Goal: Task Accomplishment & Management: Manage account settings

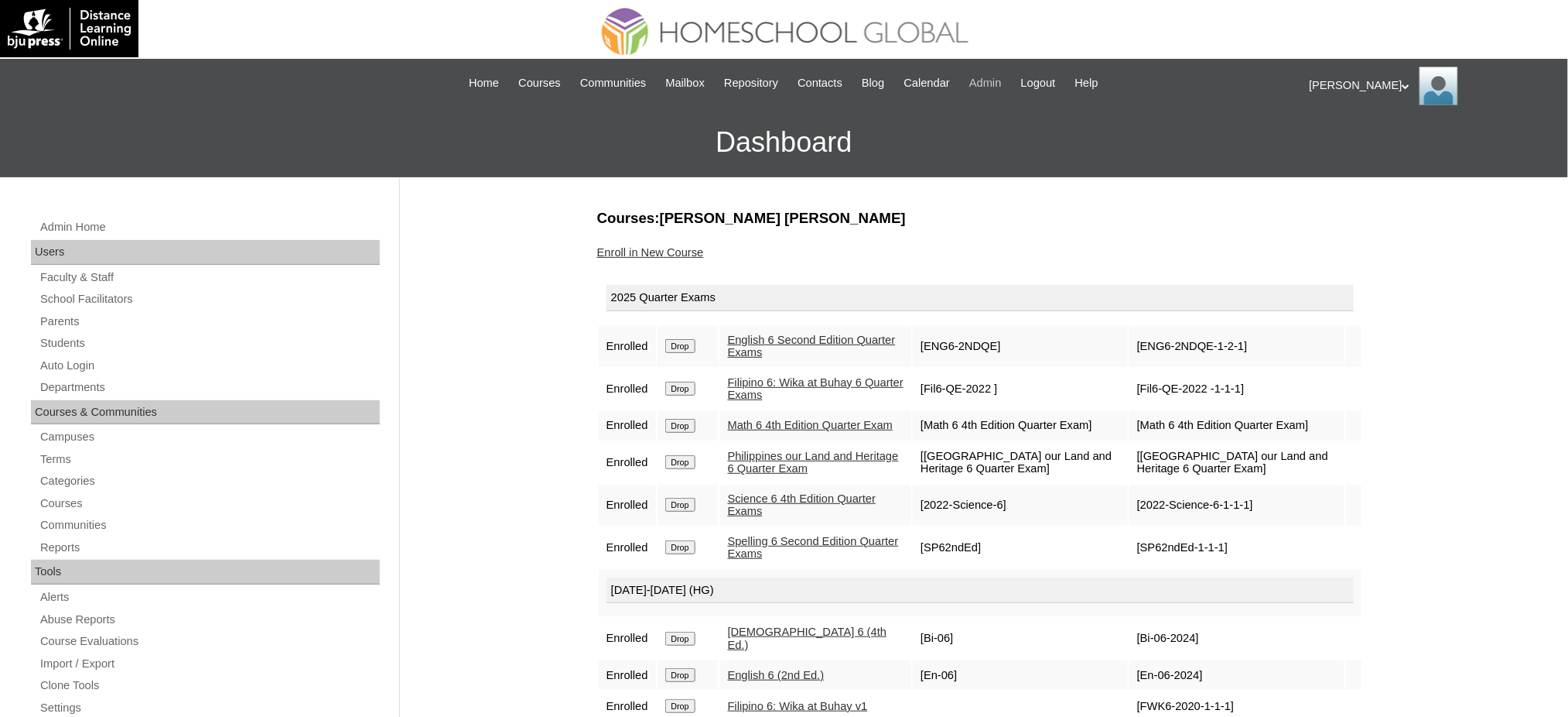
click at [1002, 88] on span "Admin" at bounding box center [985, 83] width 32 height 17
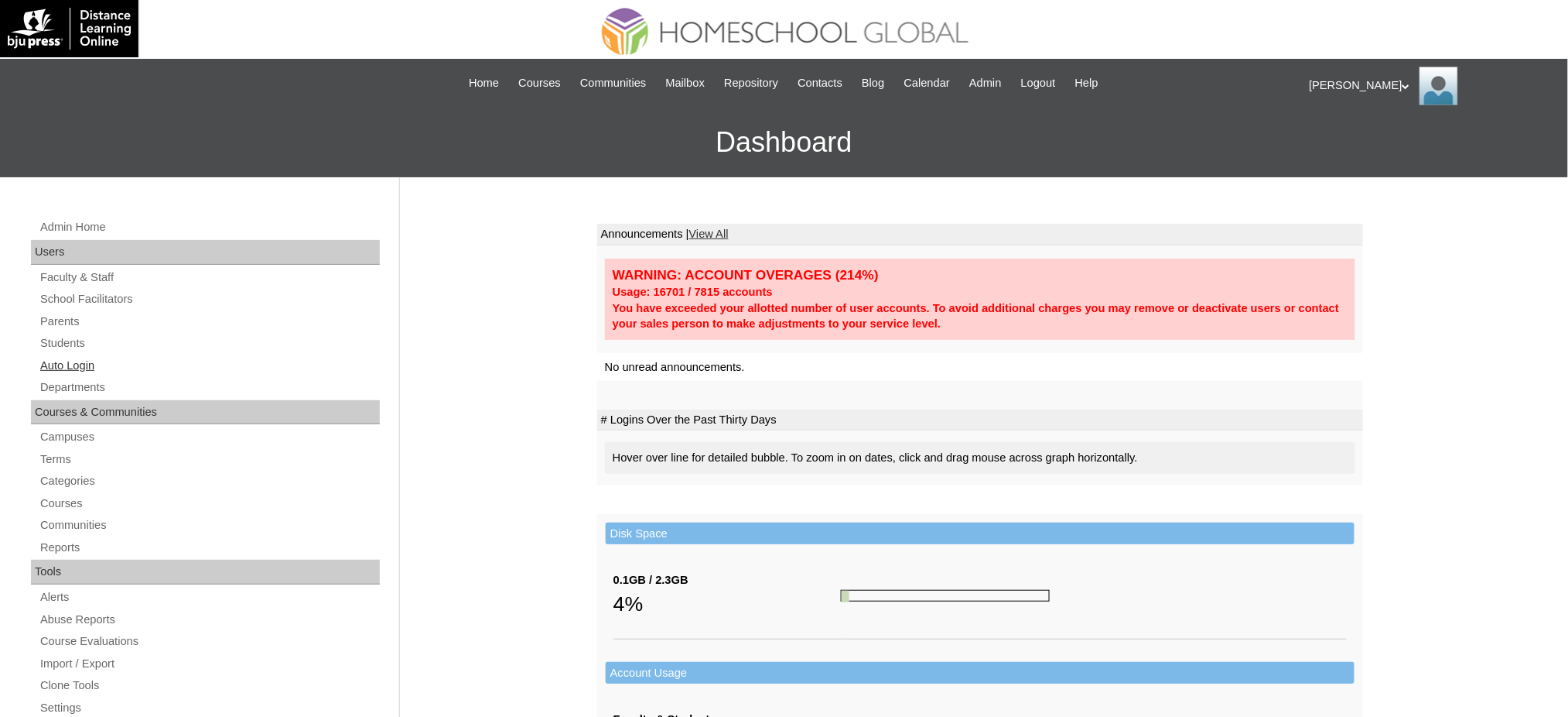
click at [76, 361] on link "Auto Login" at bounding box center [209, 366] width 341 height 19
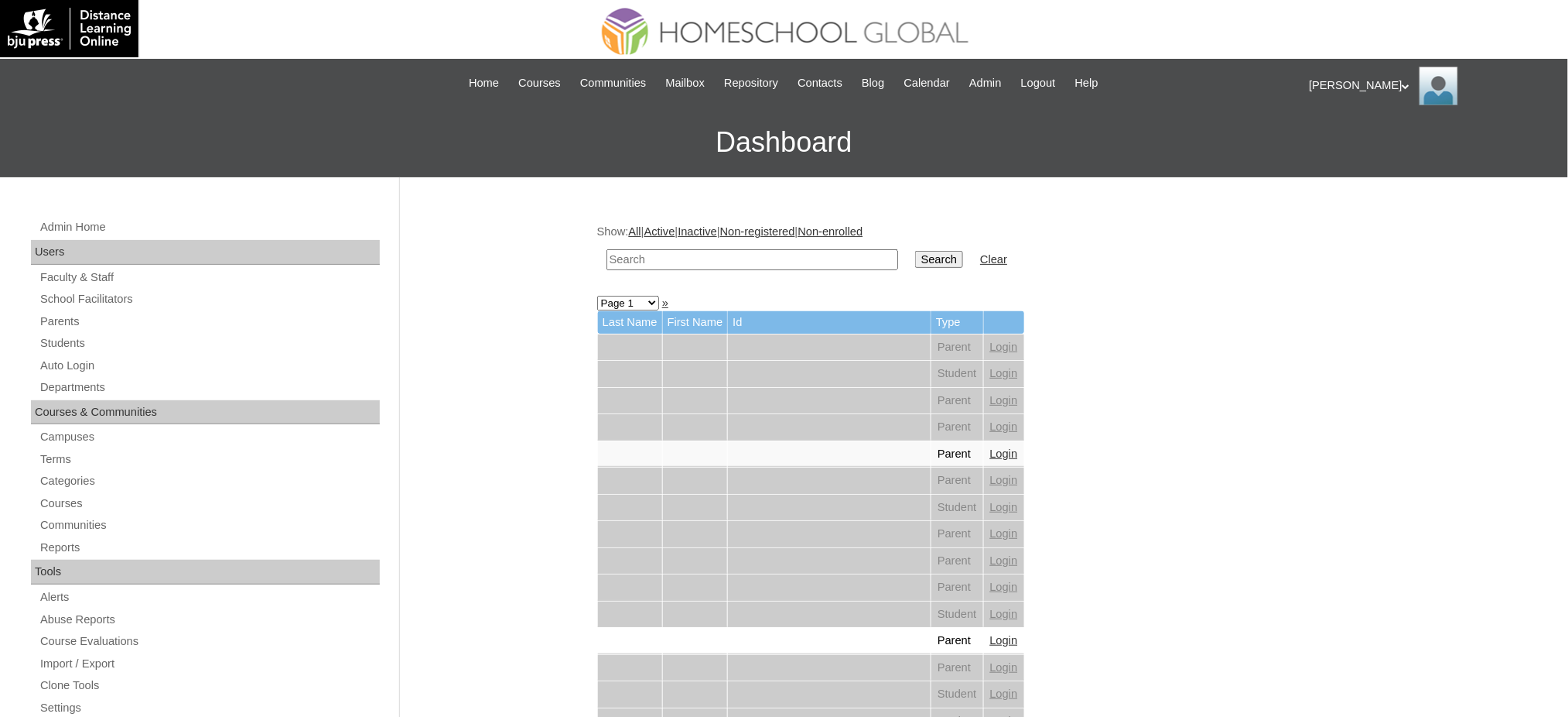
click at [678, 263] on input "text" at bounding box center [752, 260] width 292 height 21
paste input "Yosef Elijah"
type input "Yosef Elijah"
click at [908, 267] on td "Search" at bounding box center [939, 260] width 63 height 37
click at [916, 260] on input "Search" at bounding box center [939, 260] width 48 height 17
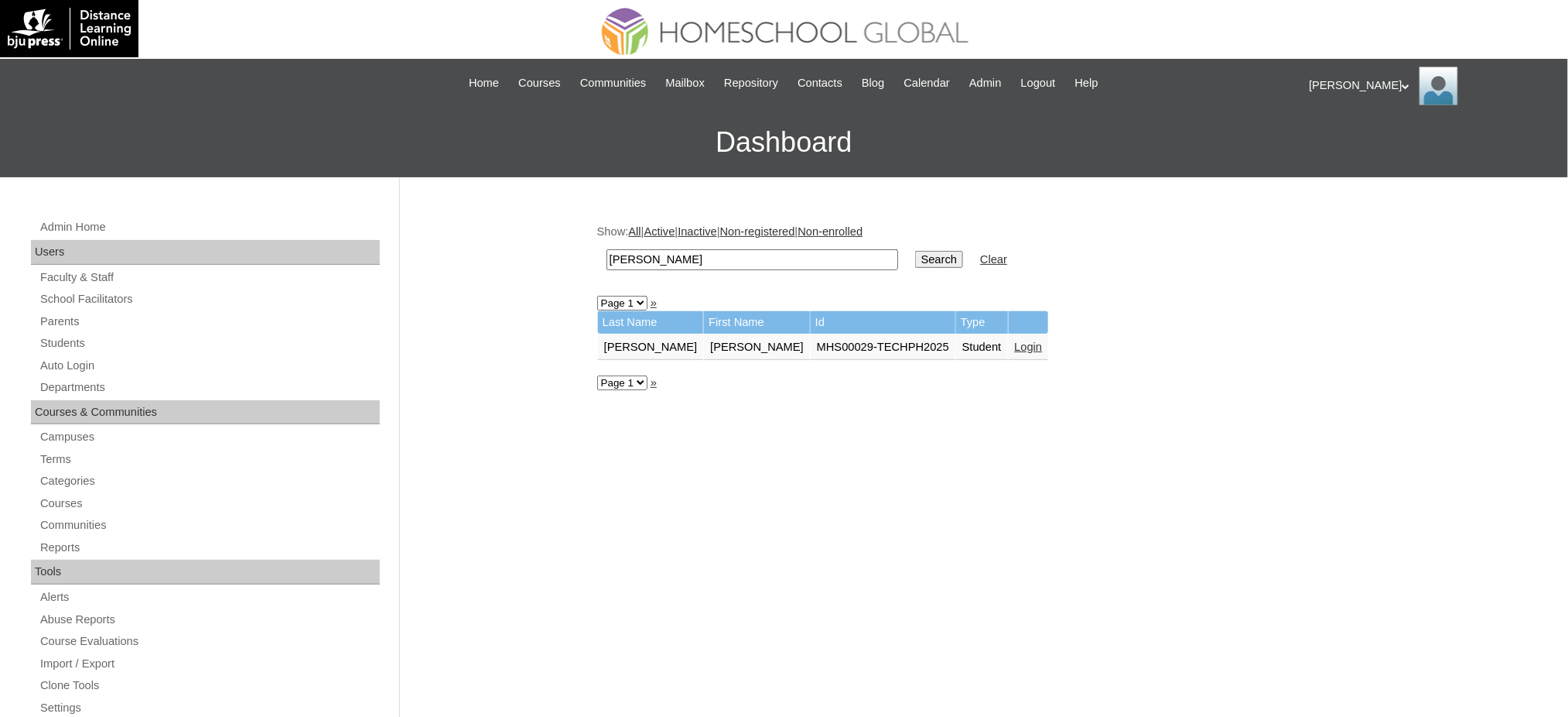
click at [1015, 344] on link "Login" at bounding box center [1029, 347] width 28 height 12
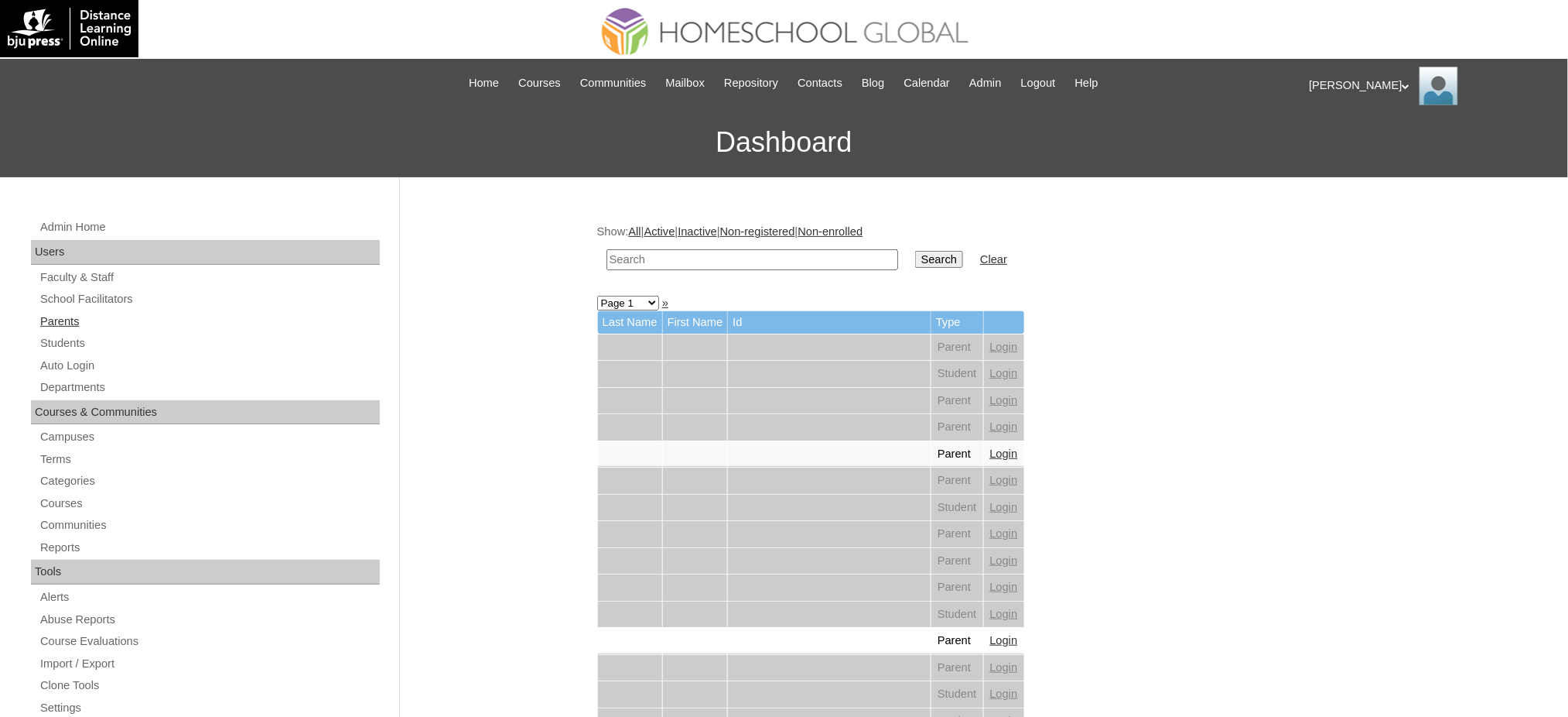
click at [58, 320] on link "Parents" at bounding box center [209, 322] width 341 height 19
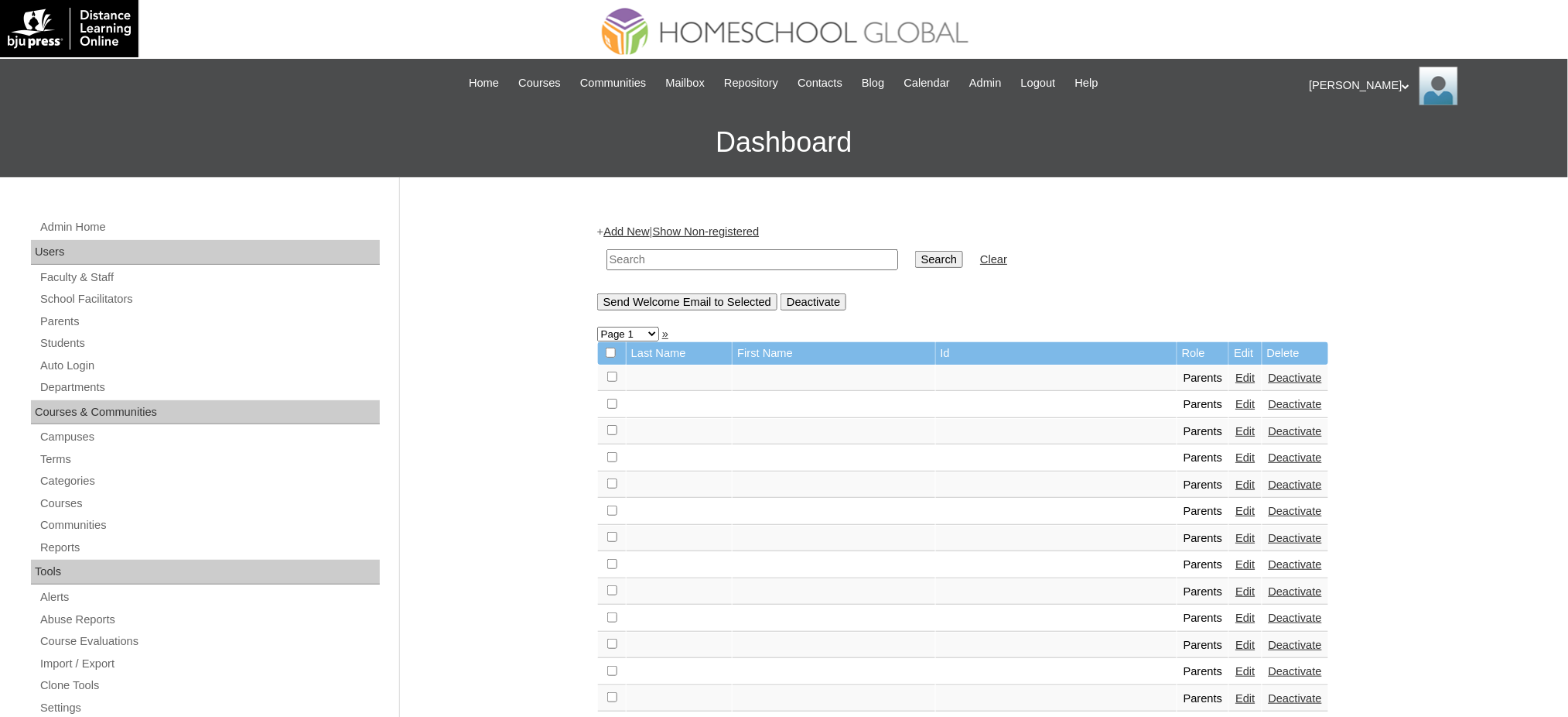
click at [668, 257] on input "text" at bounding box center [752, 260] width 292 height 21
paste input "MHP00641-TECHPH2021"
type input "MHP00641-TECHPH2021"
click at [916, 260] on input "Search" at bounding box center [939, 260] width 48 height 17
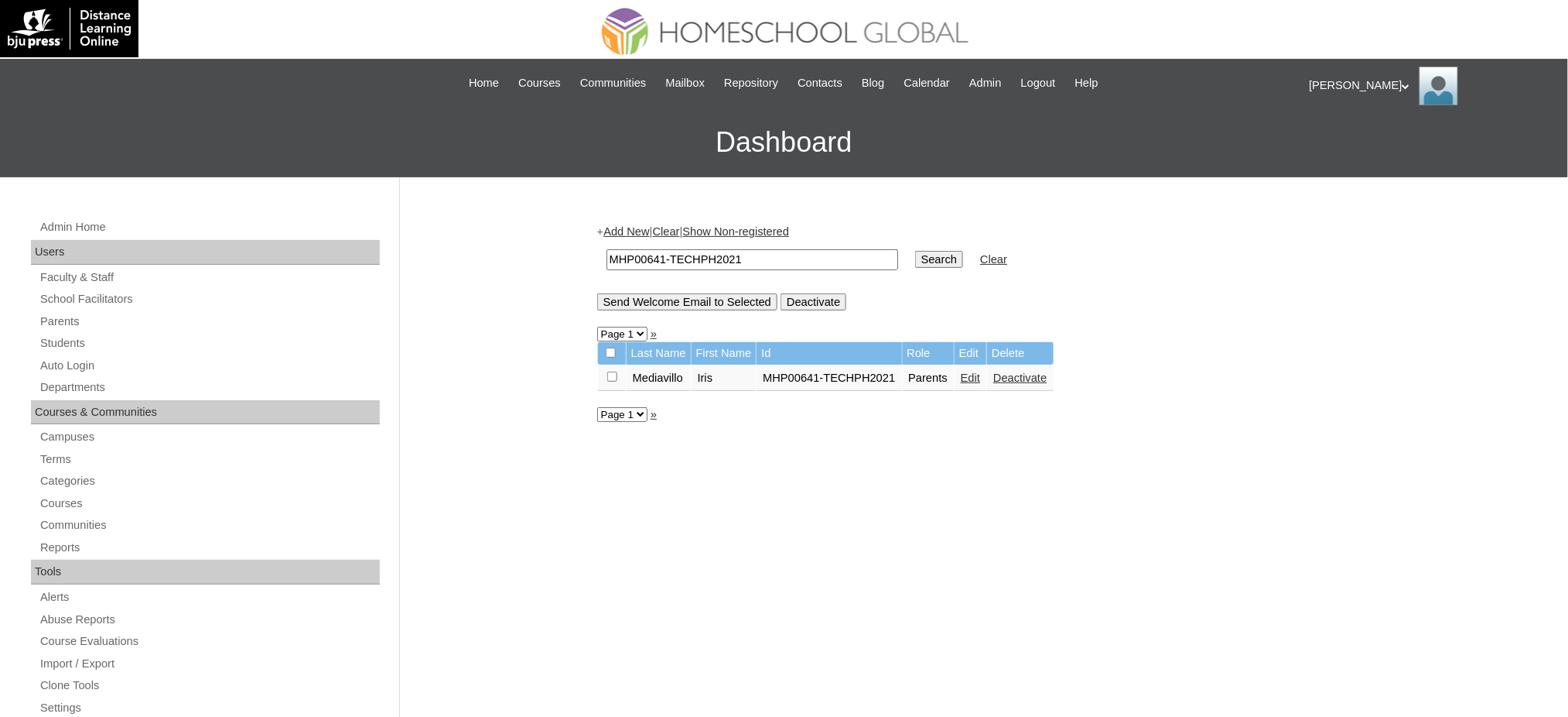
click at [968, 371] on link "Edit" at bounding box center [970, 377] width 19 height 12
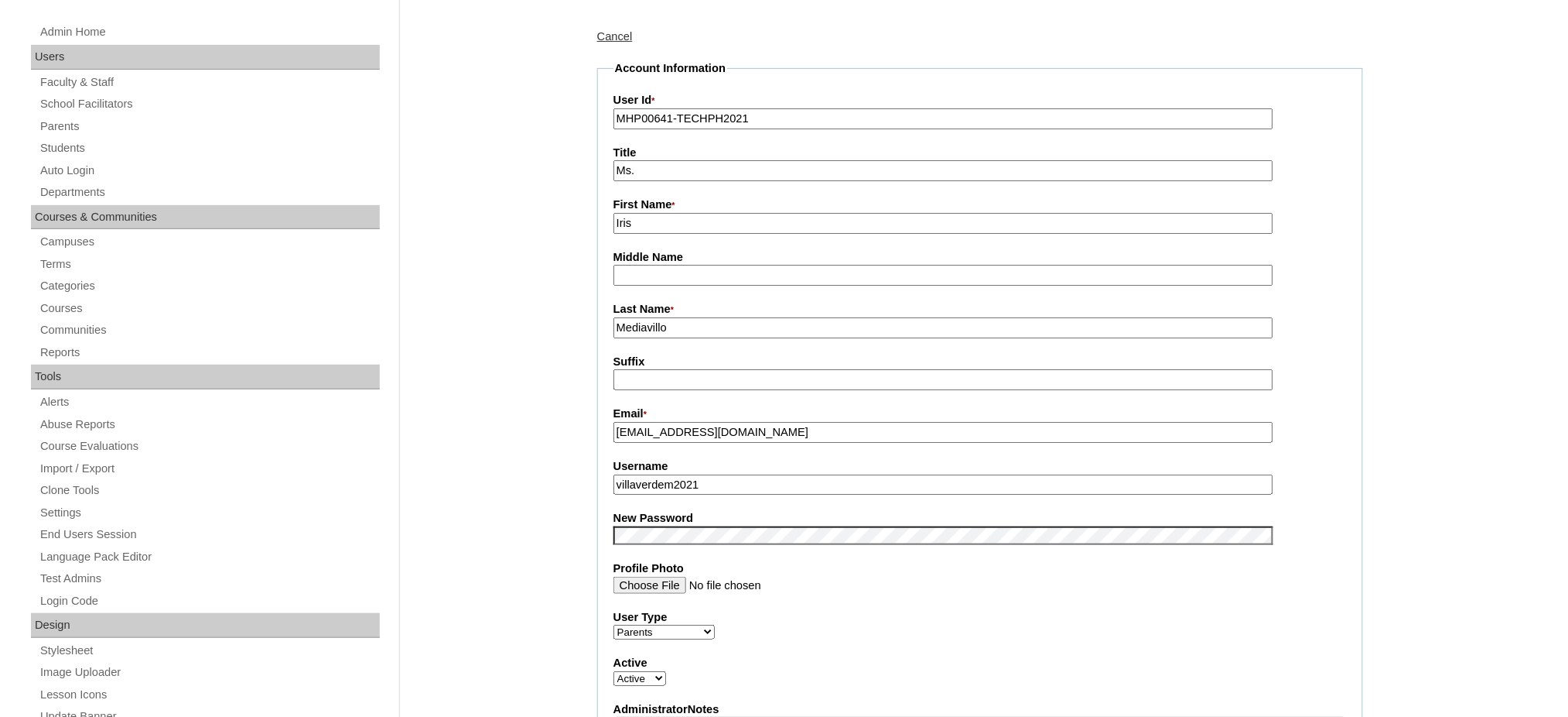
scroll to position [206, 0]
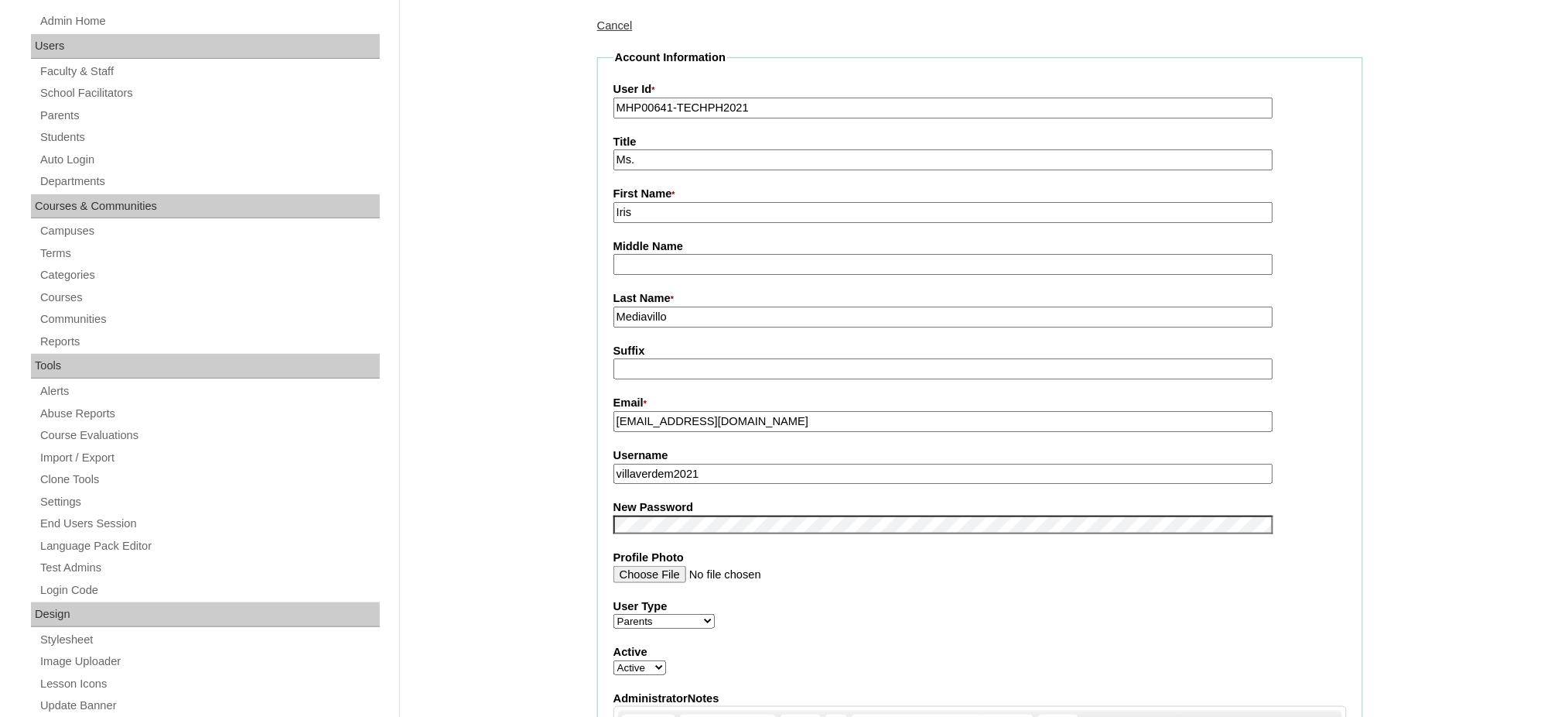
click at [710, 476] on fieldset "Account Information User Id * MHP00641-TECHPH2021 Title Ms. First Name * [PERSO…" at bounding box center [981, 512] width 766 height 925
click at [708, 463] on input "villaverdem2021" at bounding box center [943, 474] width 660 height 21
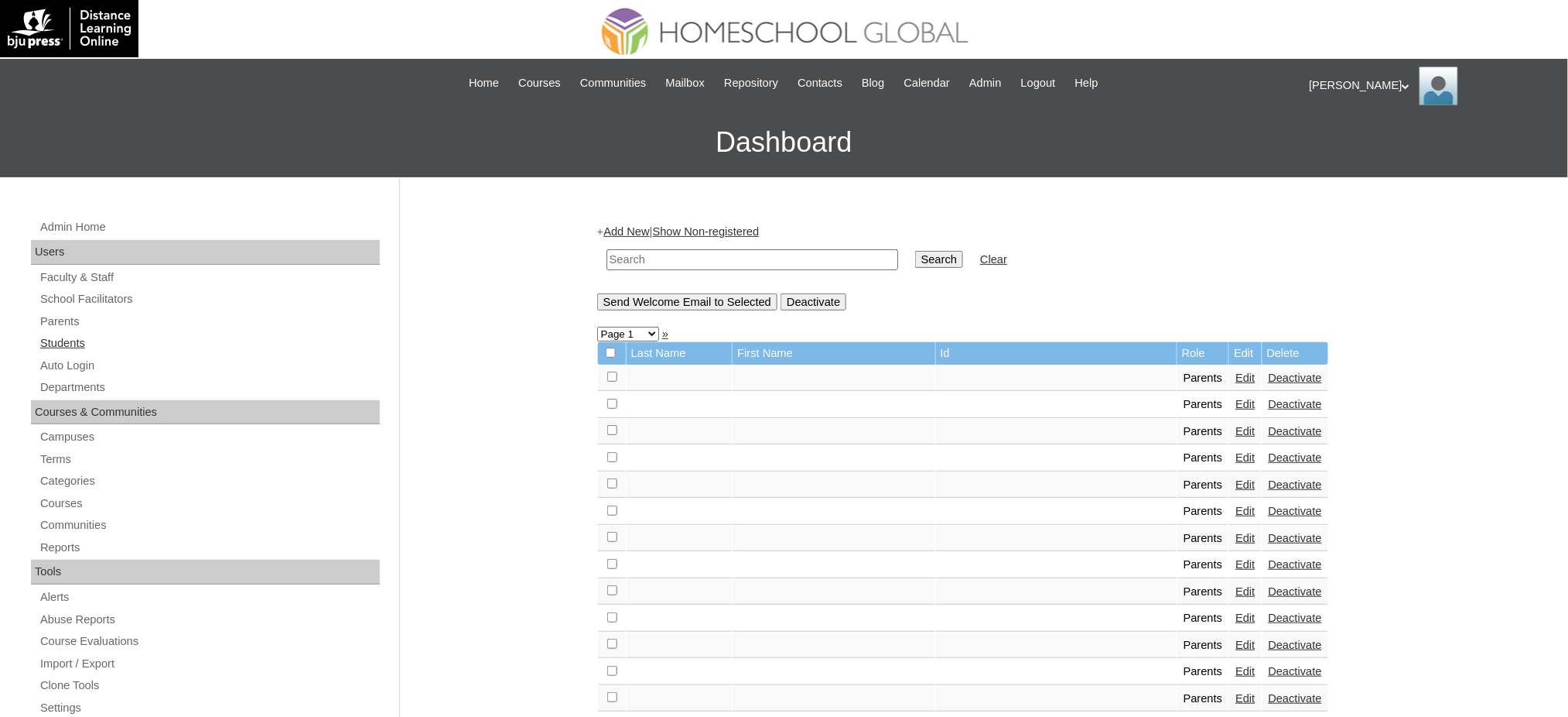
click at [58, 346] on link "Students" at bounding box center [209, 343] width 341 height 19
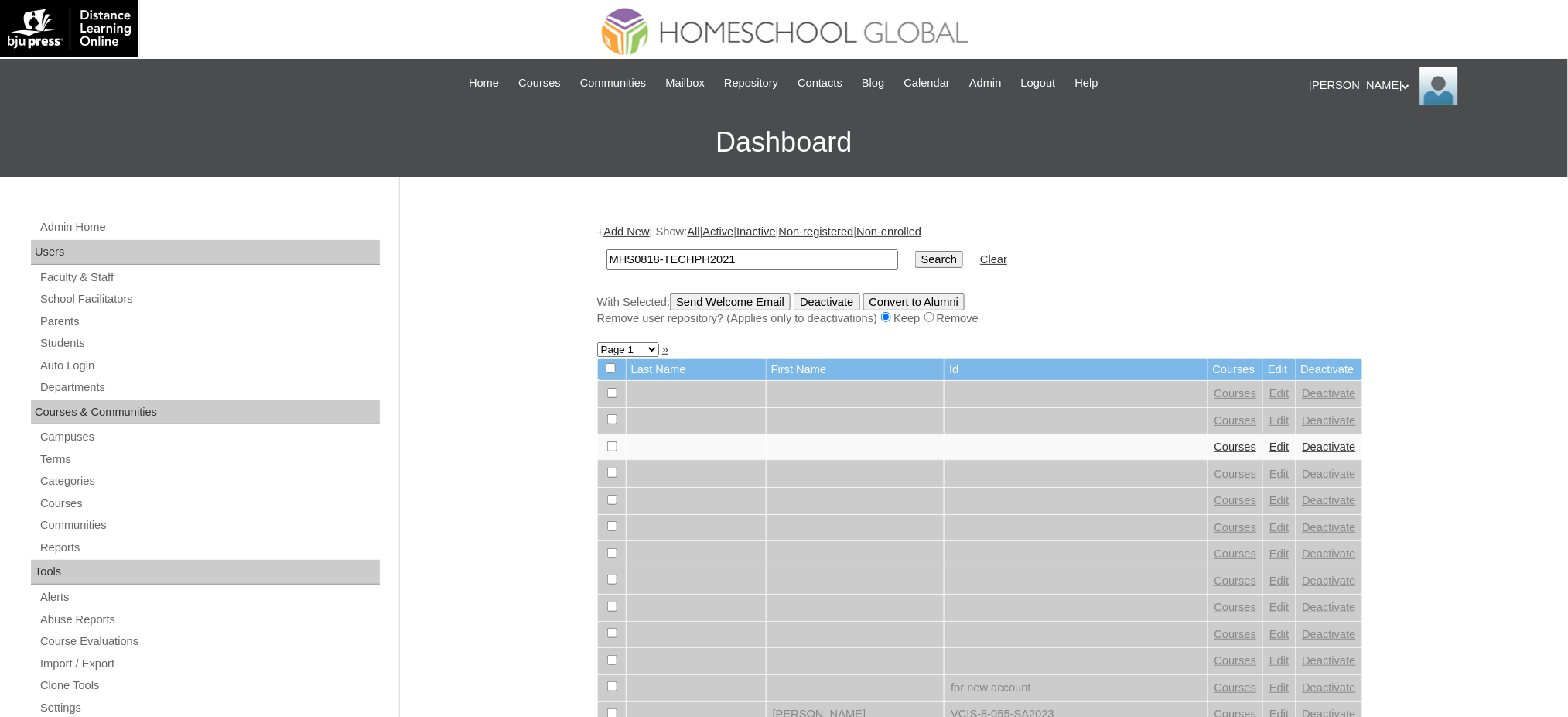
type input "MHS0818-TECHPH2021"
click at [916, 252] on input "Search" at bounding box center [939, 260] width 48 height 17
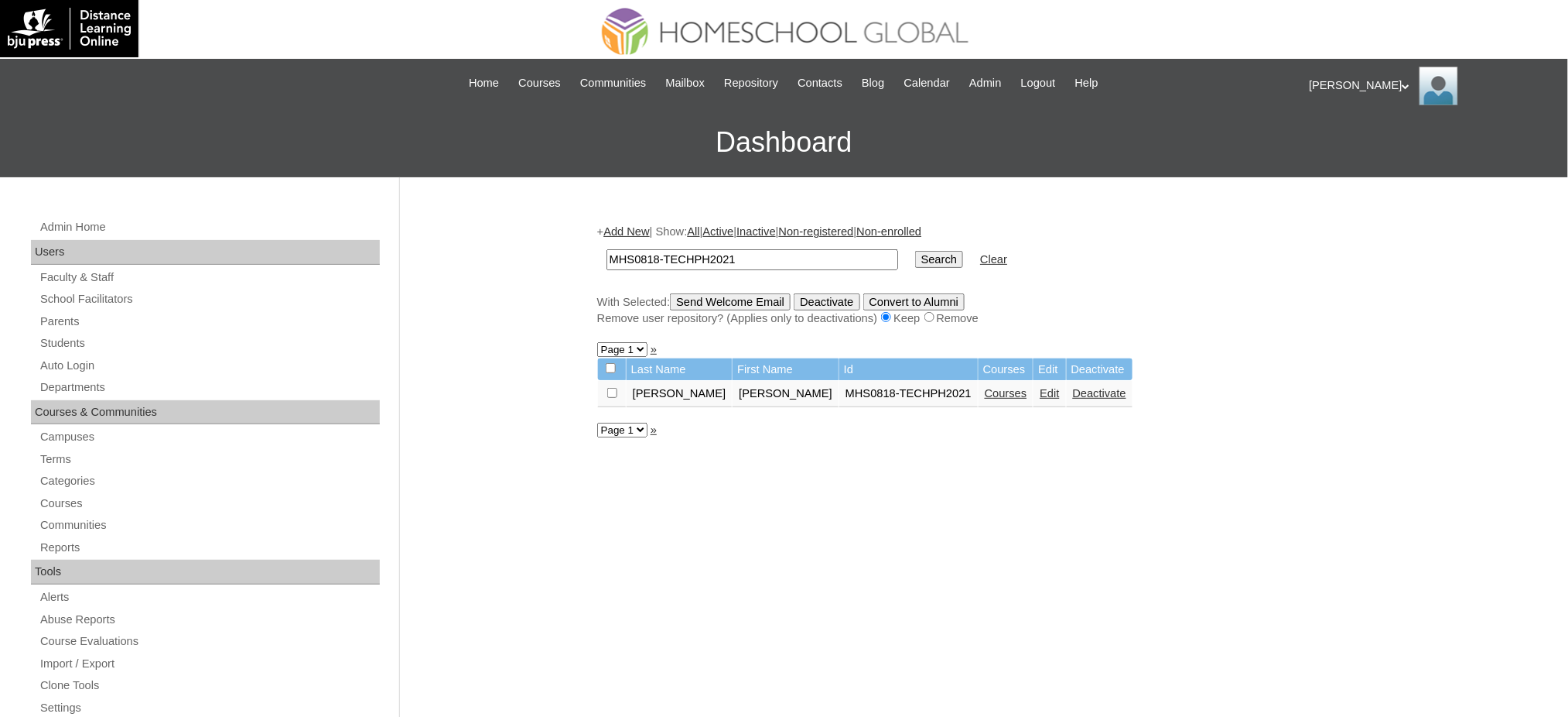
click at [1040, 390] on link "Edit" at bounding box center [1049, 393] width 19 height 12
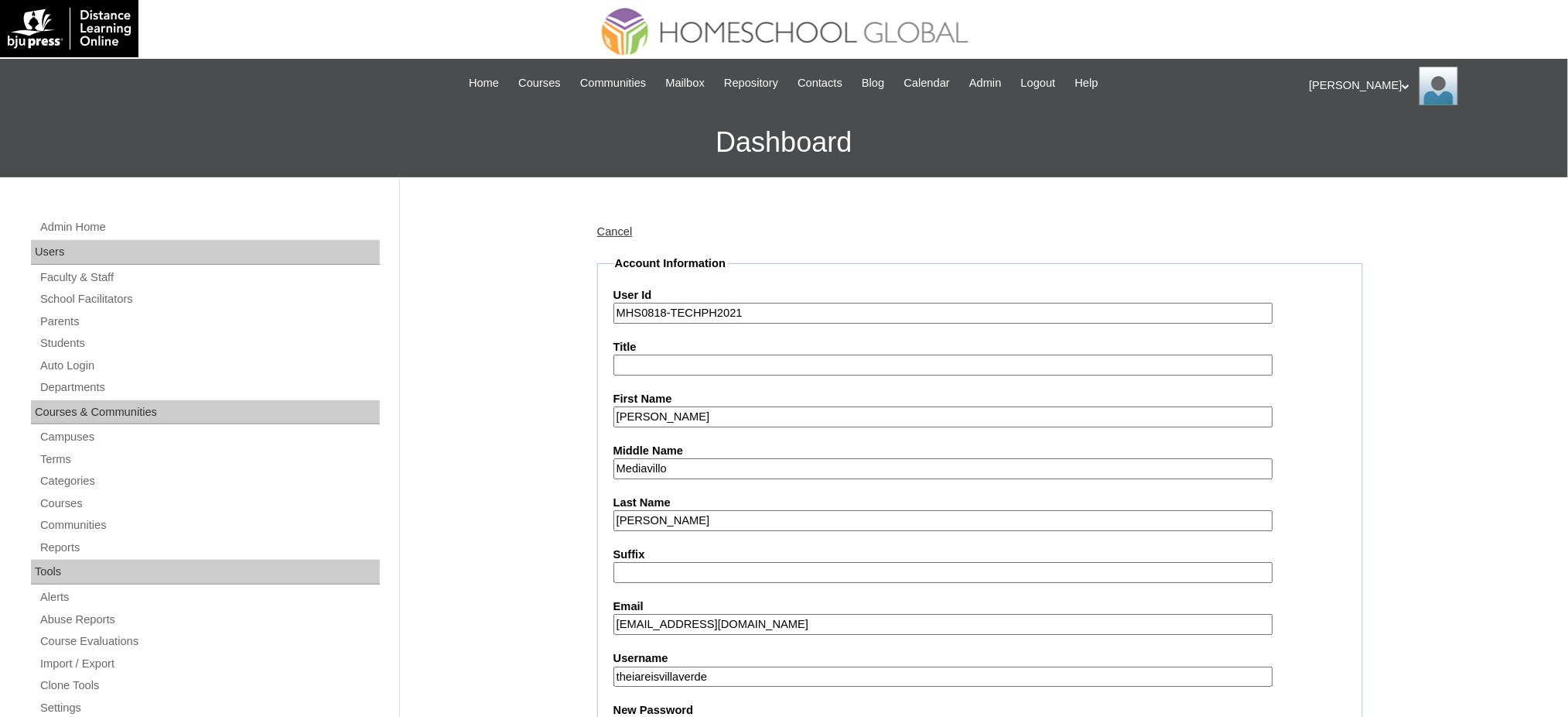
scroll to position [309, 0]
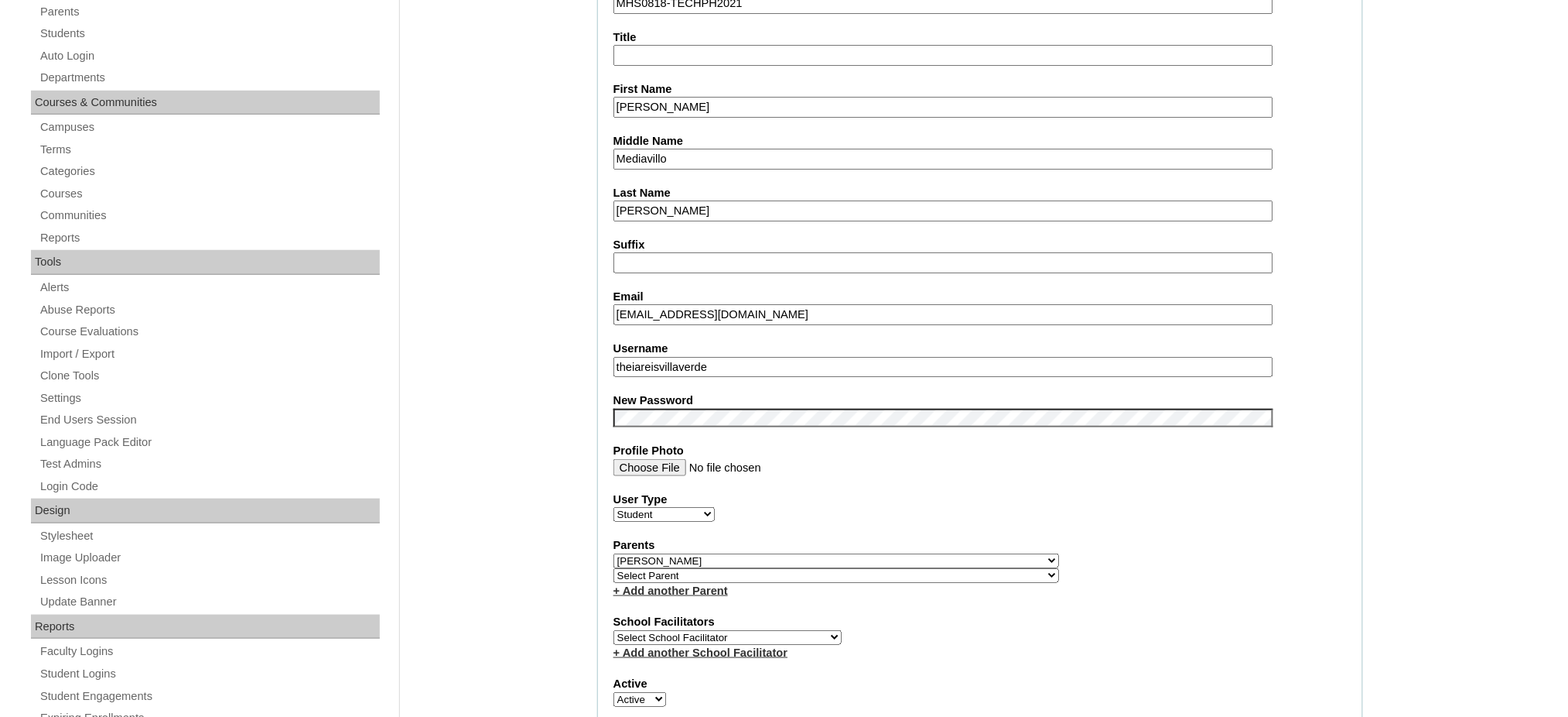
click at [652, 357] on input "theiareisvillaverde" at bounding box center [943, 368] width 660 height 21
click at [678, 100] on input "Theia Reis" at bounding box center [943, 107] width 660 height 21
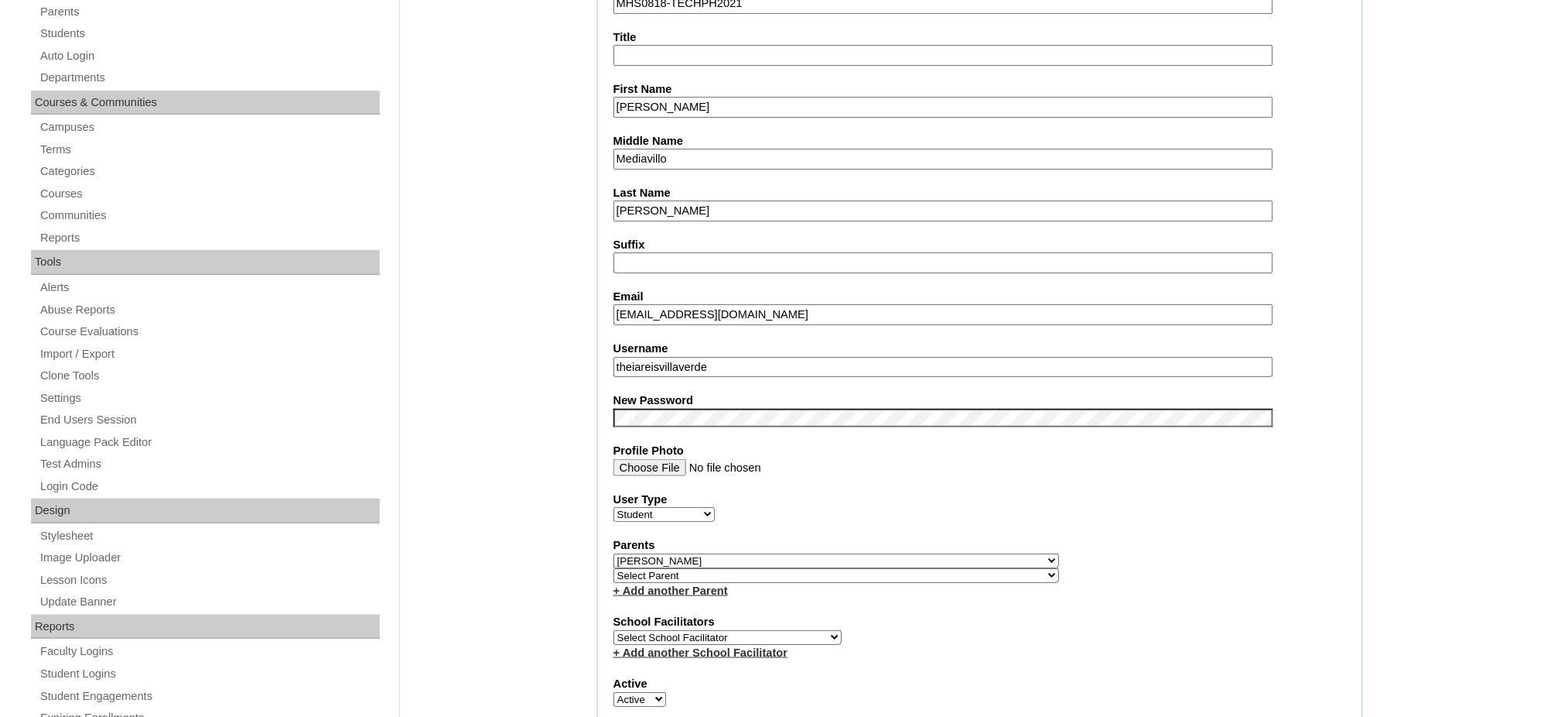
click at [678, 100] on input "Theia Reis" at bounding box center [943, 107] width 660 height 21
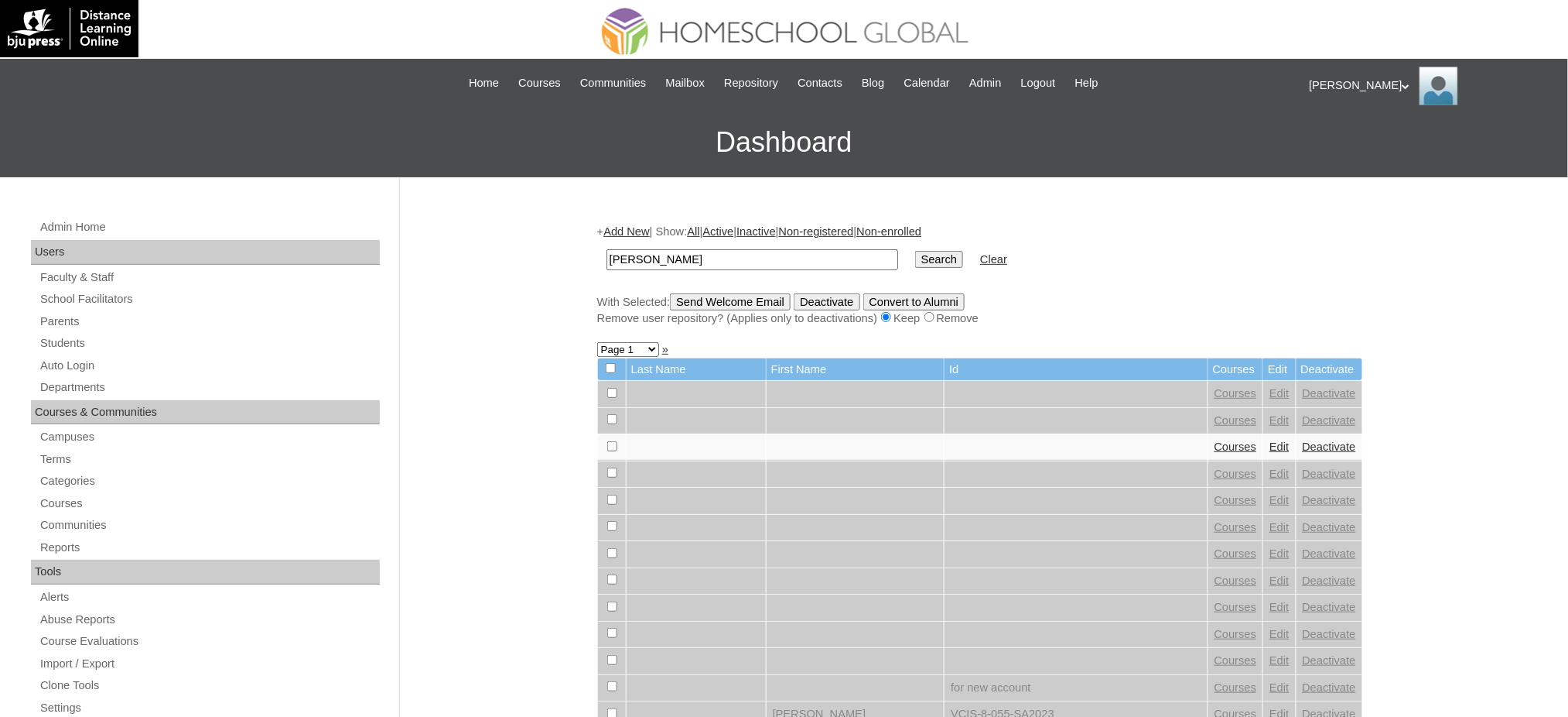
type input "[PERSON_NAME]"
click at [916, 255] on input "Search" at bounding box center [939, 260] width 48 height 17
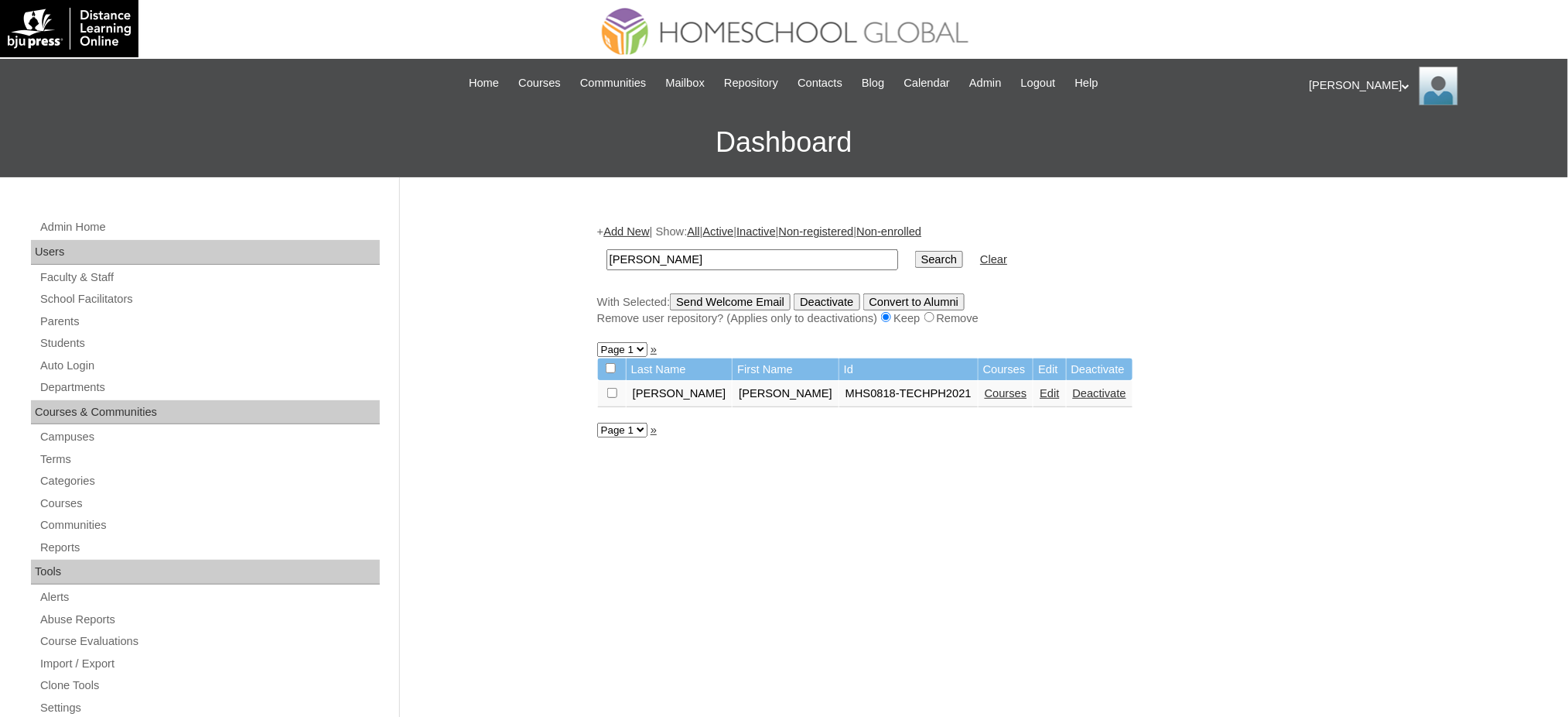
click at [985, 391] on link "Courses" at bounding box center [1006, 393] width 43 height 12
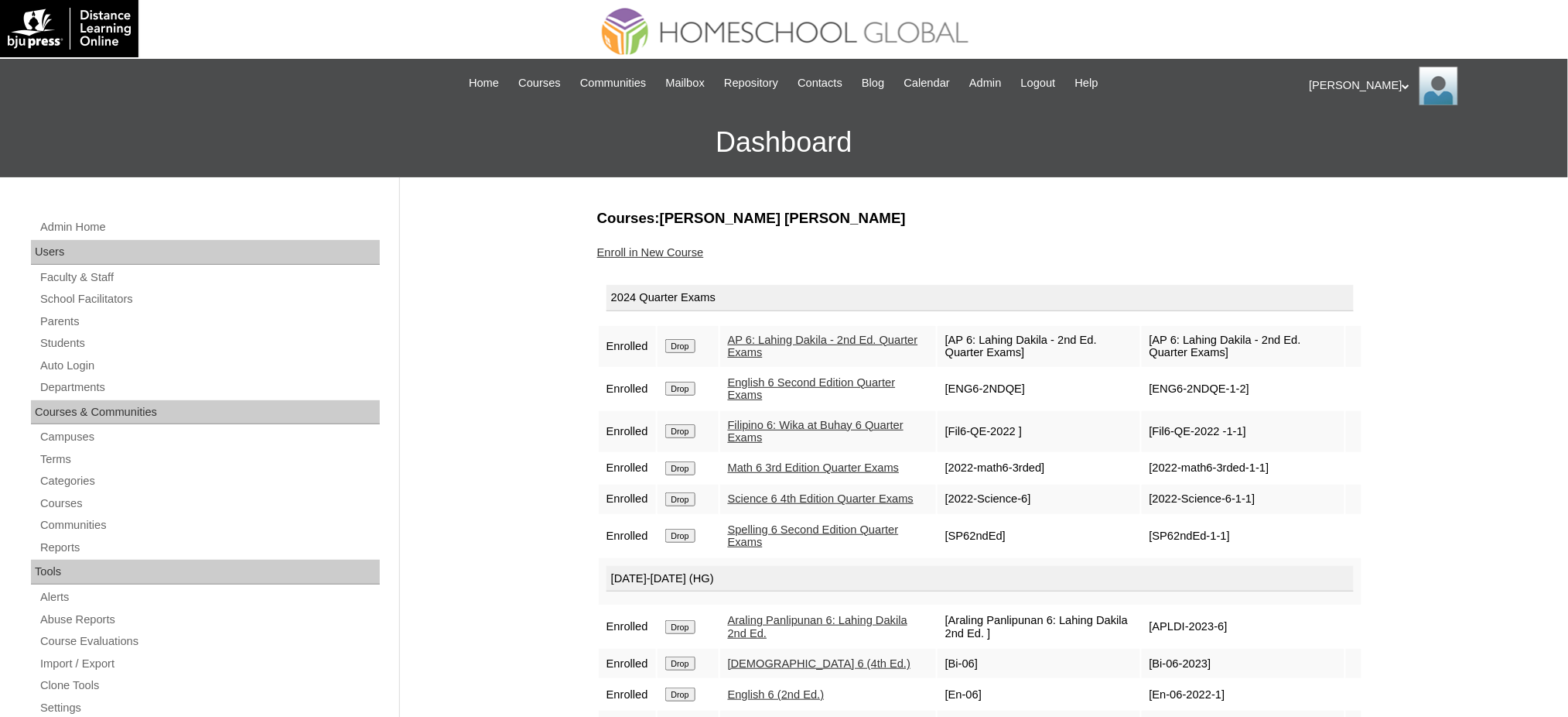
click at [677, 343] on input "Drop" at bounding box center [680, 346] width 30 height 14
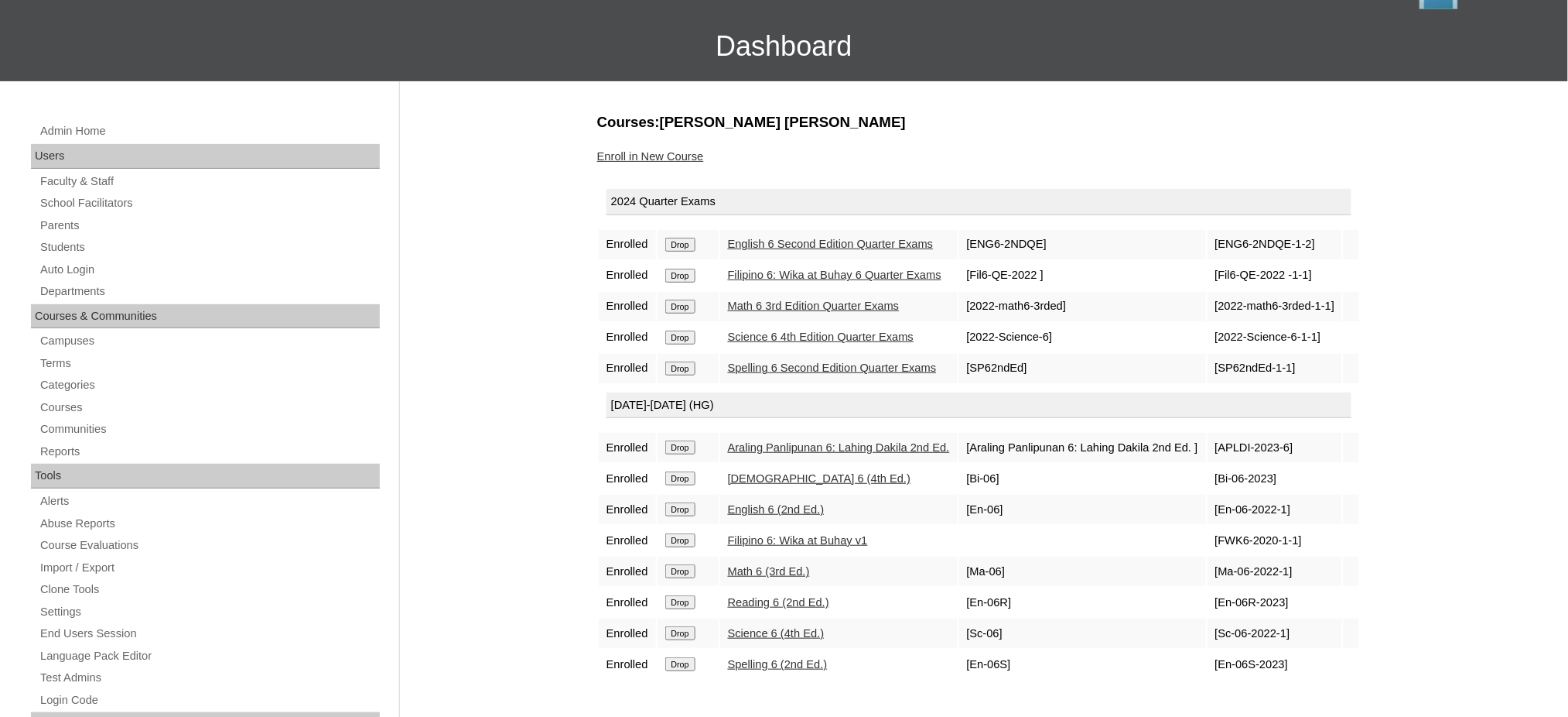
scroll to position [103, 0]
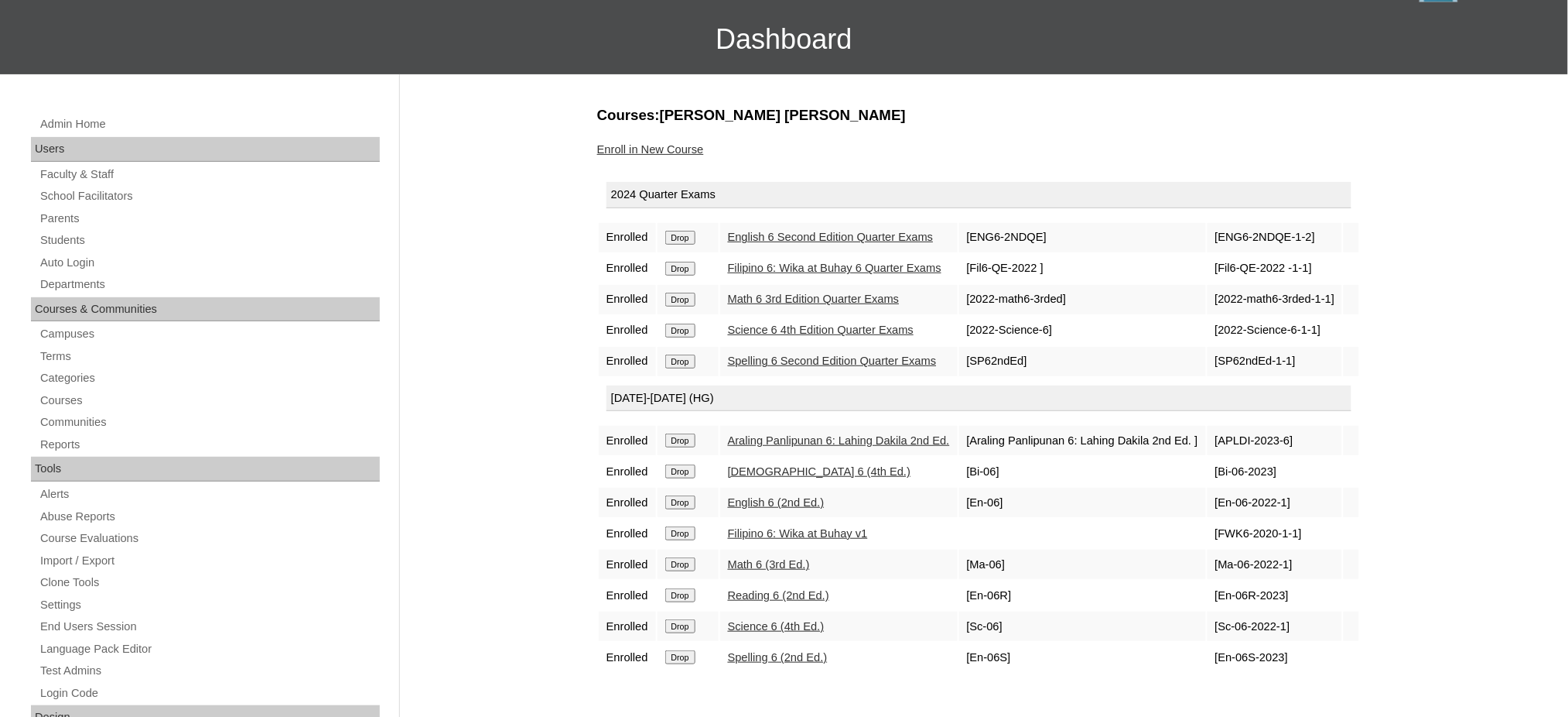
click at [686, 237] on input "Drop" at bounding box center [680, 237] width 30 height 14
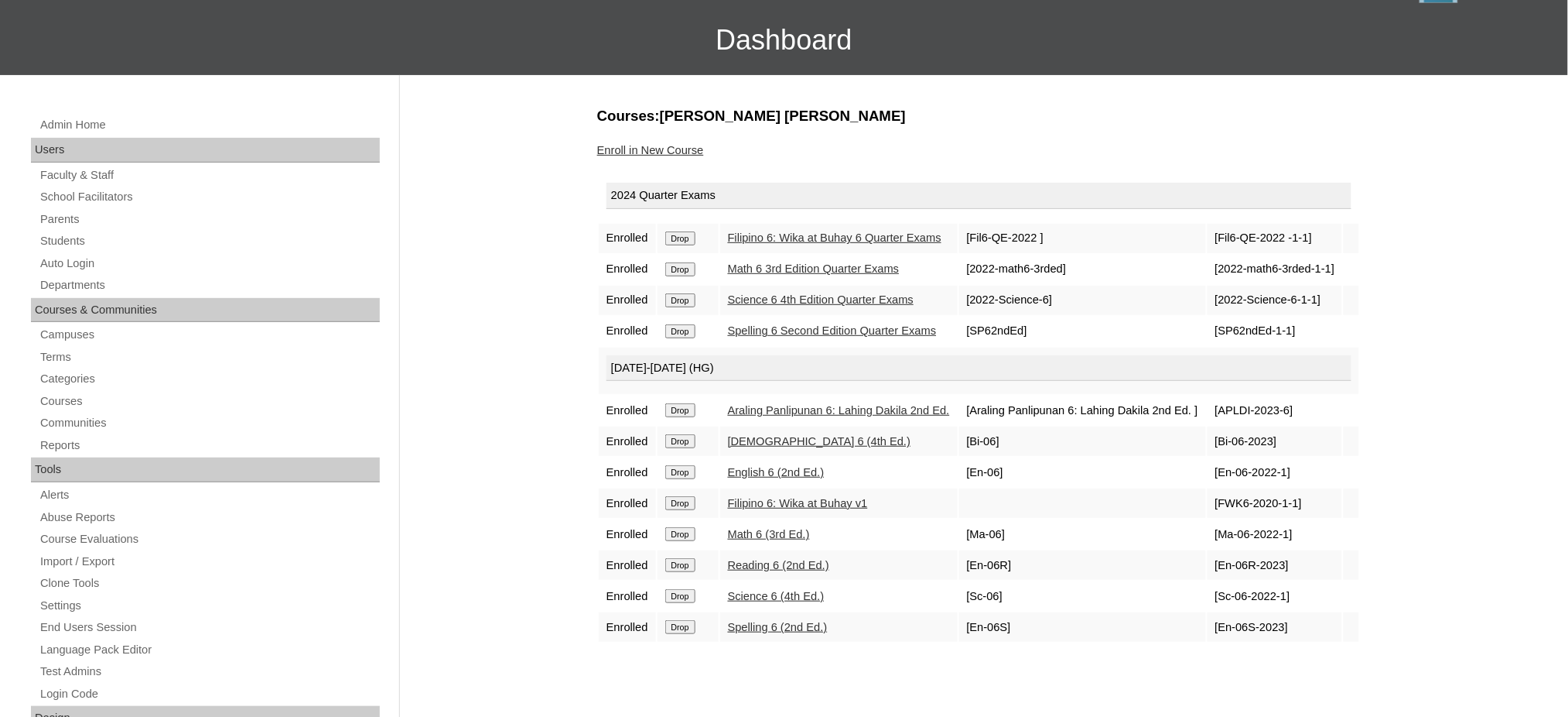
scroll to position [103, 0]
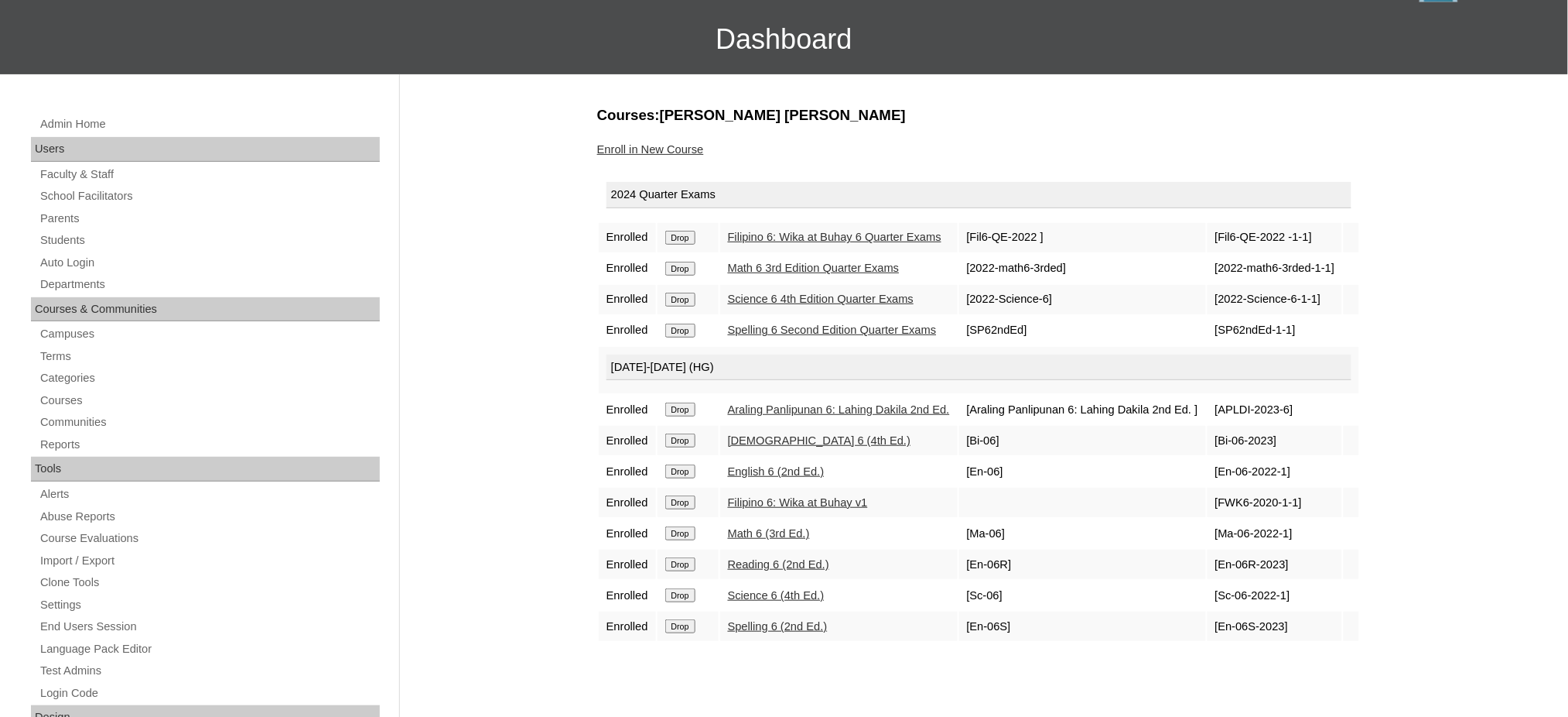
click at [691, 244] on input "Drop" at bounding box center [680, 237] width 30 height 14
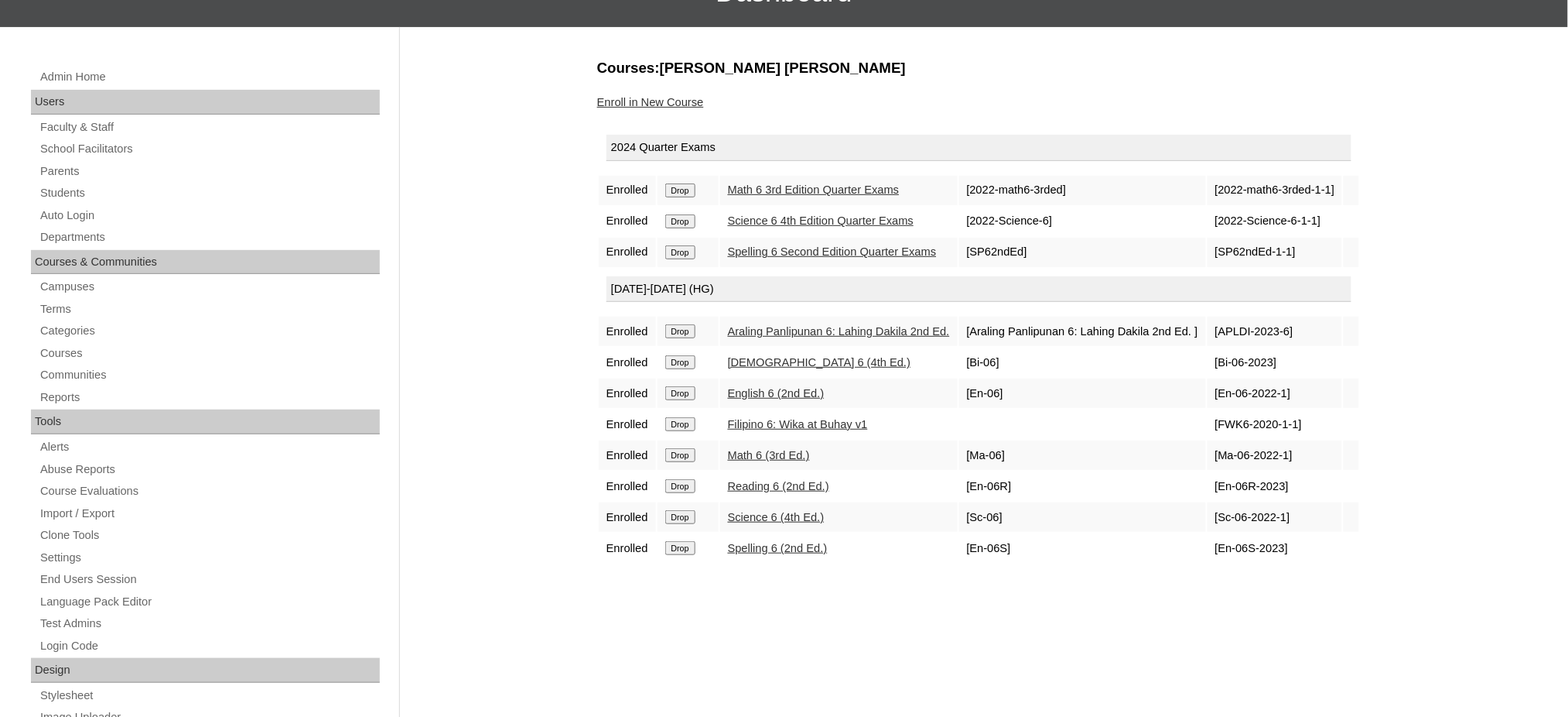
scroll to position [206, 0]
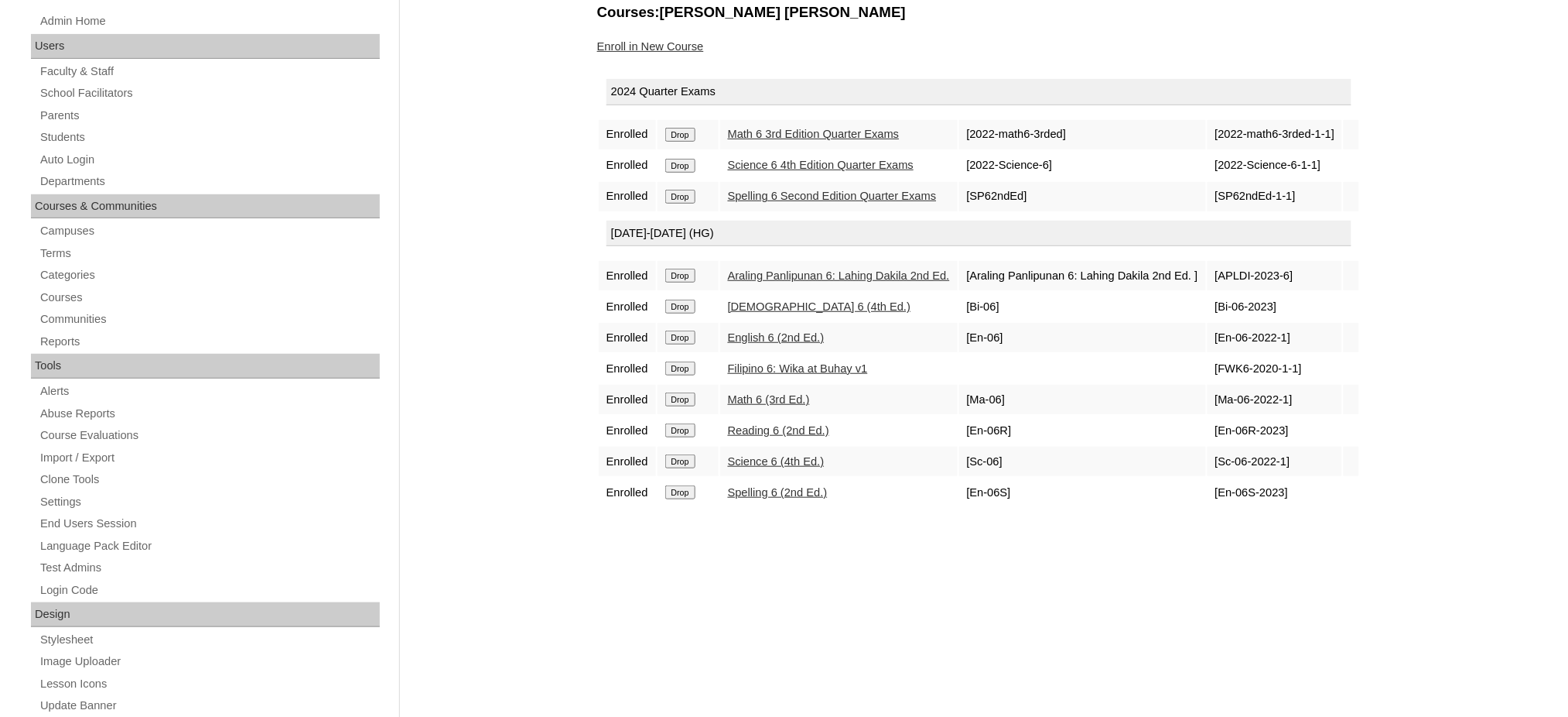
click at [690, 136] on input "Drop" at bounding box center [680, 135] width 30 height 14
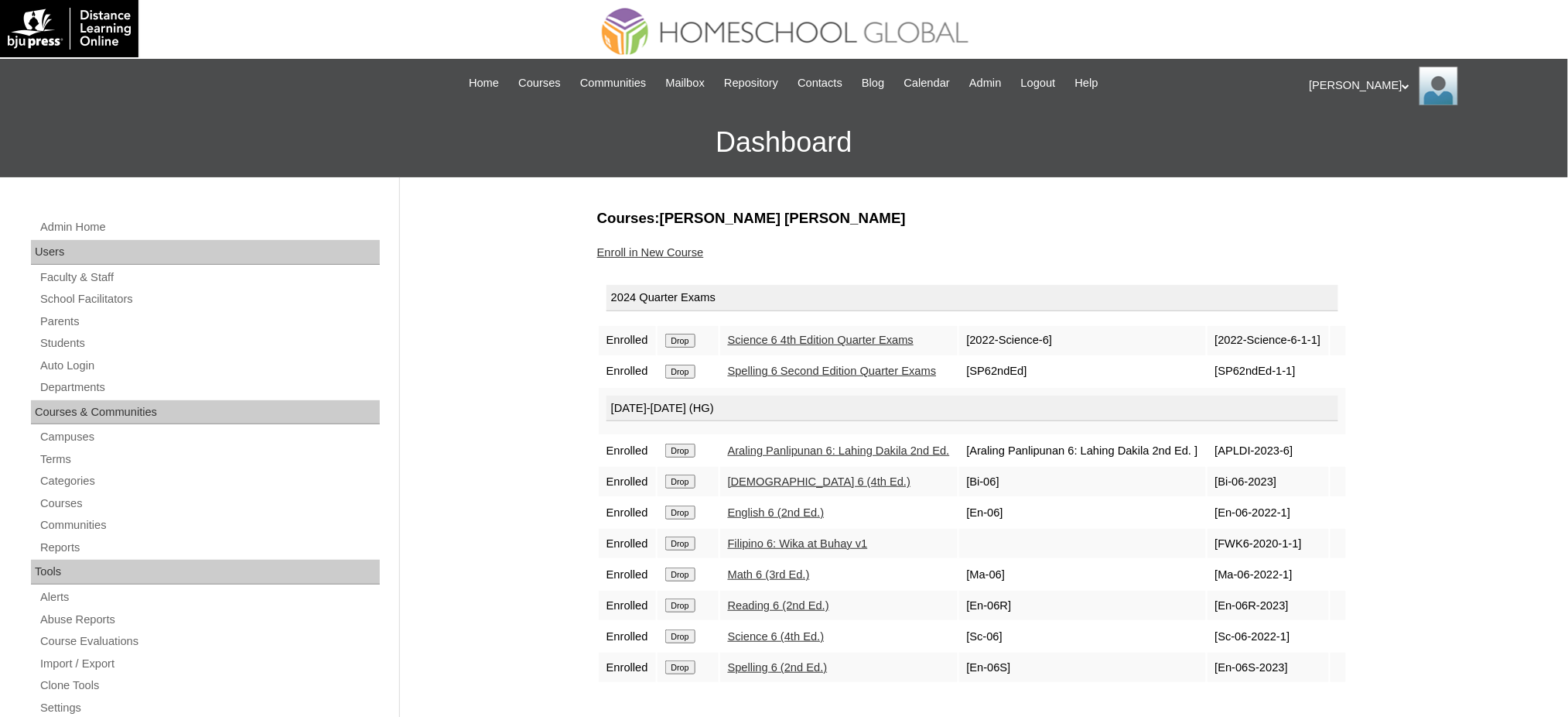
click at [688, 344] on input "Drop" at bounding box center [680, 341] width 30 height 14
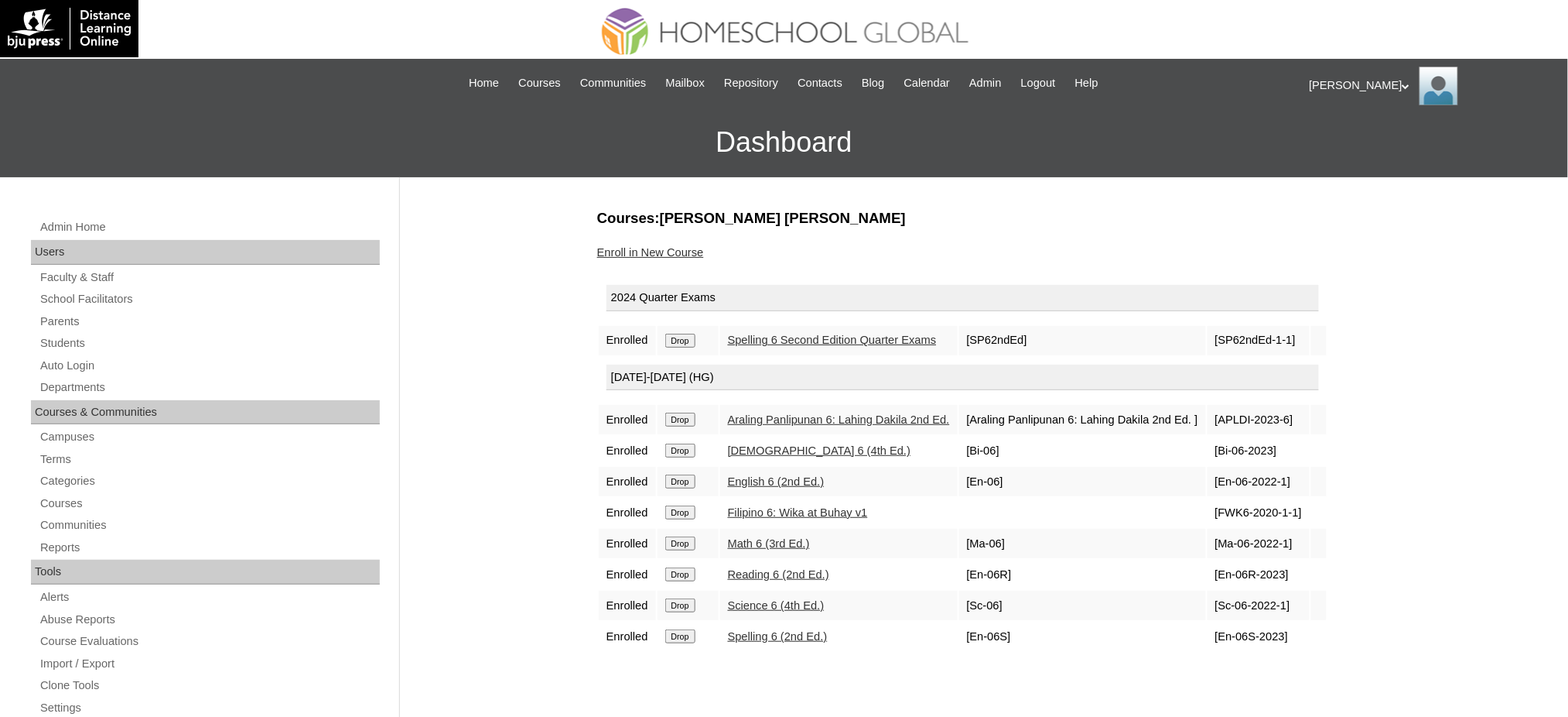
click at [688, 340] on input "Drop" at bounding box center [680, 341] width 30 height 14
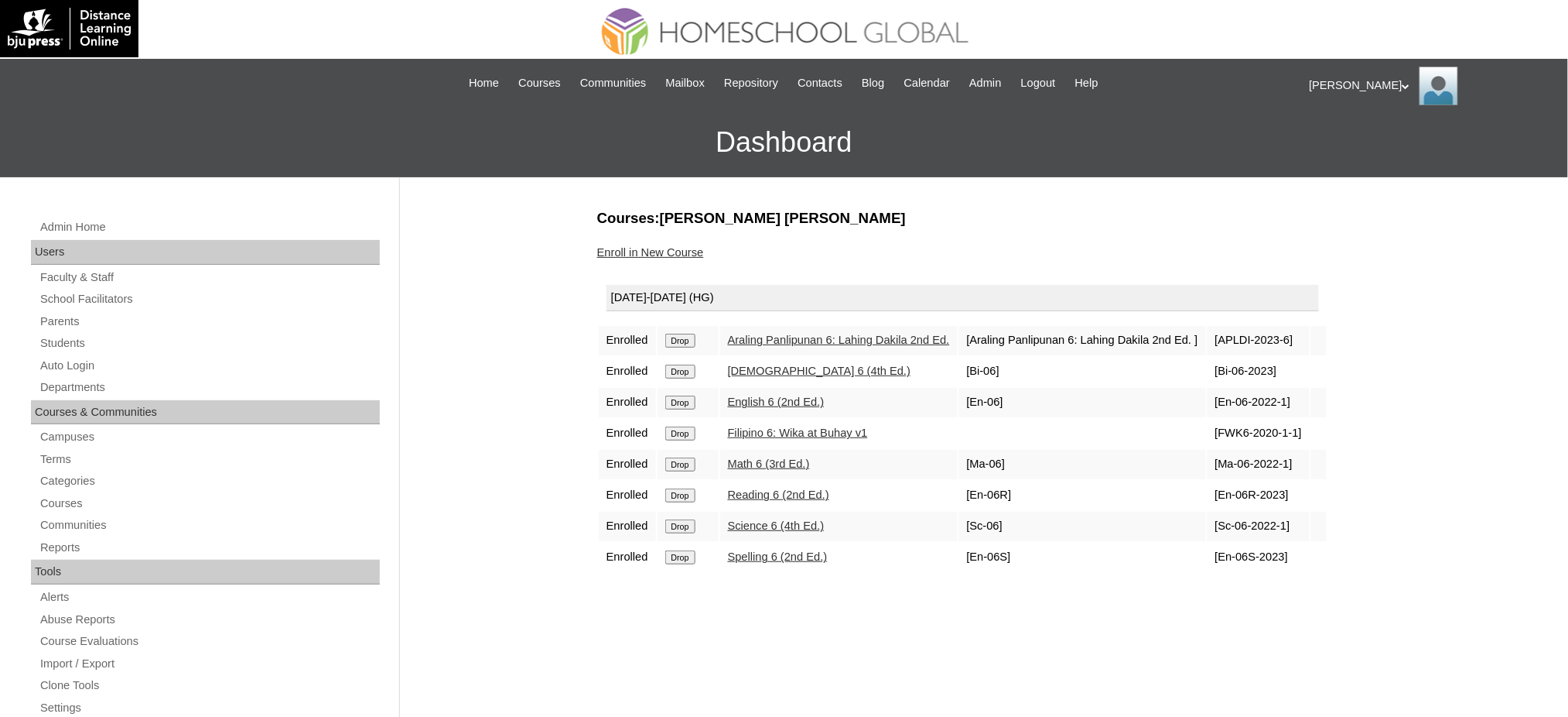
click at [676, 335] on input "Drop" at bounding box center [680, 341] width 30 height 14
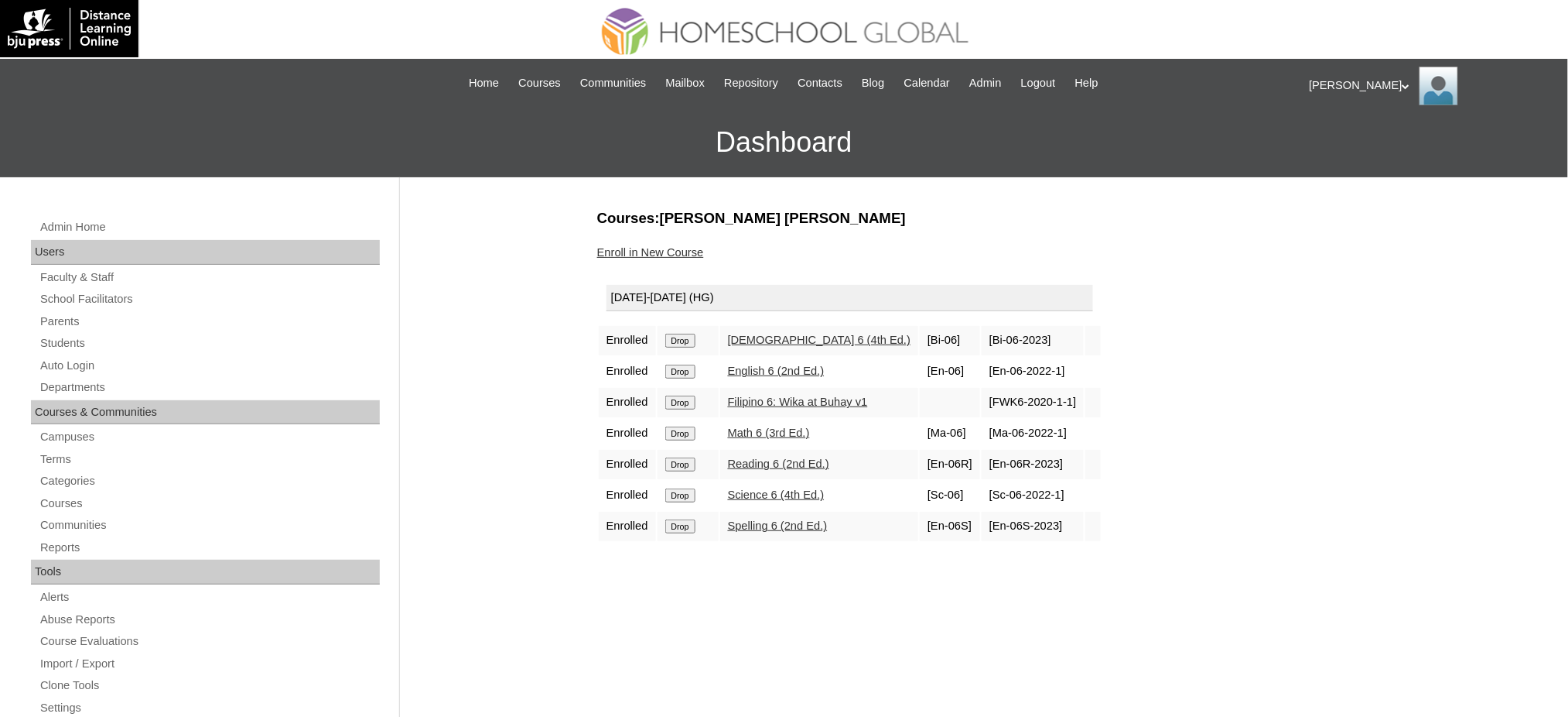
click at [690, 338] on input "Drop" at bounding box center [680, 341] width 30 height 14
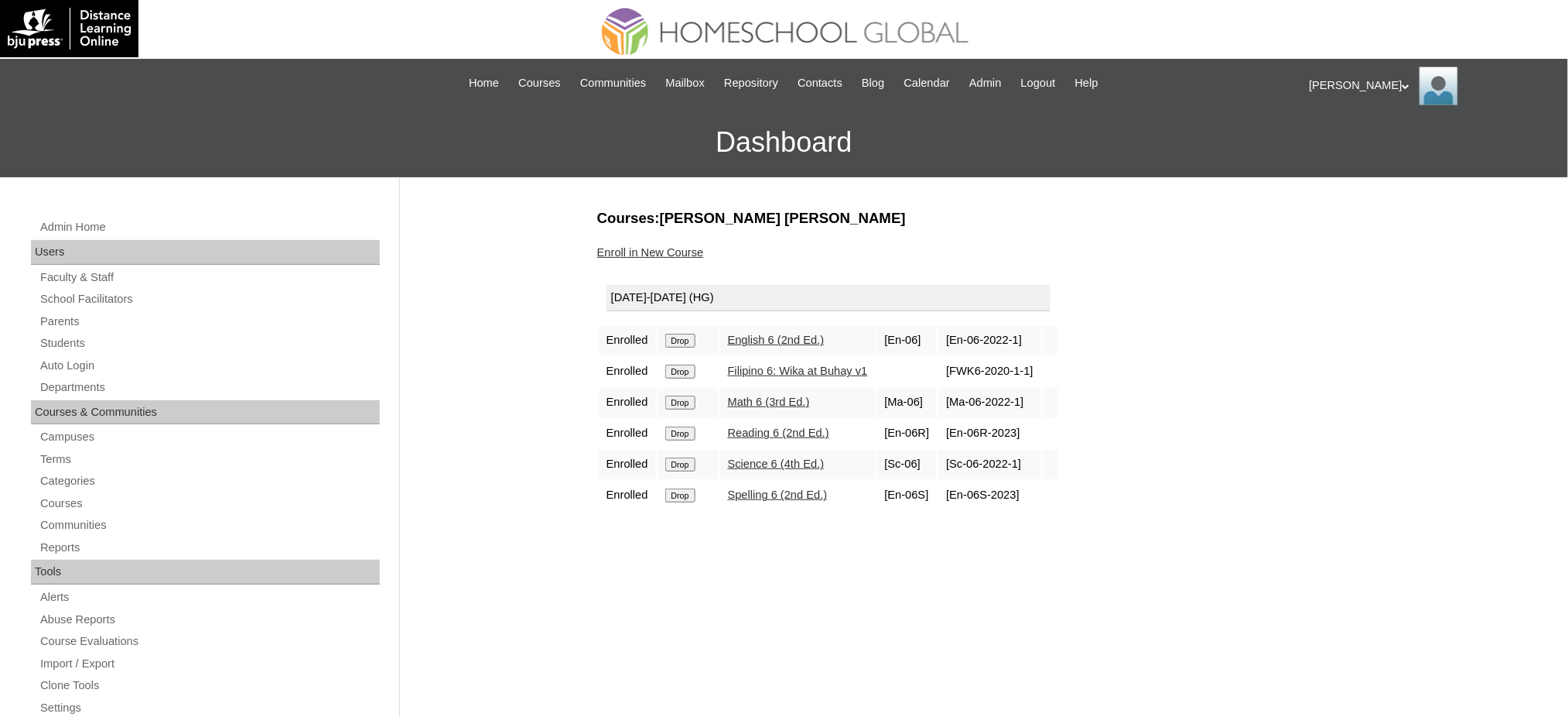
click at [678, 339] on input "Drop" at bounding box center [680, 341] width 30 height 14
click at [672, 336] on input "Drop" at bounding box center [680, 341] width 30 height 14
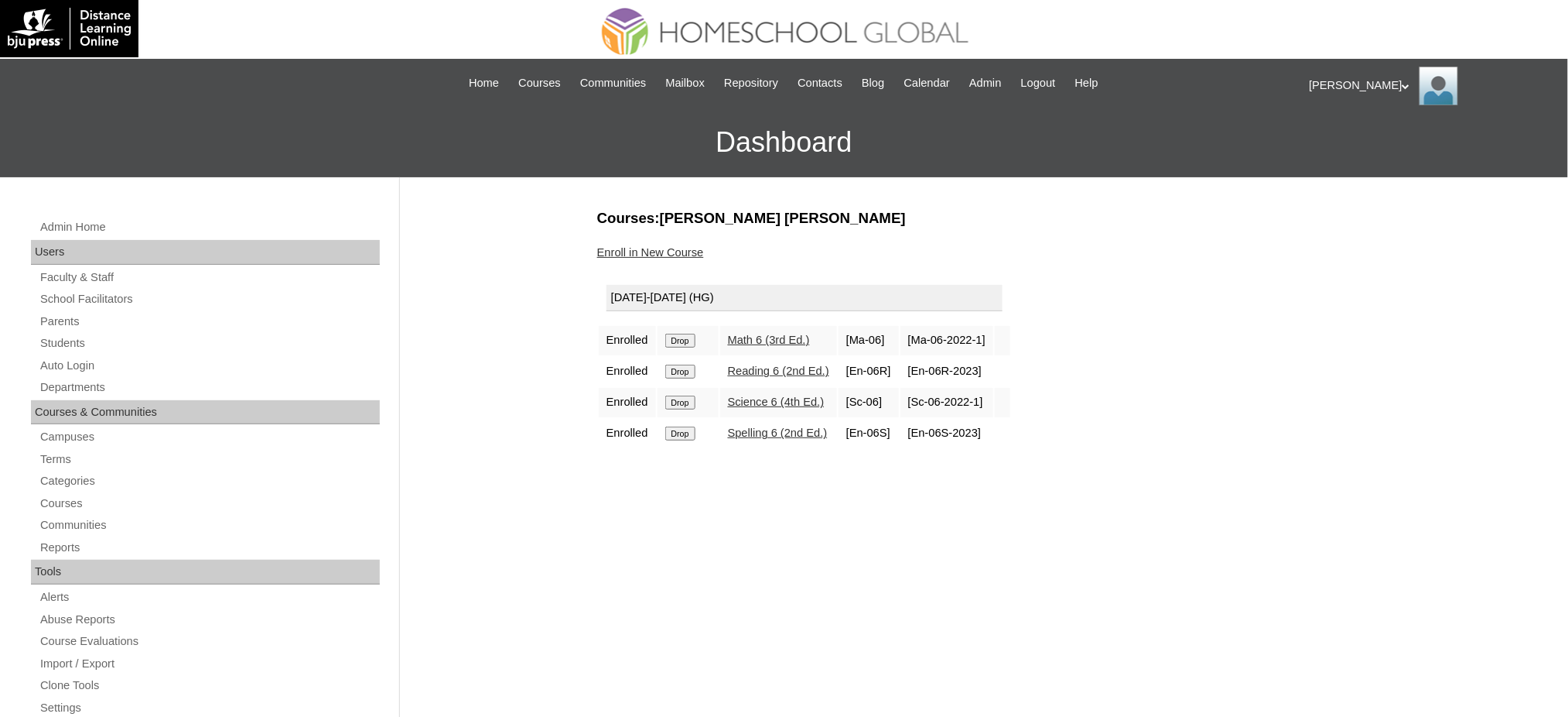
click at [686, 336] on input "Drop" at bounding box center [680, 341] width 30 height 14
click at [683, 343] on input "Drop" at bounding box center [680, 341] width 30 height 14
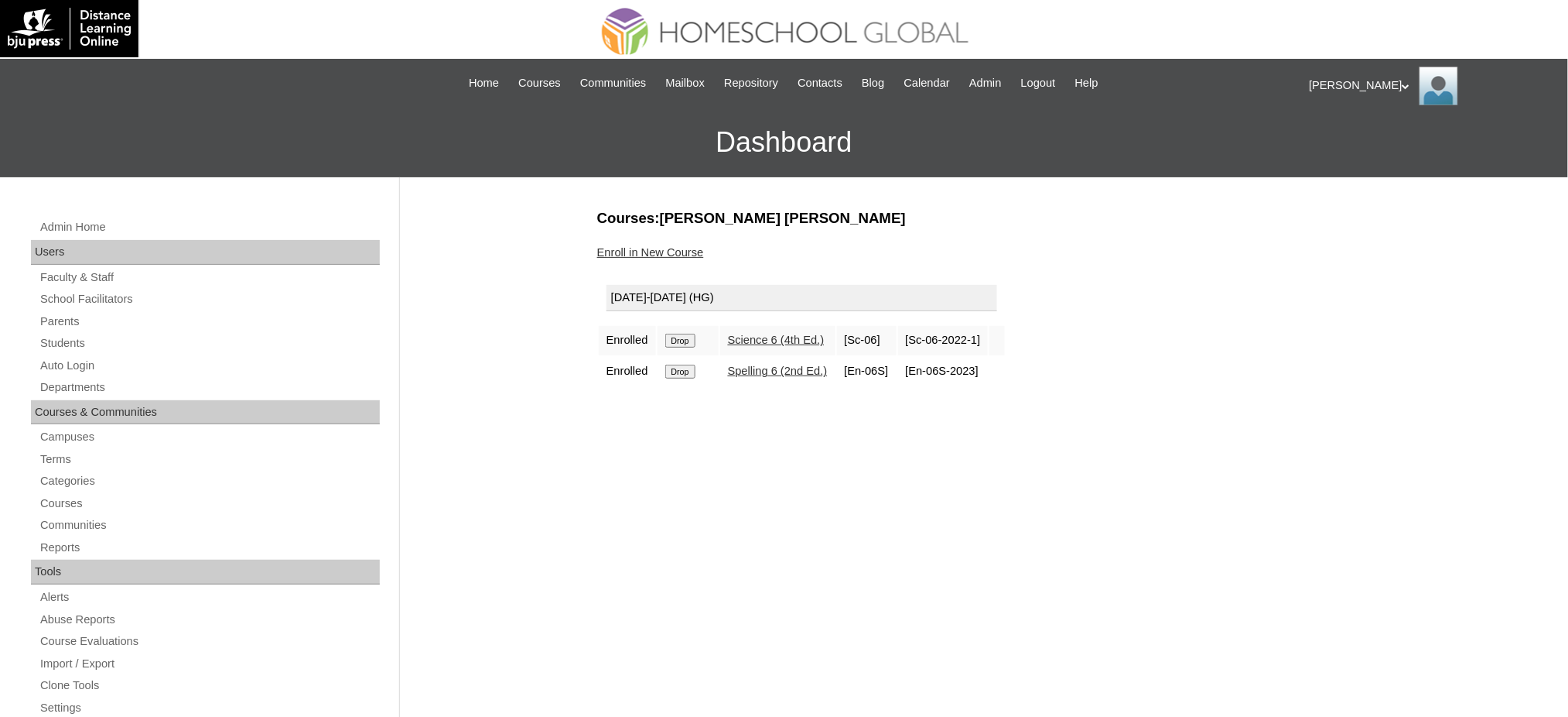
click at [685, 343] on input "Drop" at bounding box center [680, 341] width 30 height 14
click at [678, 342] on input "Drop" at bounding box center [680, 341] width 30 height 14
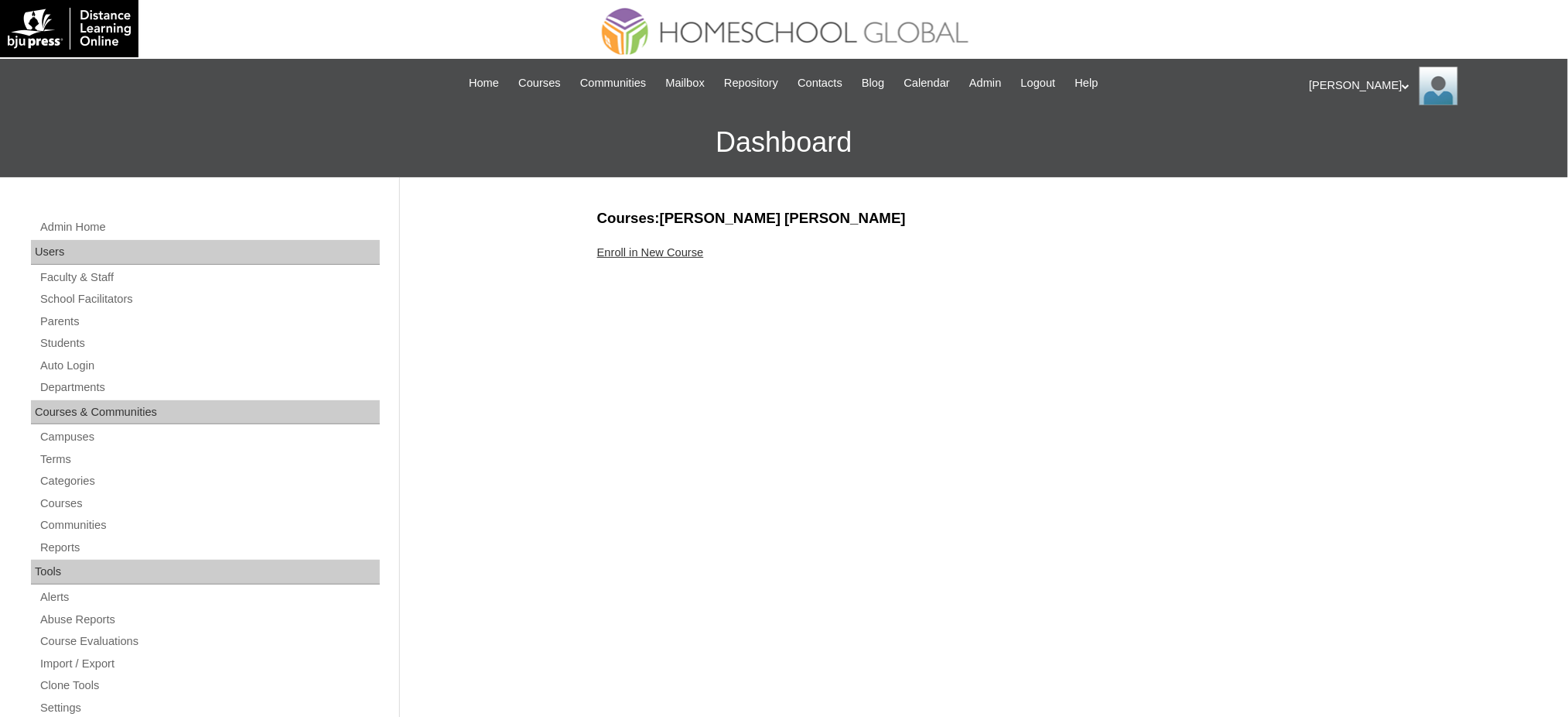
click at [665, 254] on link "Enroll in New Course" at bounding box center [651, 252] width 107 height 12
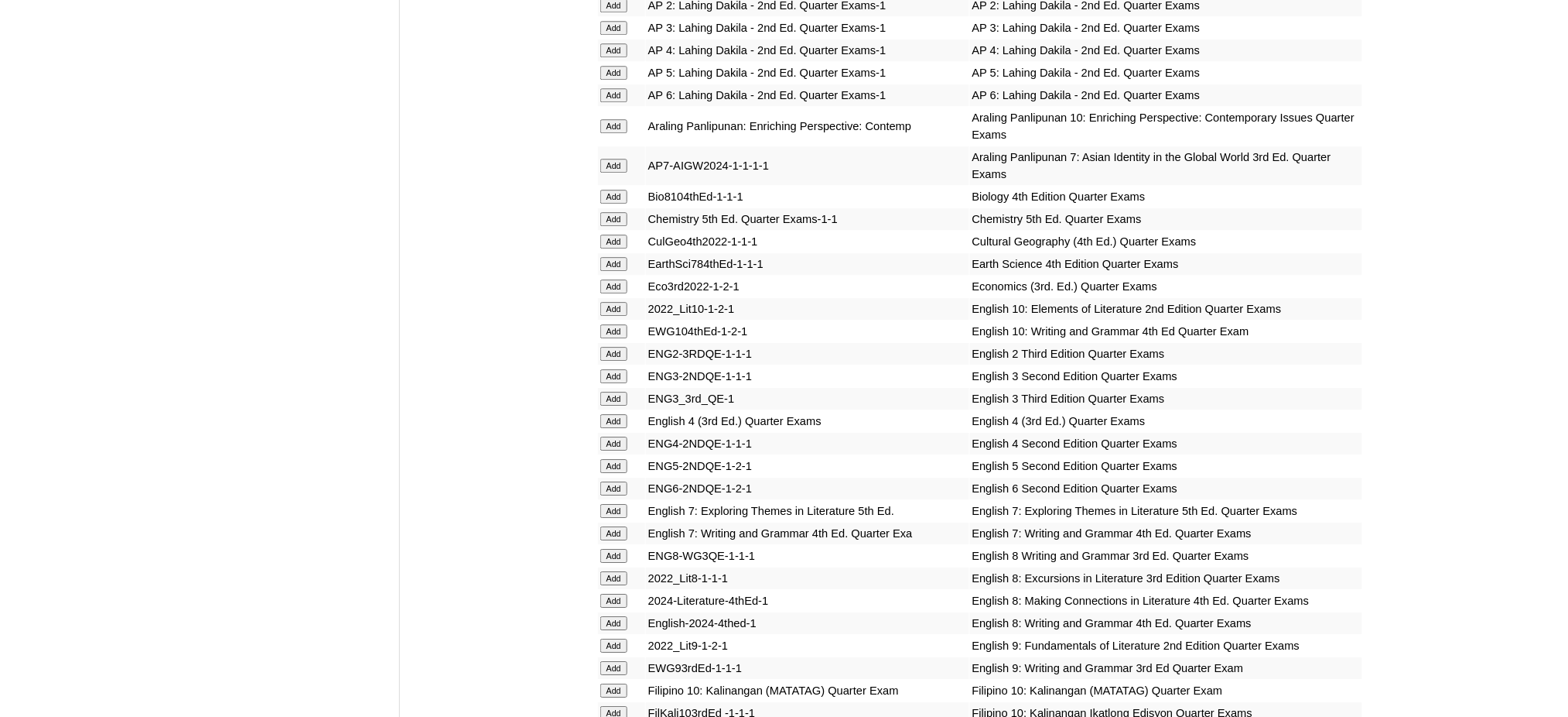
scroll to position [1548, 0]
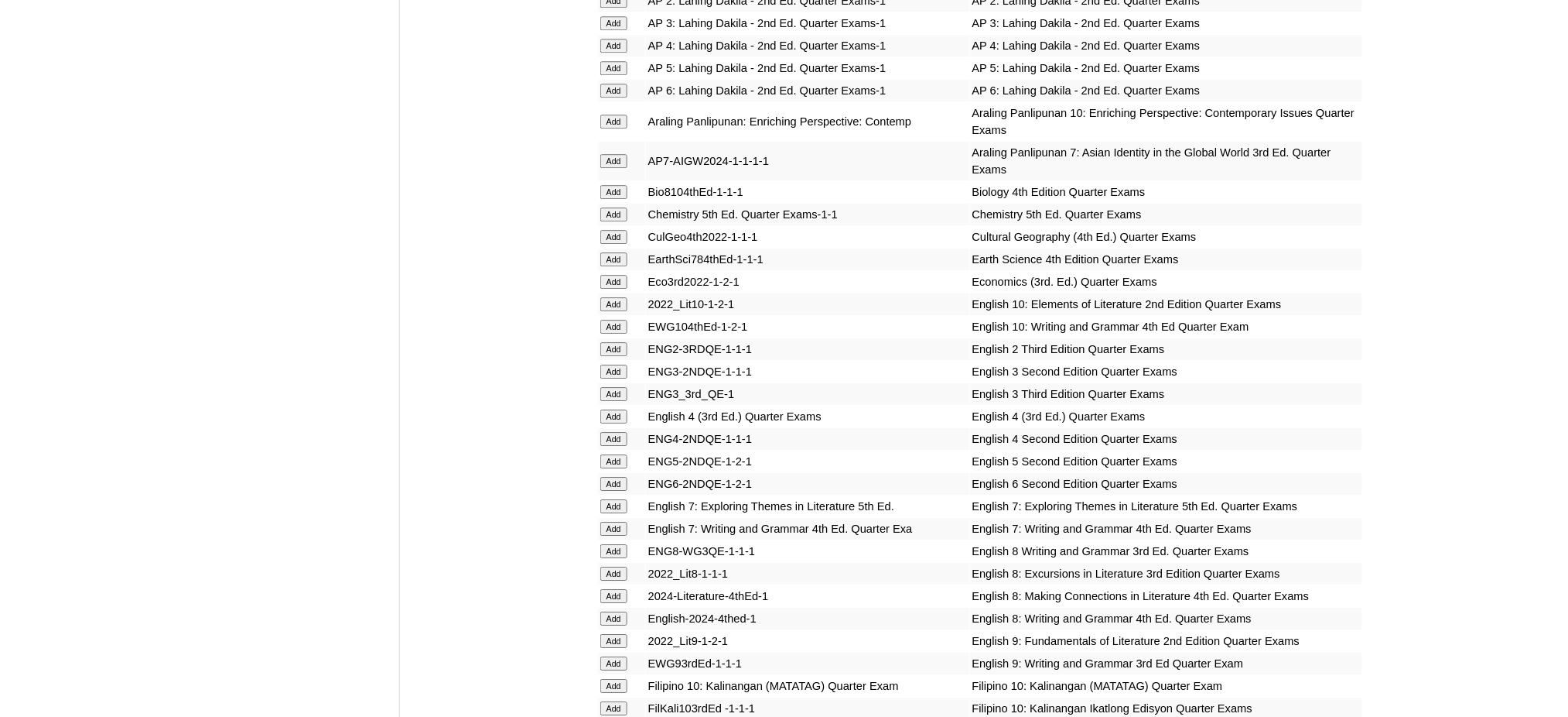
click at [617, 154] on input "Add" at bounding box center [613, 161] width 27 height 14
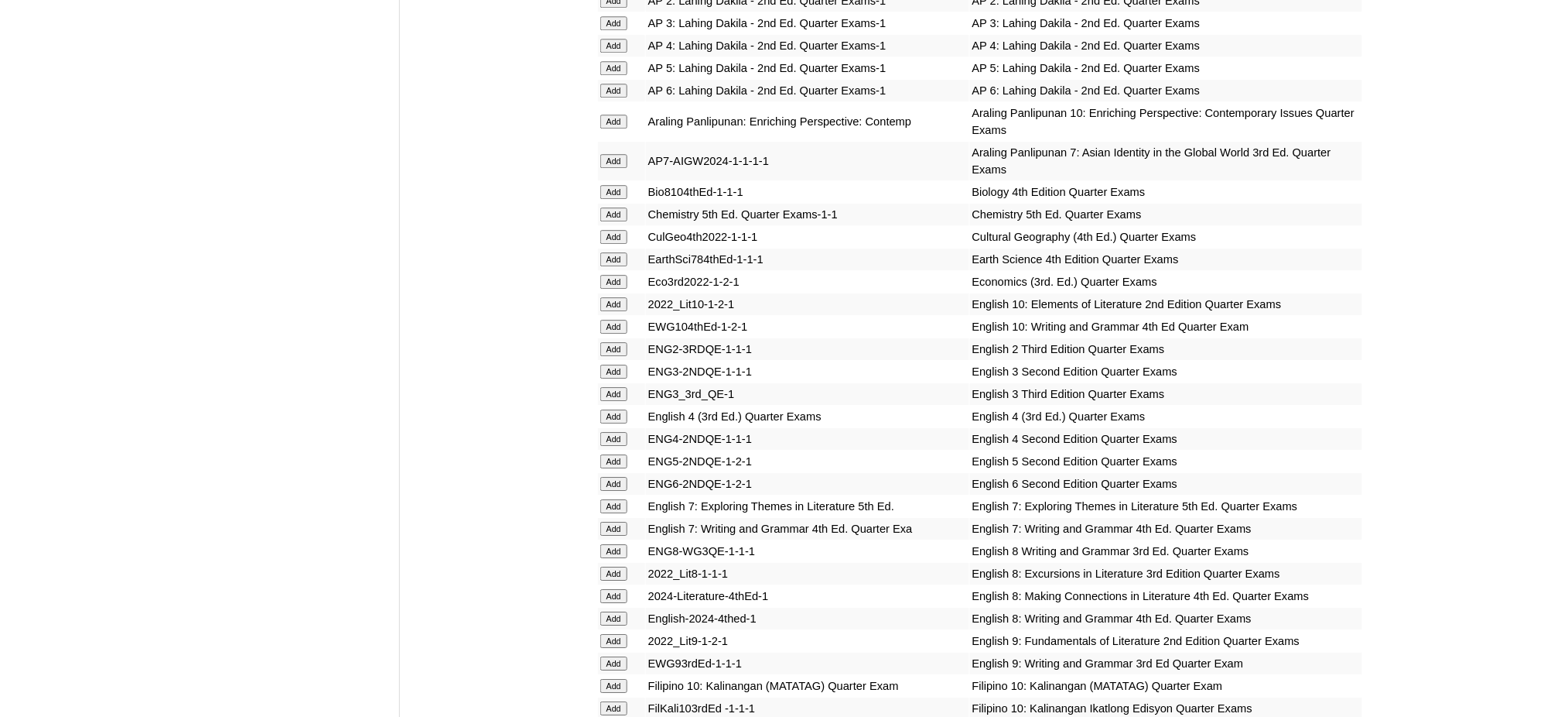
click at [609, 252] on input "Add" at bounding box center [613, 259] width 27 height 14
click at [612, 499] on input "Add" at bounding box center [613, 506] width 27 height 14
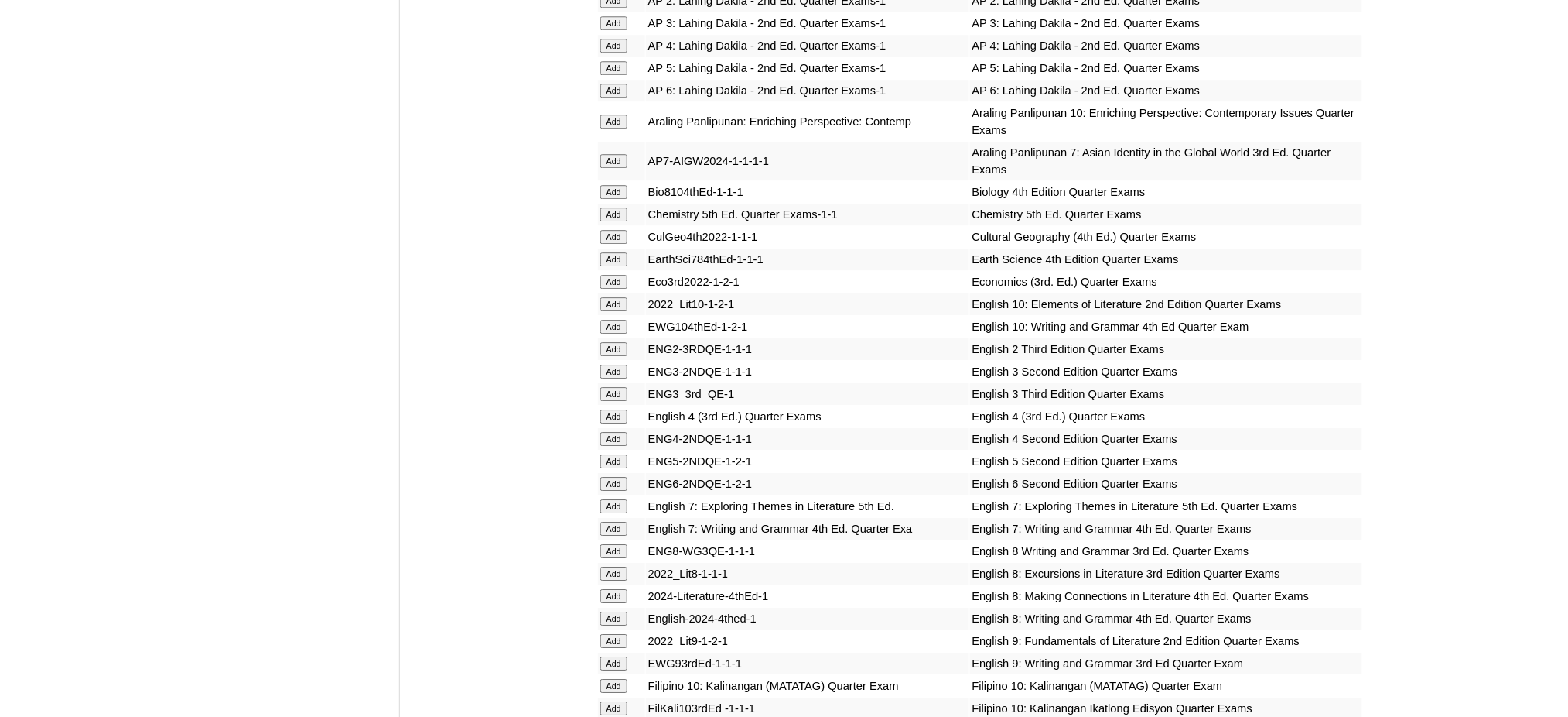
click at [612, 499] on input "Add" at bounding box center [613, 506] width 27 height 14
click at [614, 521] on input "Add" at bounding box center [613, 528] width 27 height 14
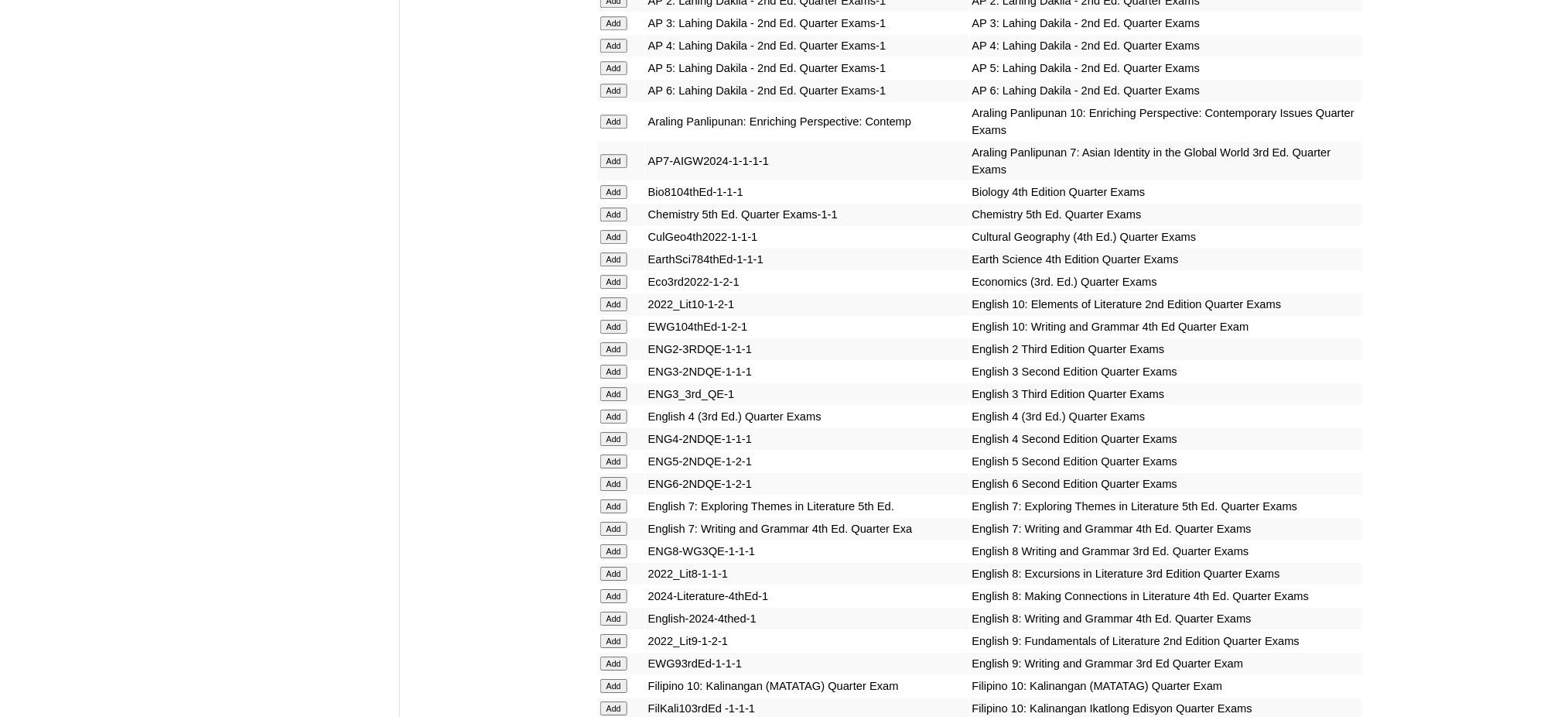
click at [614, 521] on input "Add" at bounding box center [613, 528] width 27 height 14
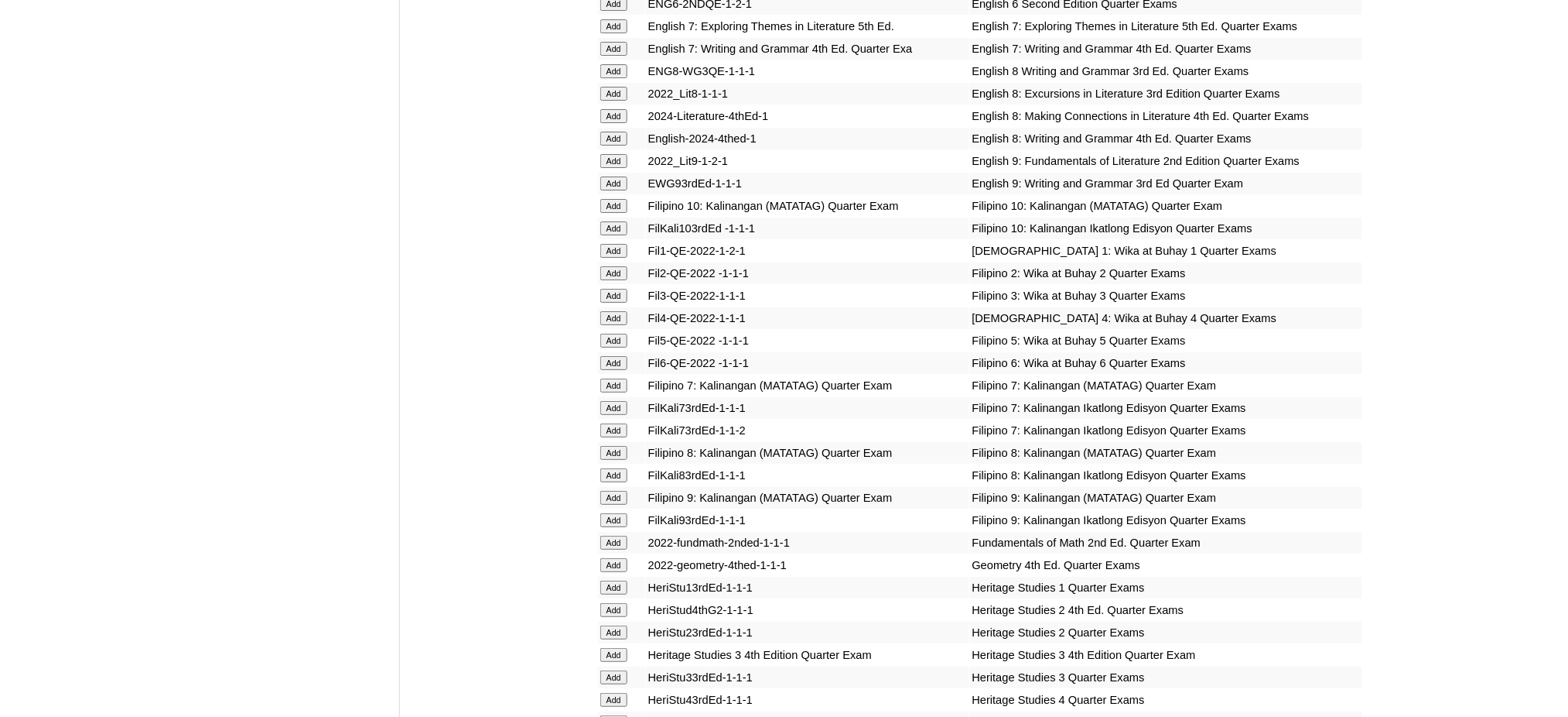
scroll to position [2168, 0]
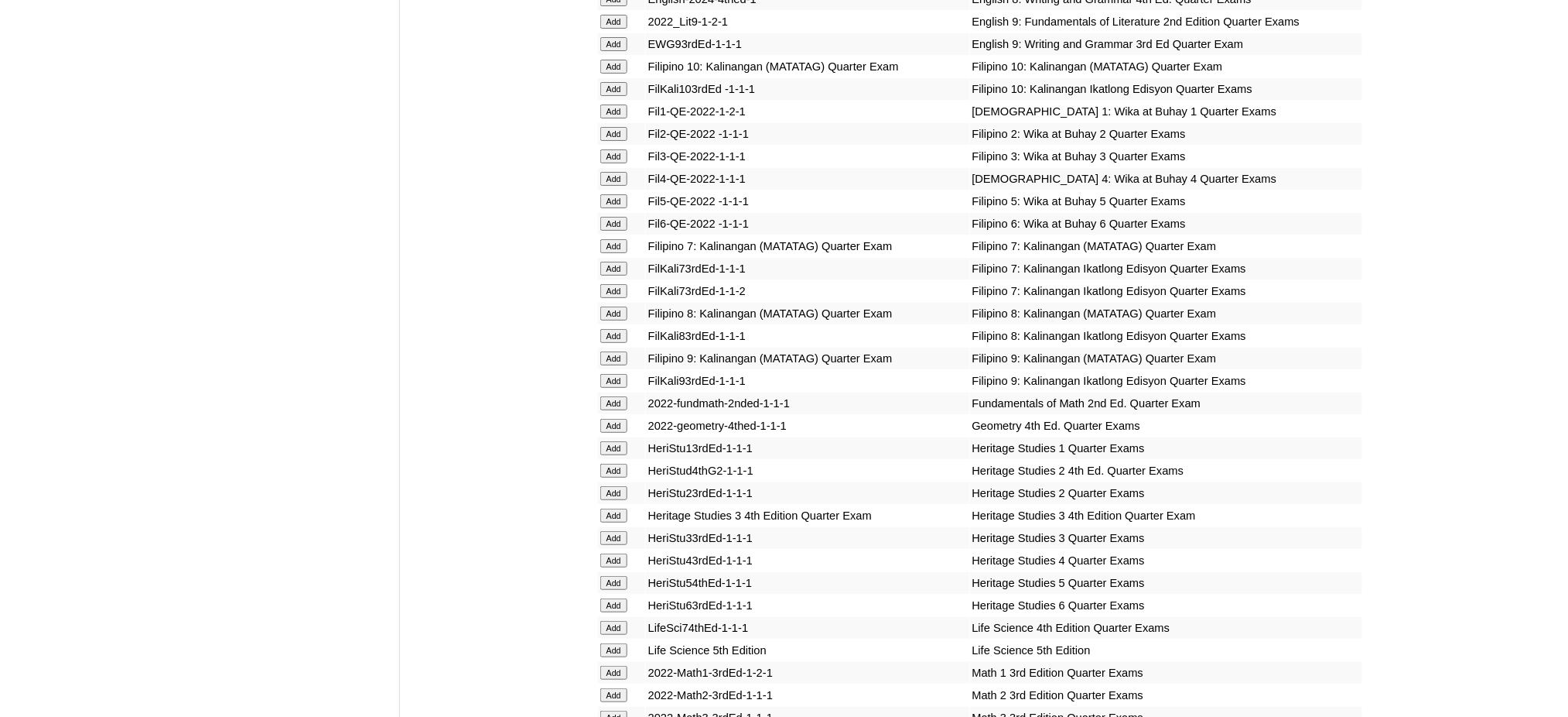
click at [614, 239] on input "Add" at bounding box center [613, 246] width 27 height 14
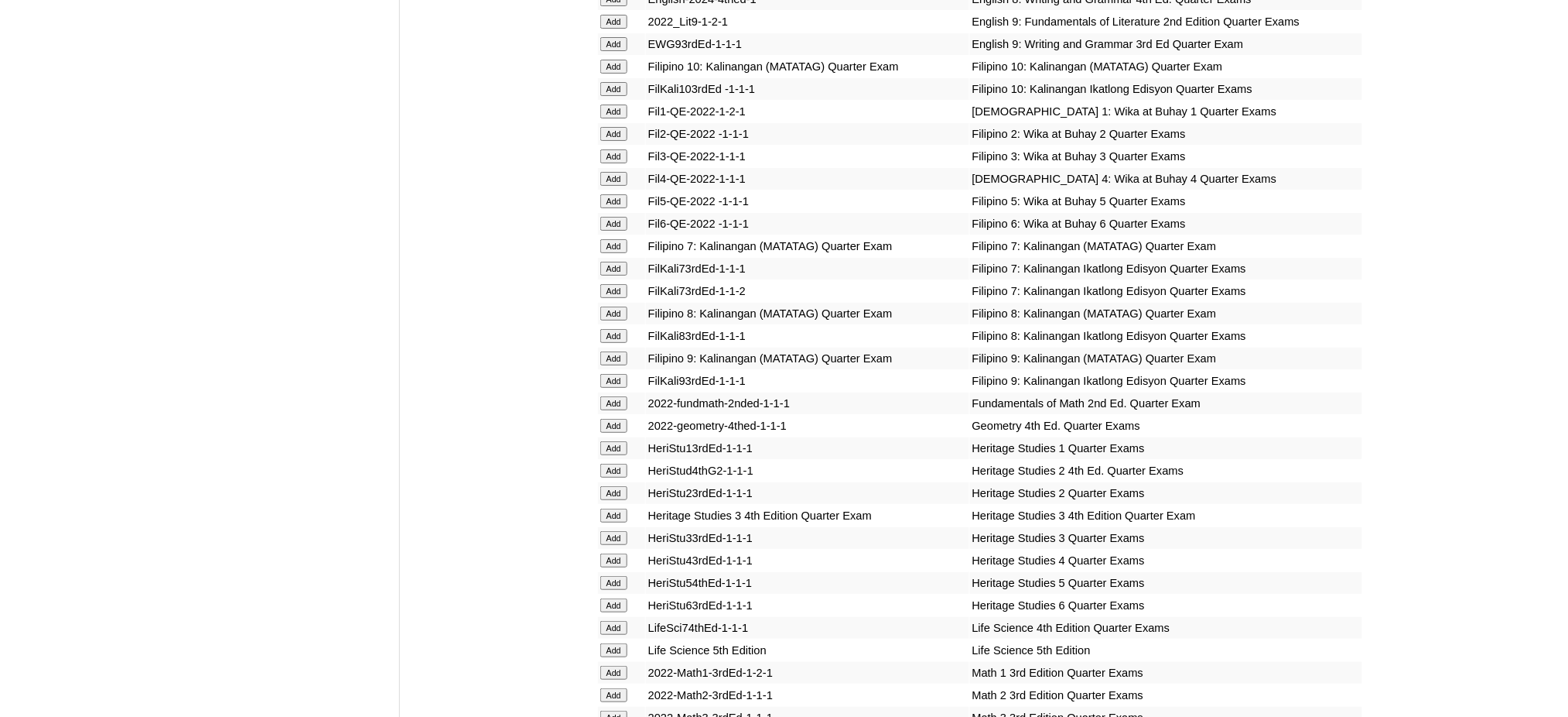
click at [614, 239] on input "Add" at bounding box center [613, 246] width 27 height 14
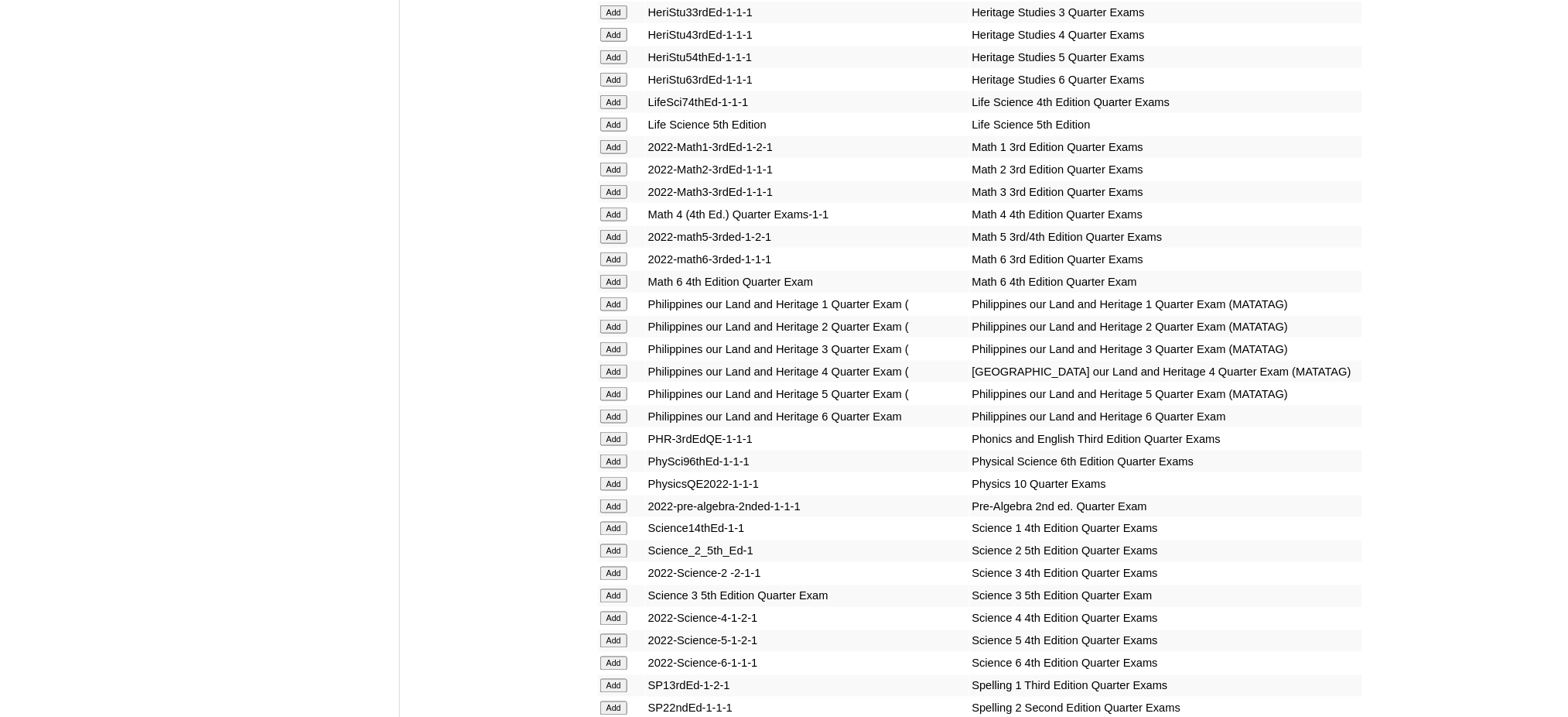
scroll to position [2786, 0]
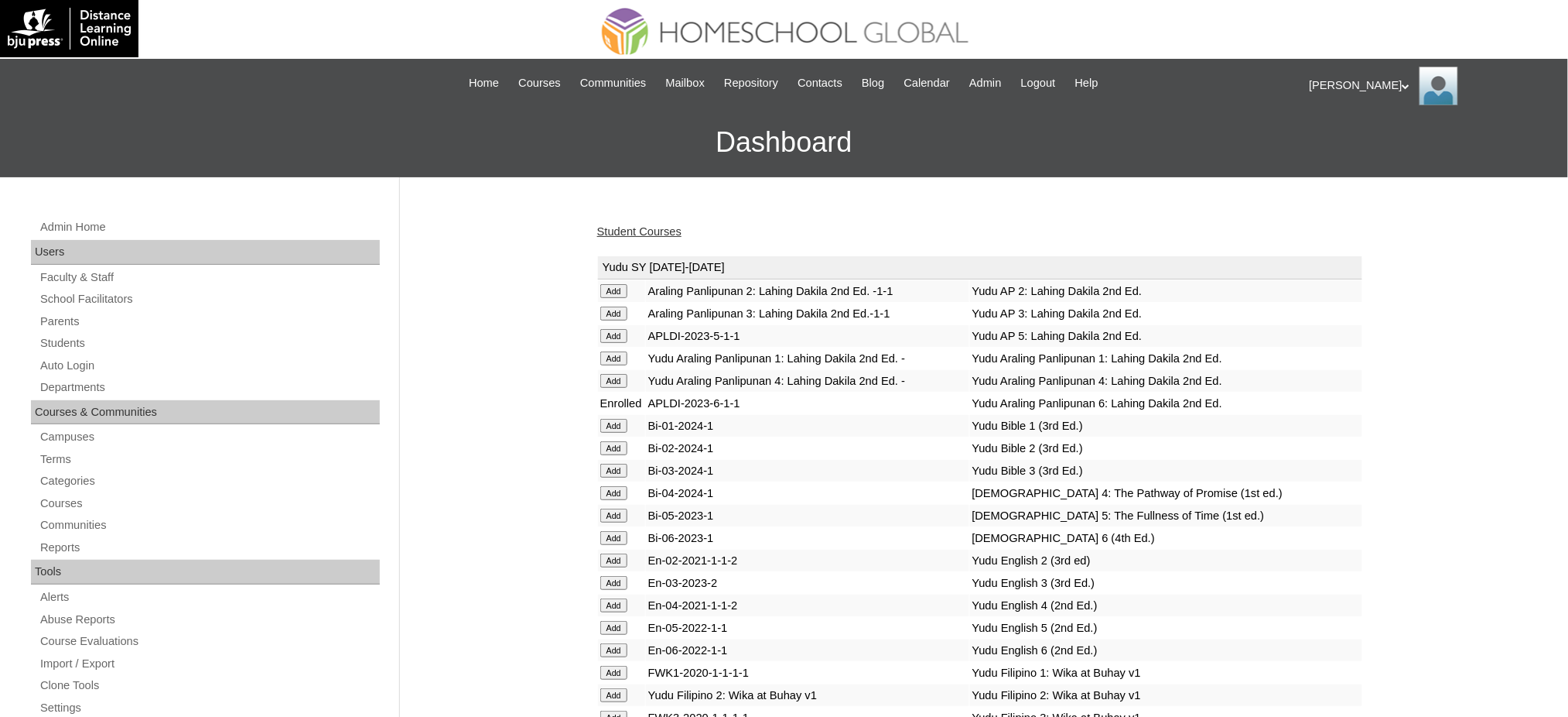
click at [632, 233] on link "Student Courses" at bounding box center [639, 231] width 84 height 12
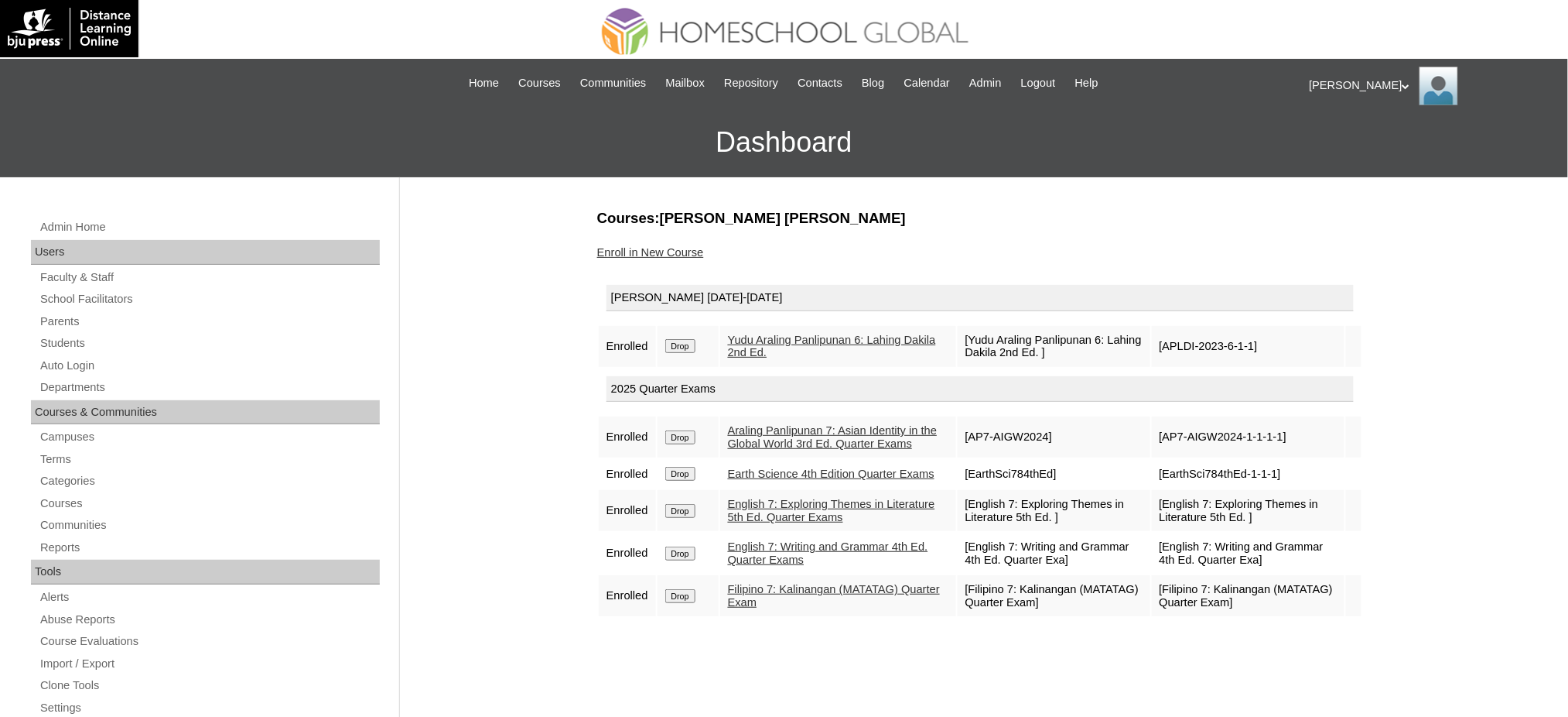
click at [689, 346] on input "Drop" at bounding box center [680, 346] width 30 height 14
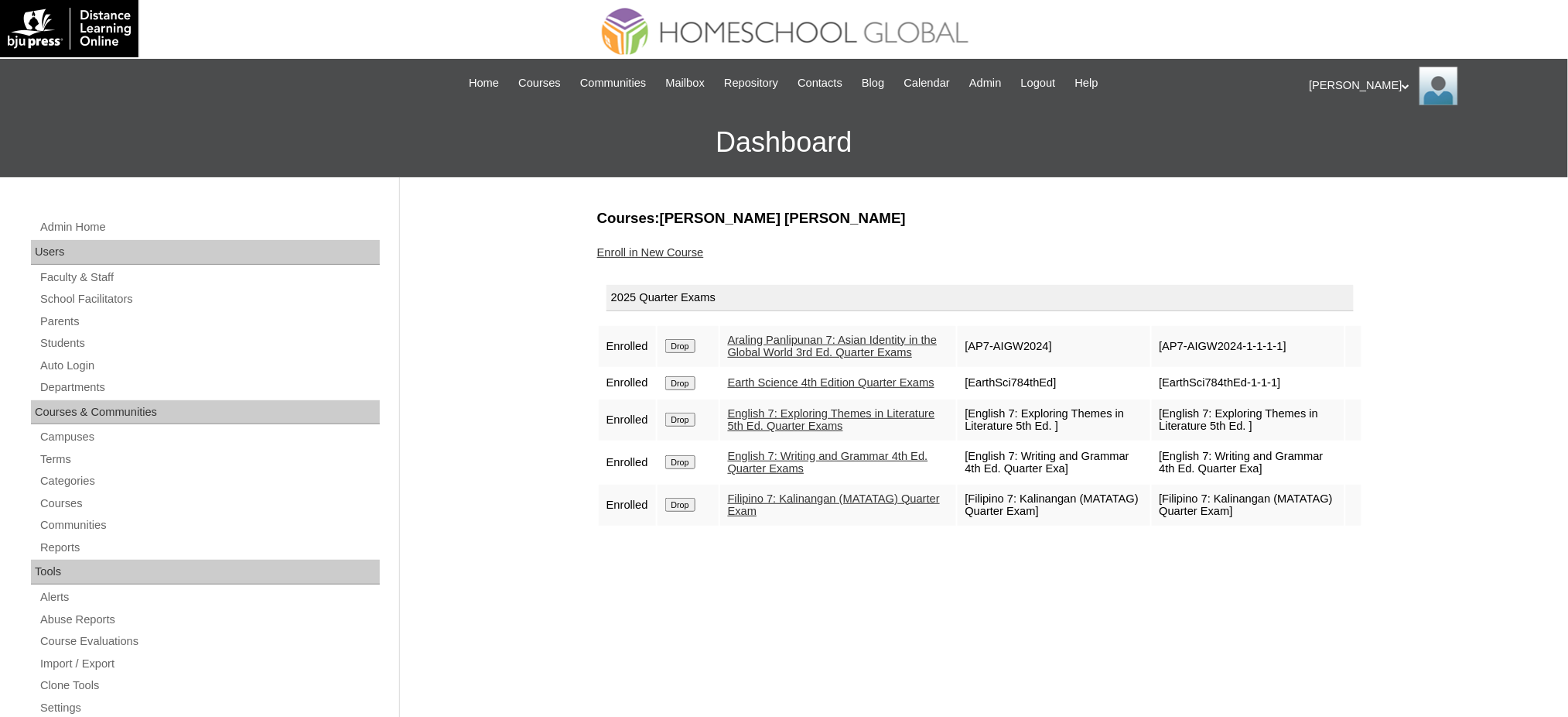
click at [645, 248] on link "Enroll in New Course" at bounding box center [651, 252] width 107 height 12
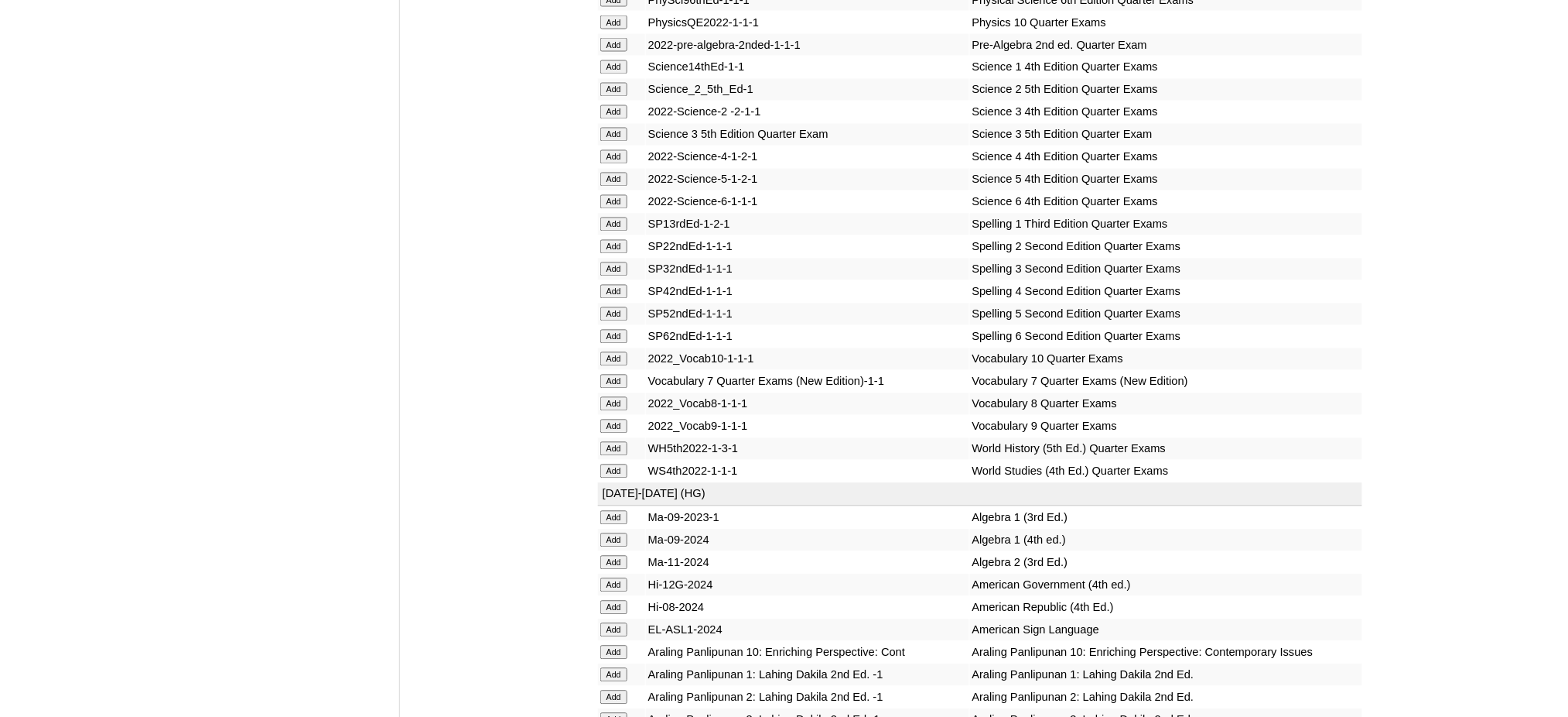
scroll to position [3096, 0]
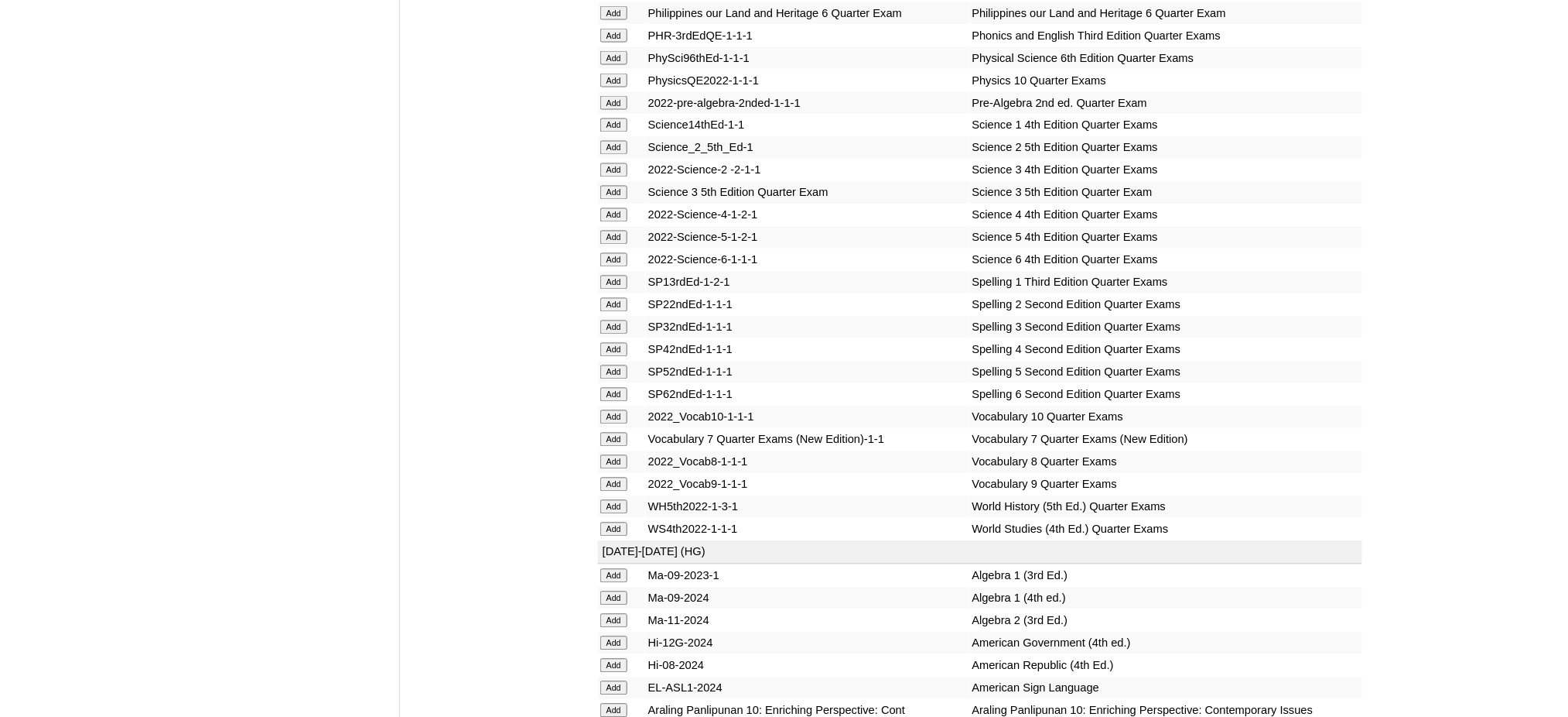
click at [614, 96] on input "Add" at bounding box center [613, 103] width 27 height 14
click at [621, 433] on input "Add" at bounding box center [613, 440] width 27 height 14
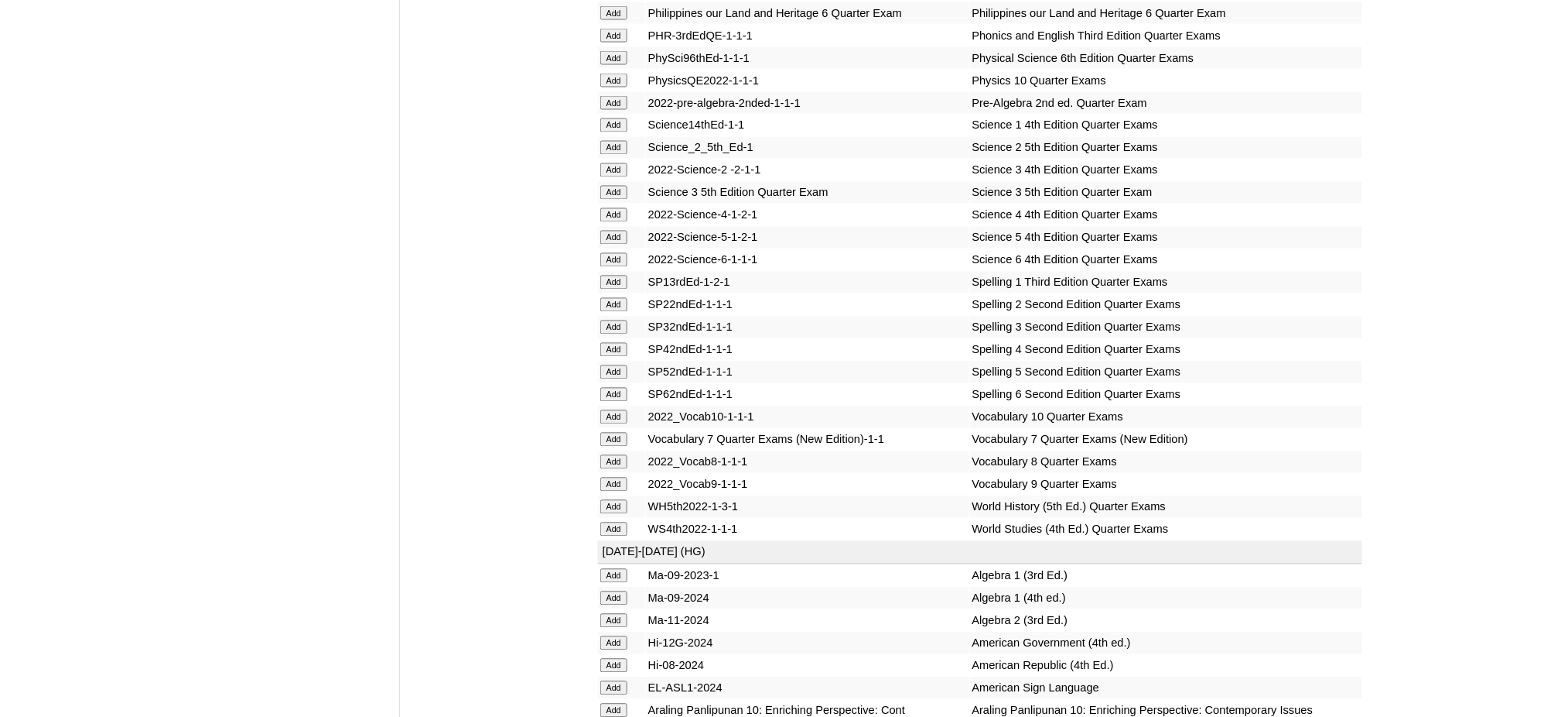
click at [621, 433] on input "Add" at bounding box center [613, 440] width 27 height 14
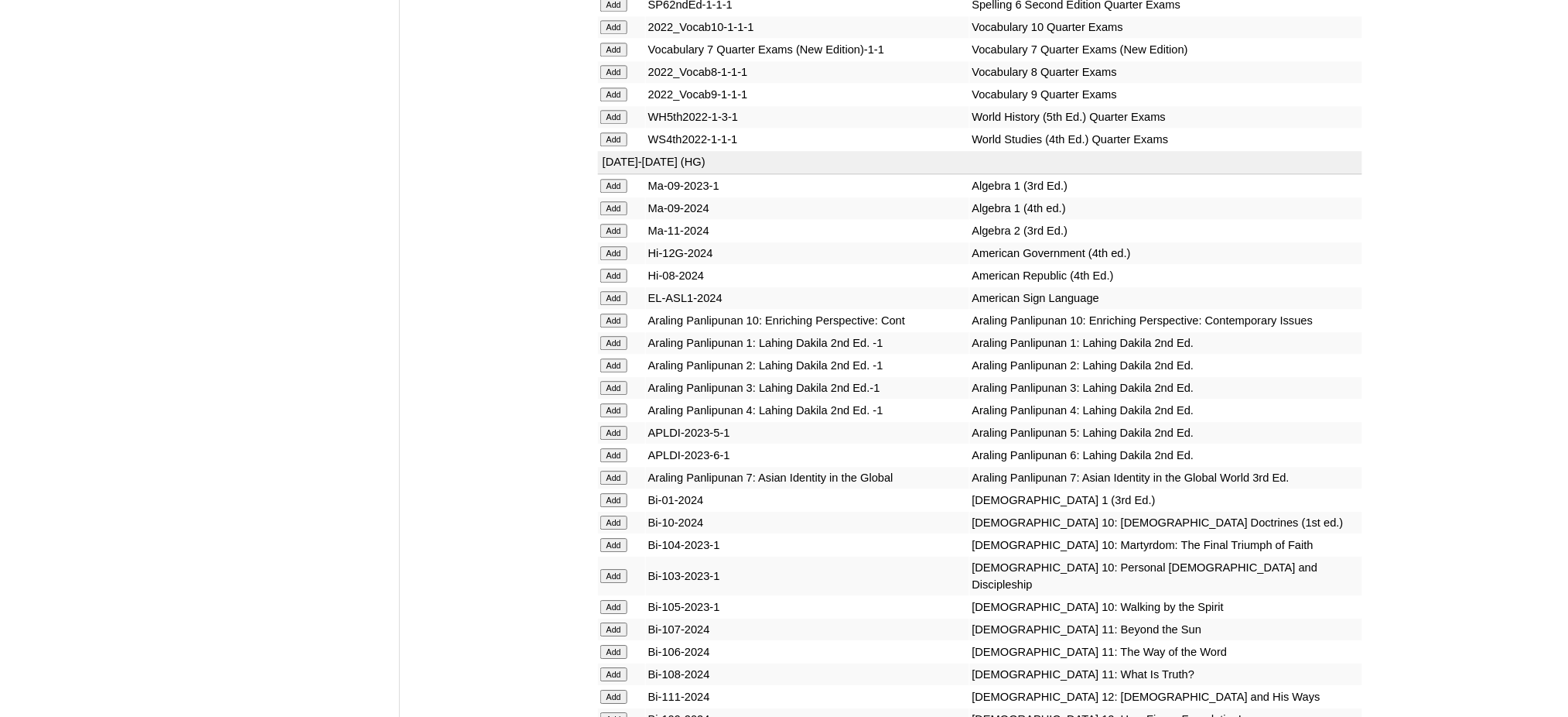
scroll to position [3611, 0]
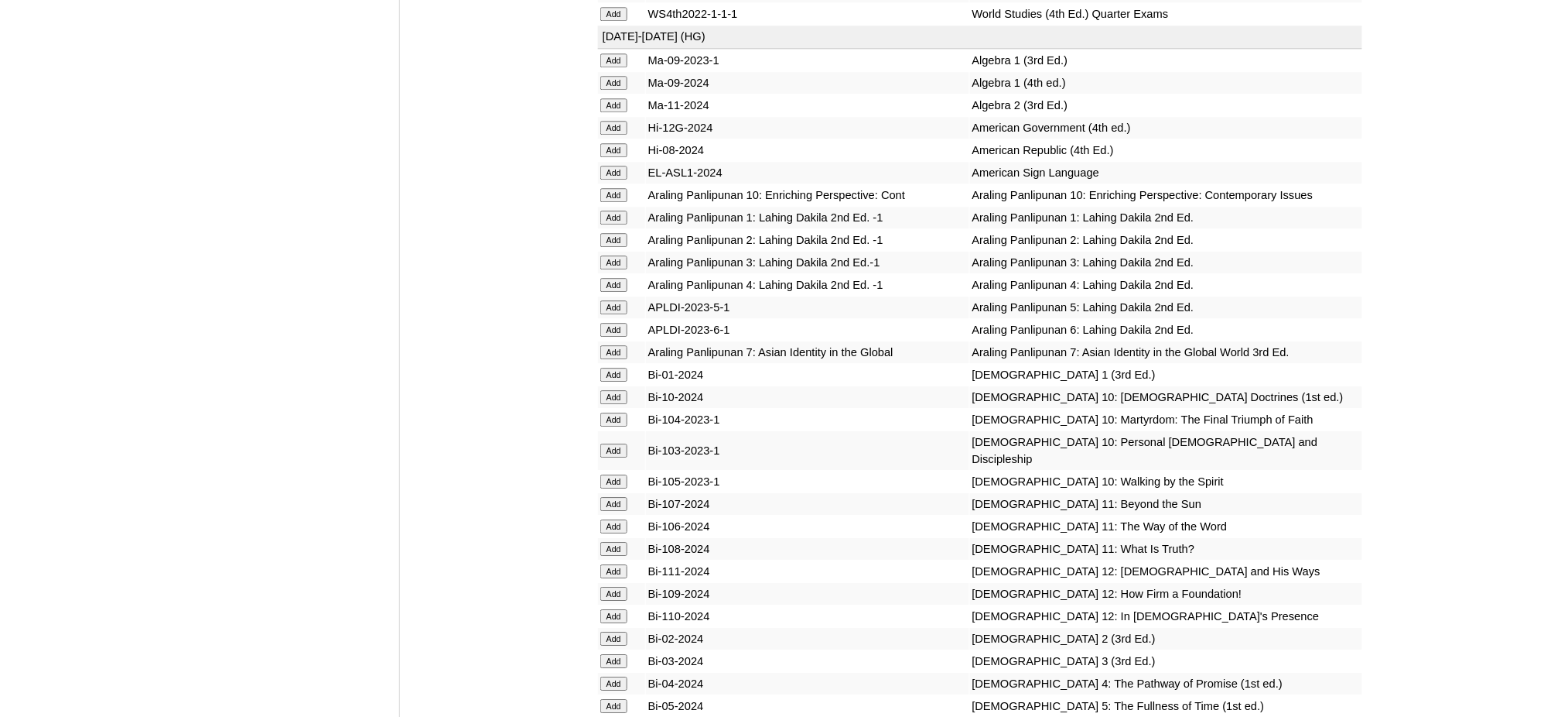
click at [609, 345] on input "Add" at bounding box center [613, 352] width 27 height 14
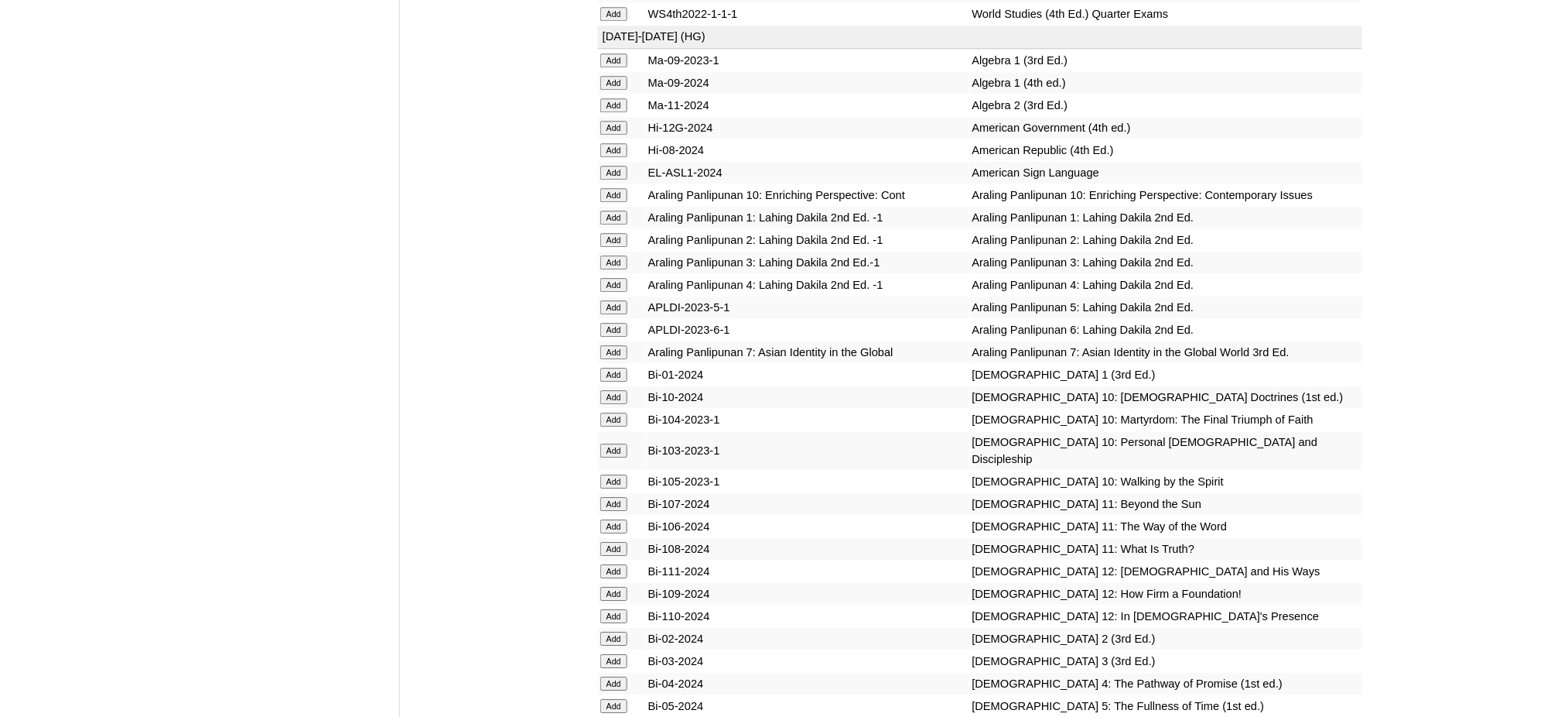
click at [609, 345] on input "Add" at bounding box center [613, 352] width 27 height 14
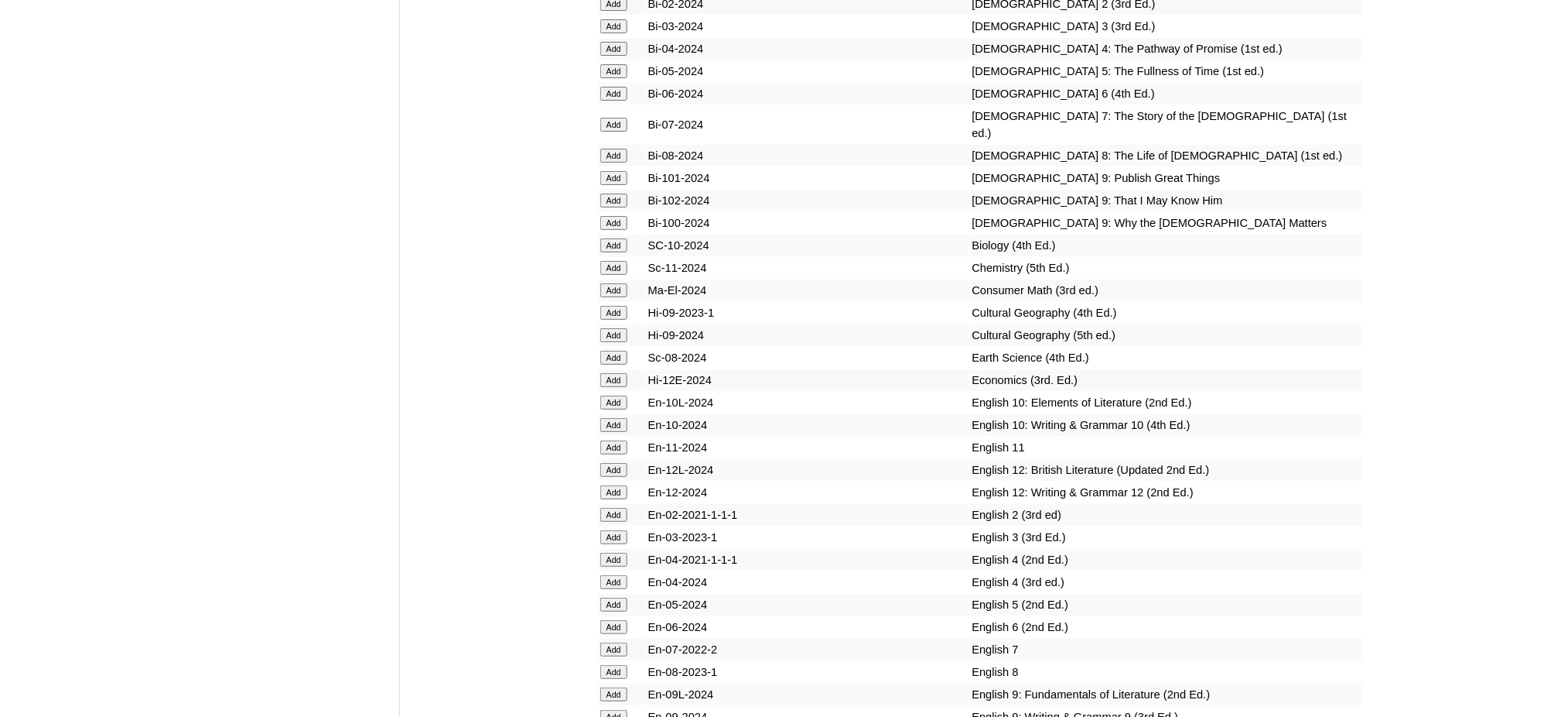
scroll to position [4334, 0]
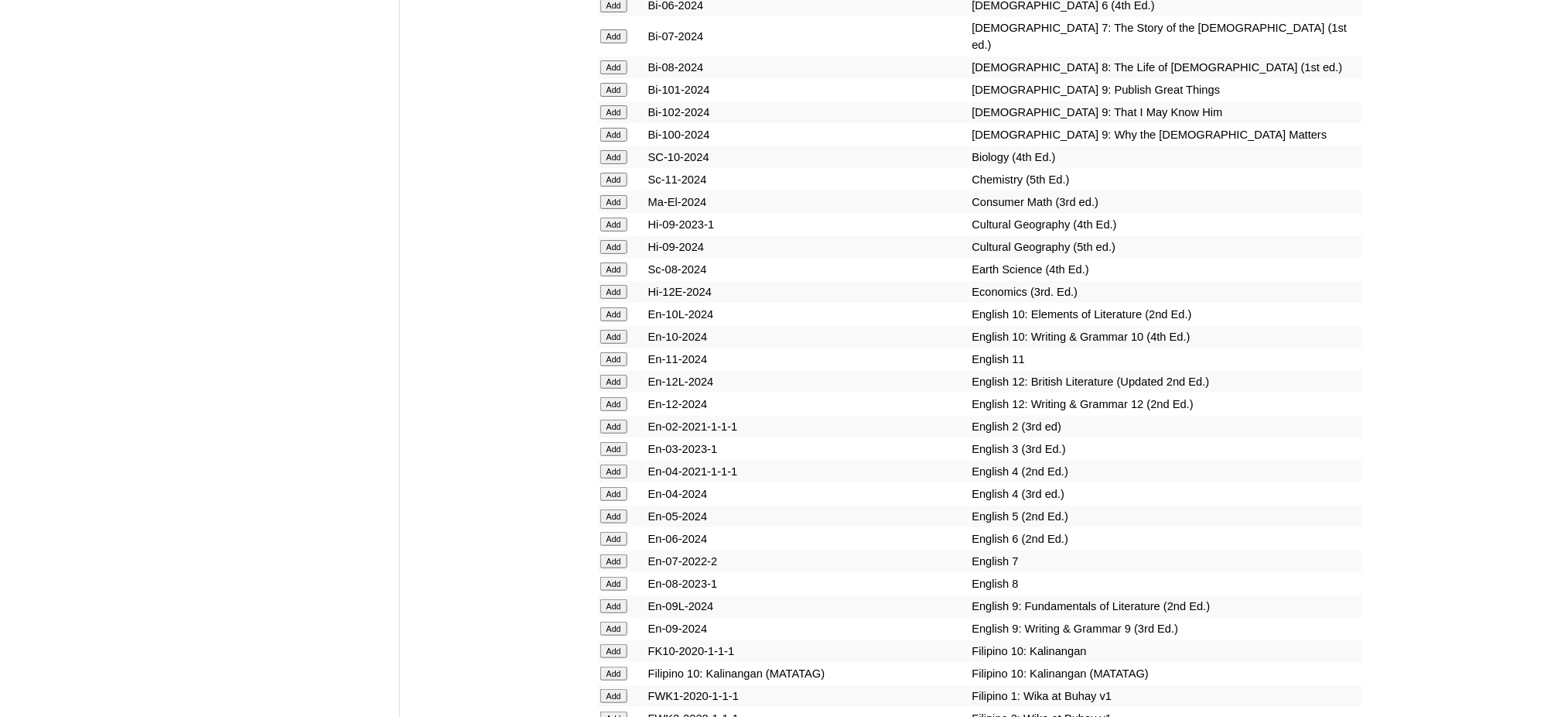
click at [621, 554] on input "Add" at bounding box center [613, 561] width 27 height 14
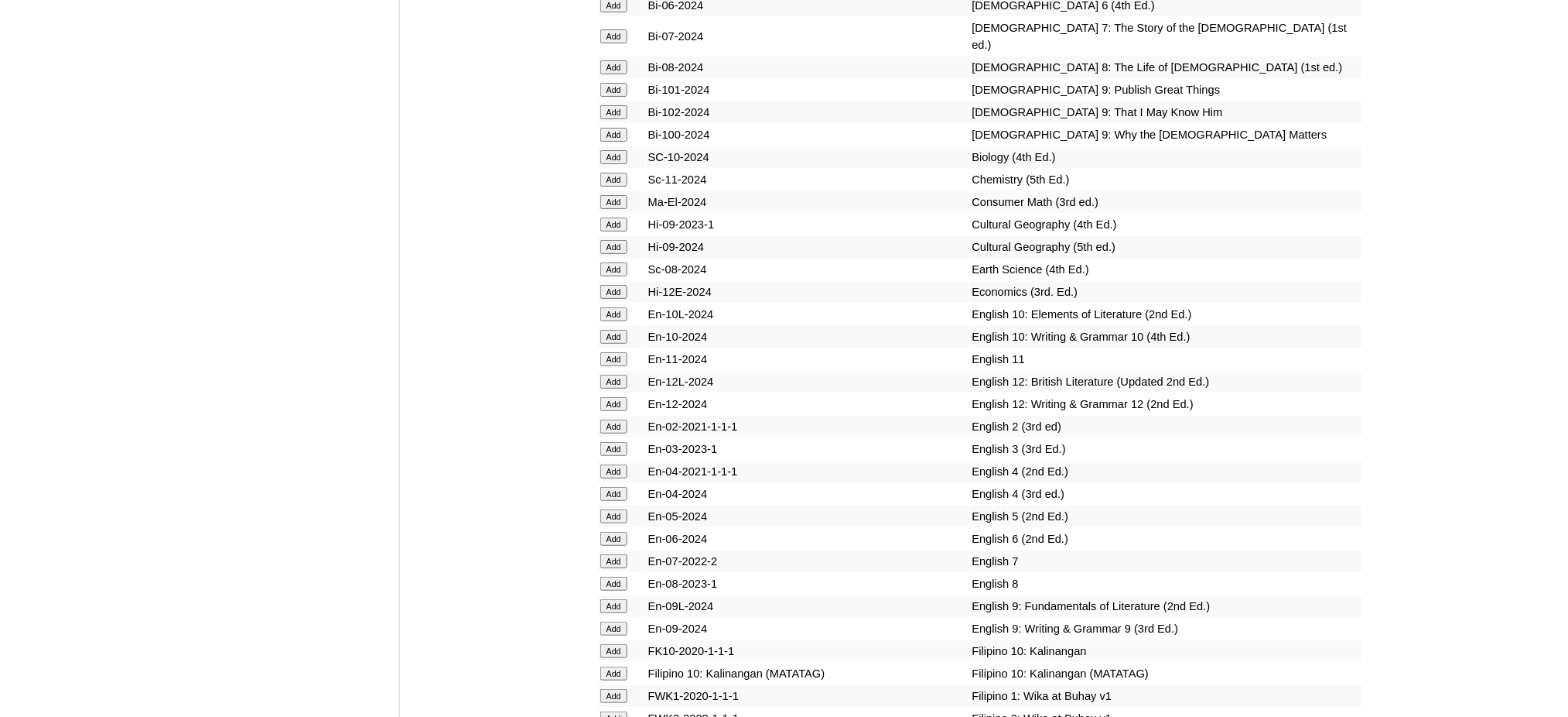
click at [621, 554] on input "Add" at bounding box center [613, 561] width 27 height 14
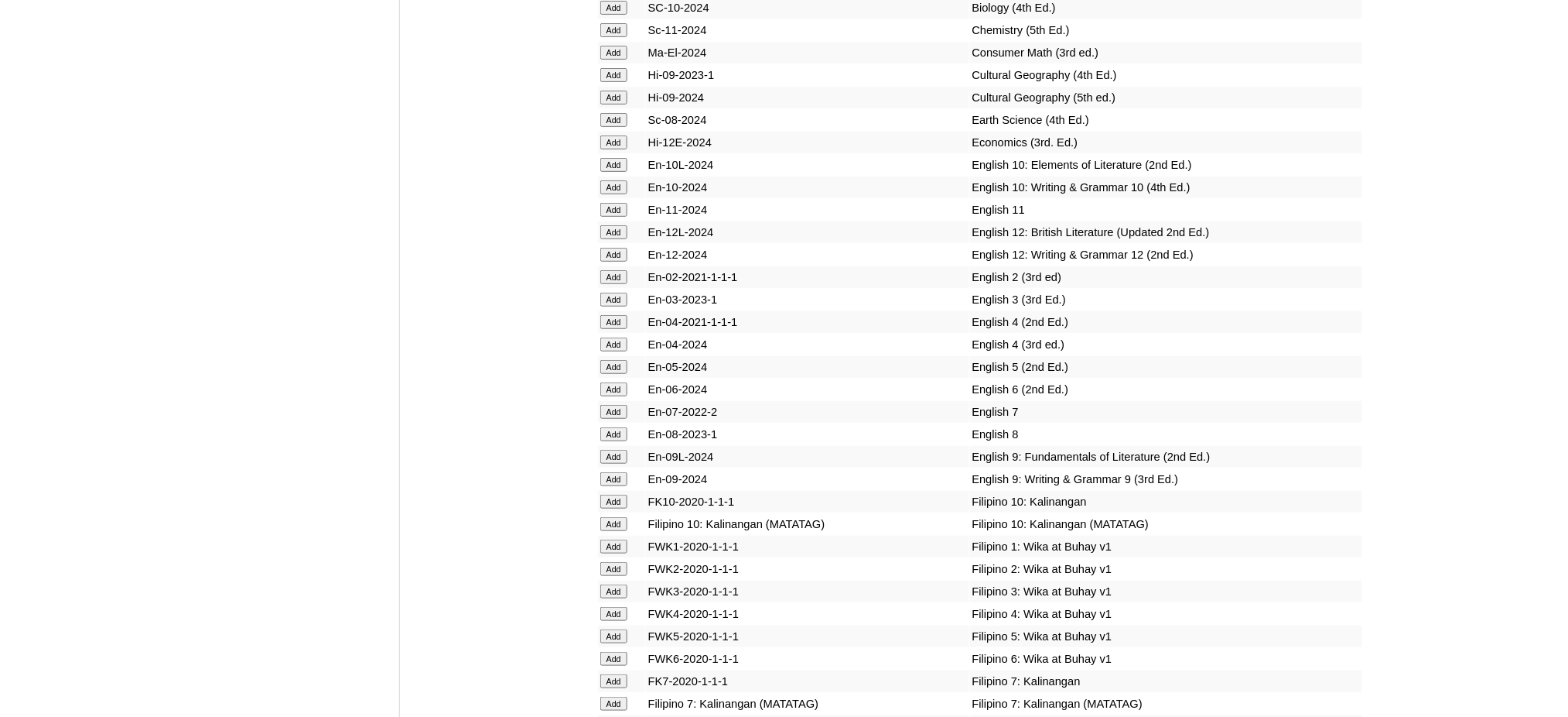
scroll to position [4540, 0]
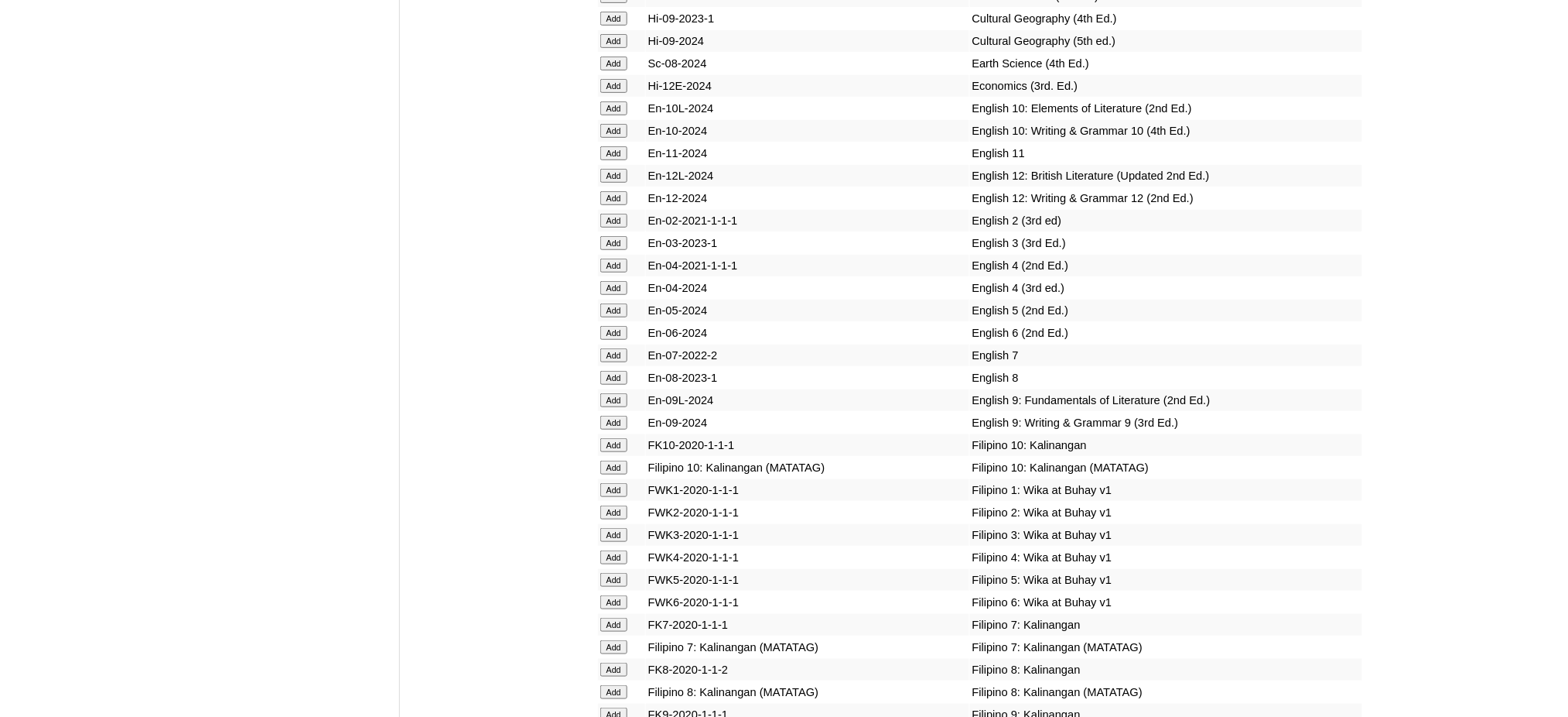
click at [625, 641] on input "Add" at bounding box center [613, 647] width 27 height 14
click at [619, 641] on input "Add" at bounding box center [613, 647] width 27 height 14
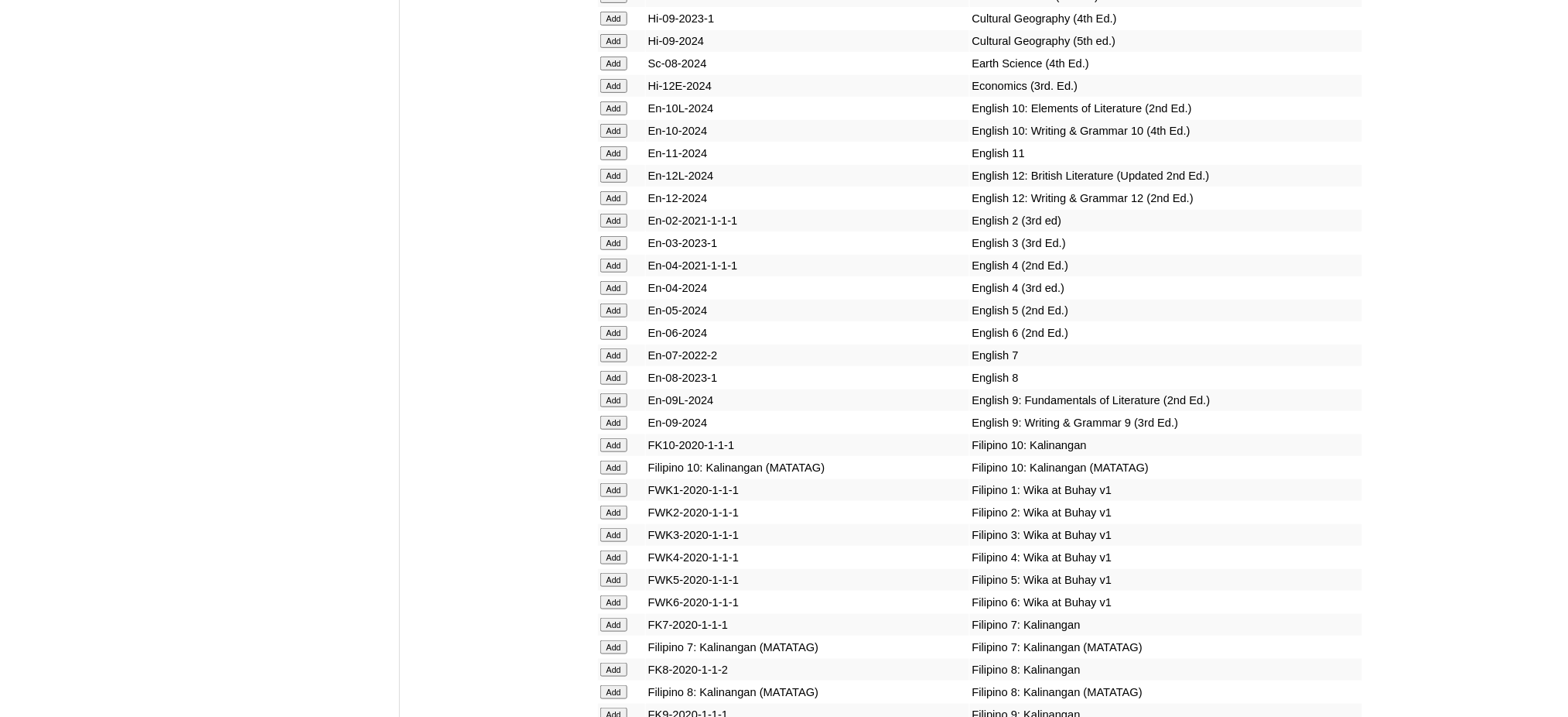
click at [619, 641] on input "Add" at bounding box center [613, 647] width 27 height 14
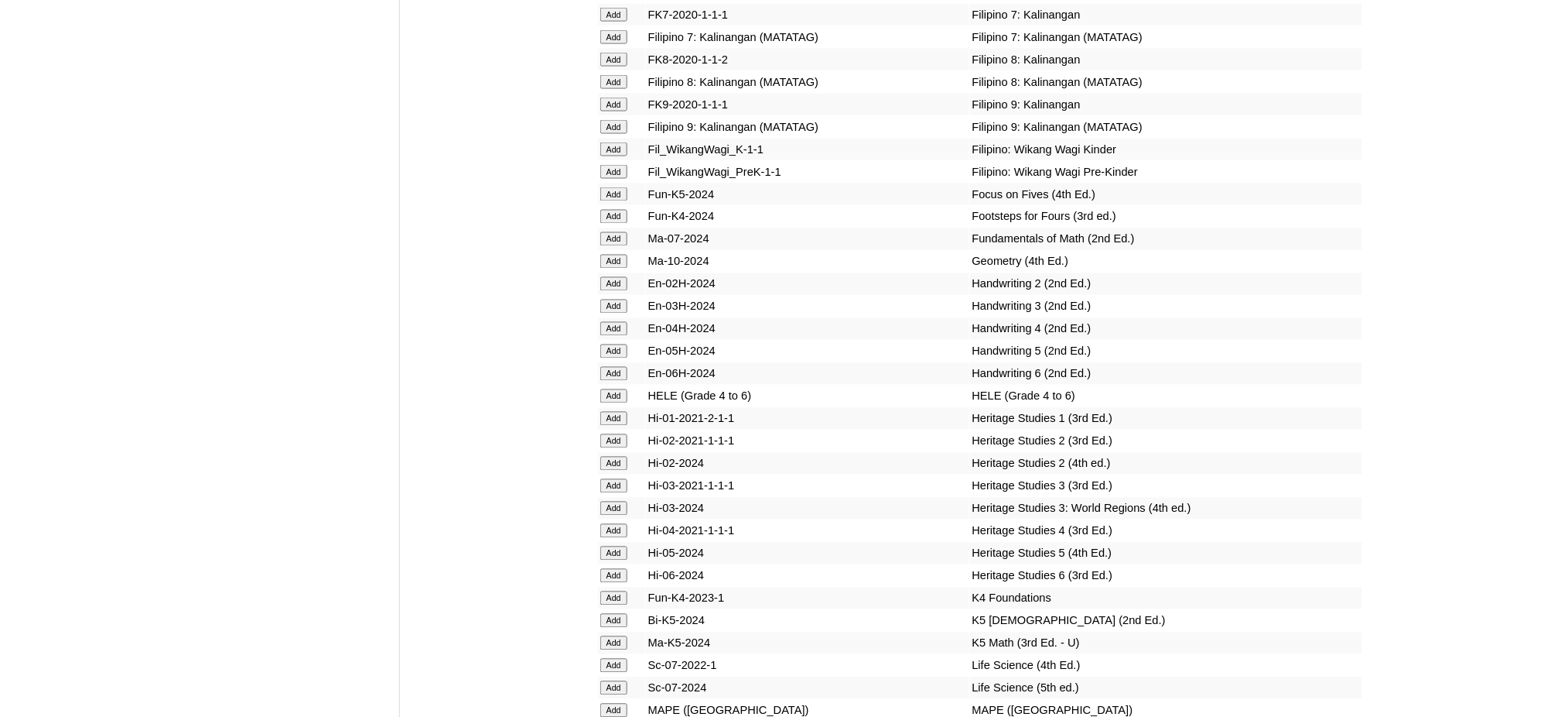
scroll to position [5160, 0]
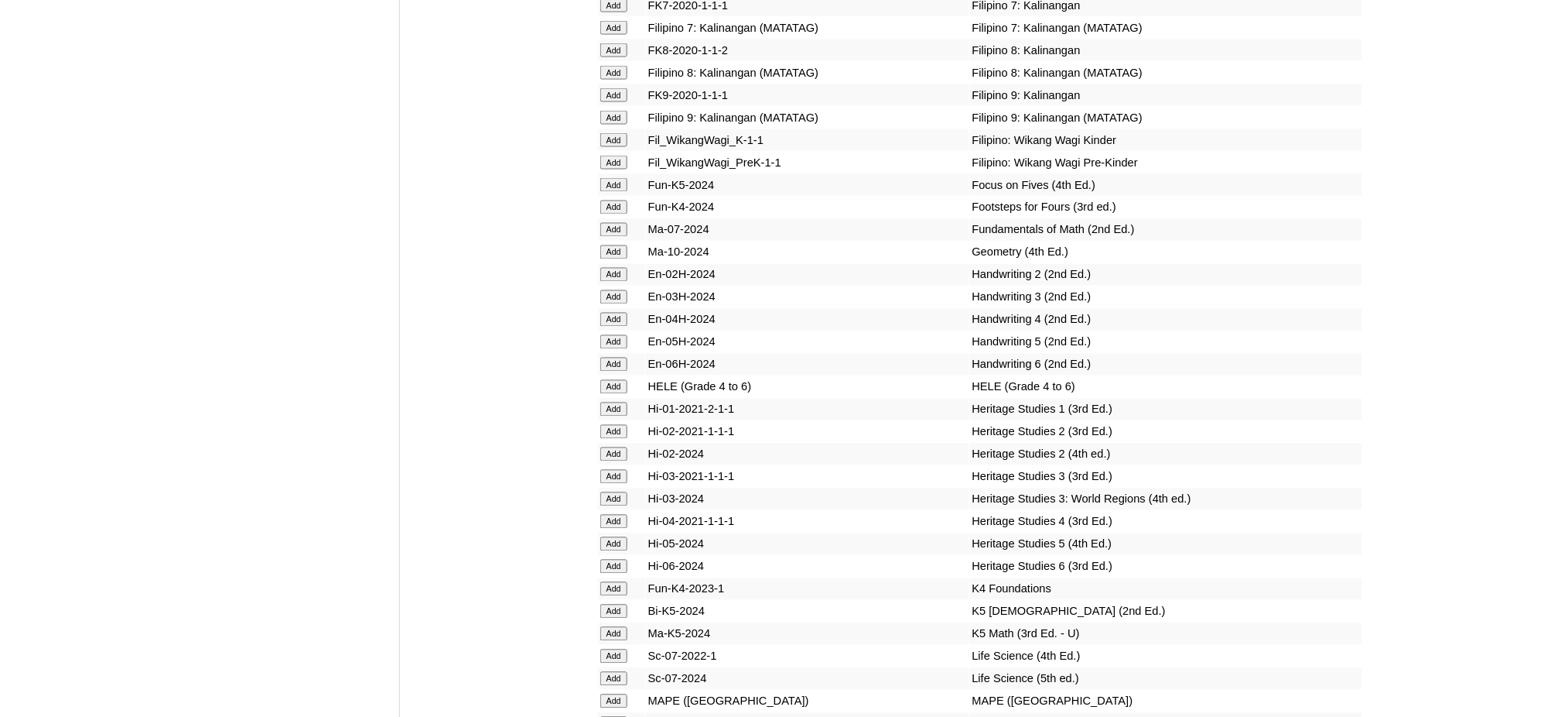
click at [605, 716] on form "Add" at bounding box center [621, 723] width 43 height 12
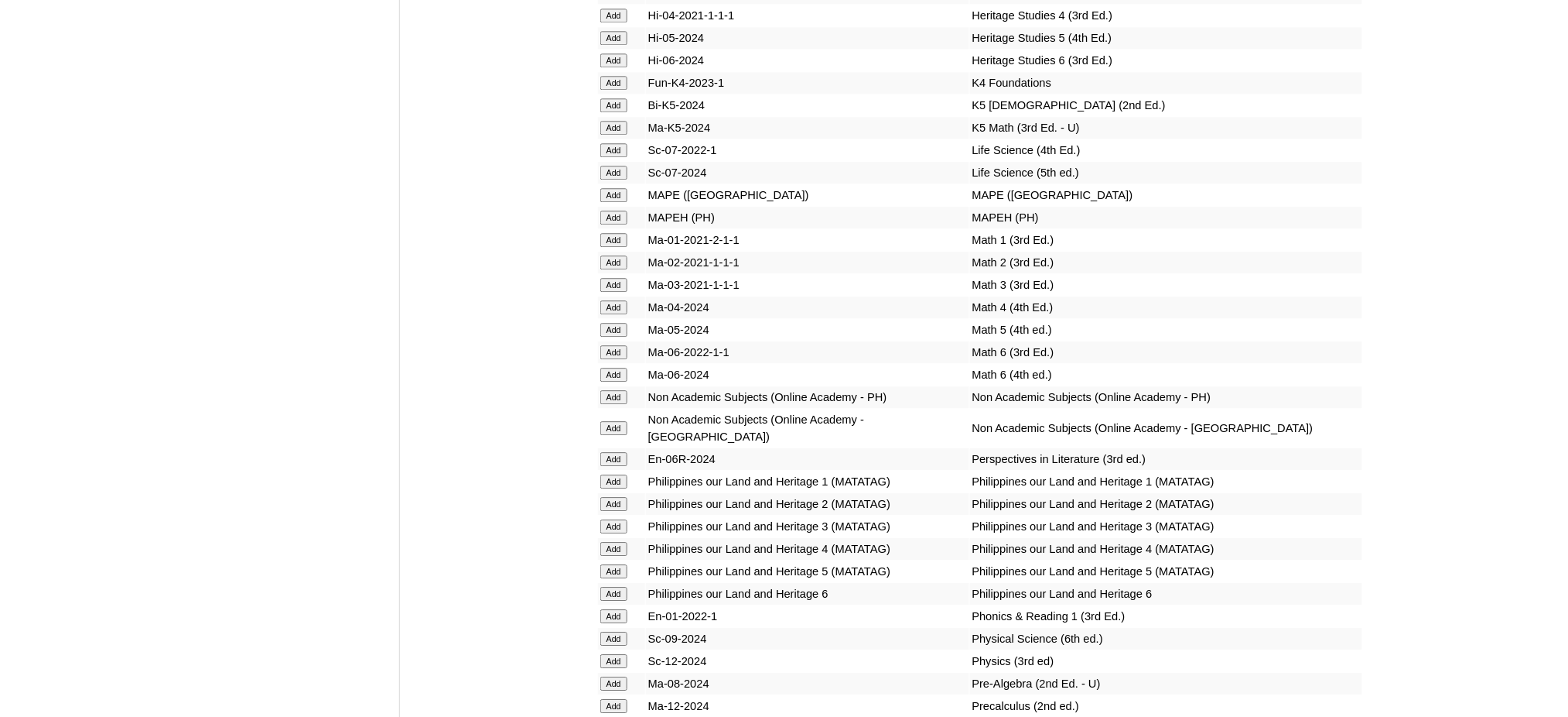
scroll to position [5676, 0]
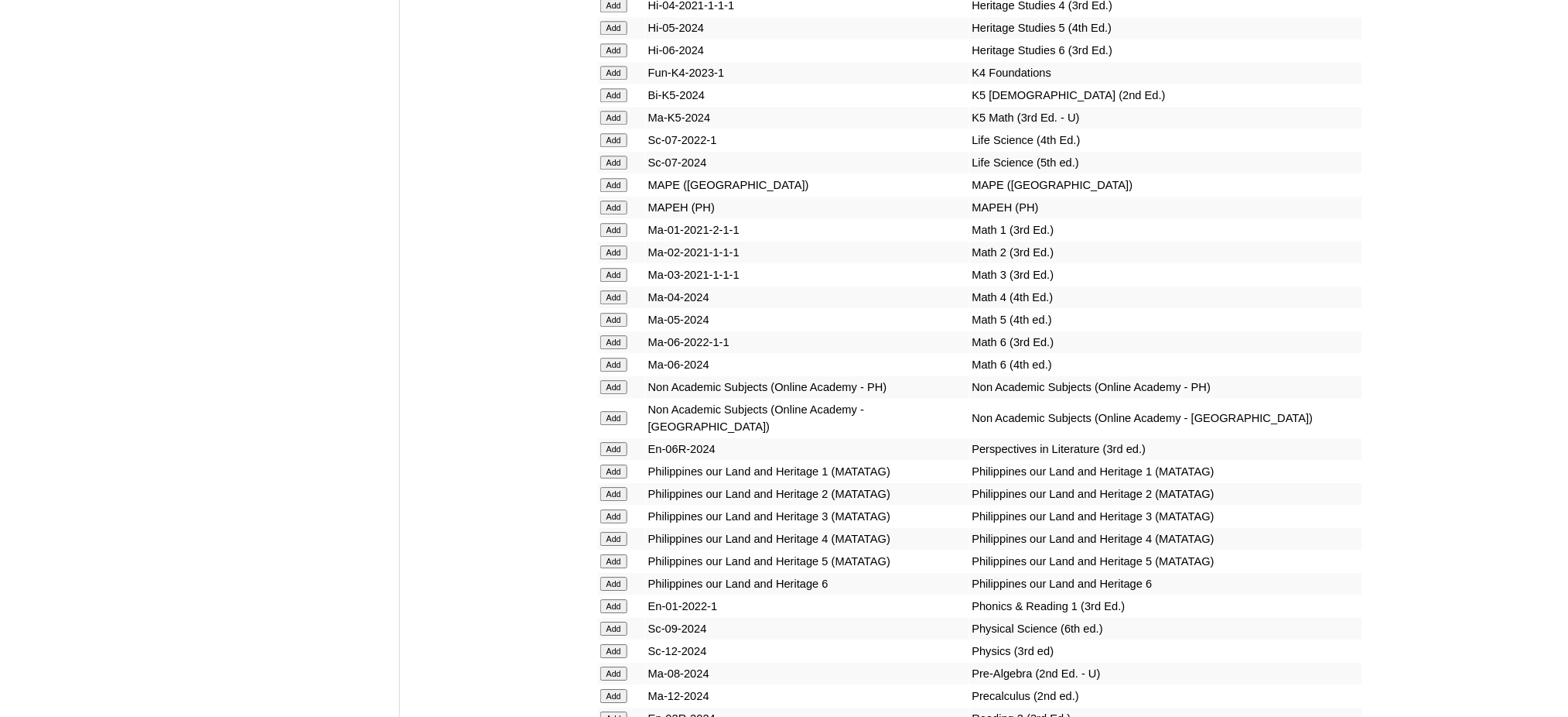
click at [606, 201] on input "Add" at bounding box center [613, 208] width 27 height 14
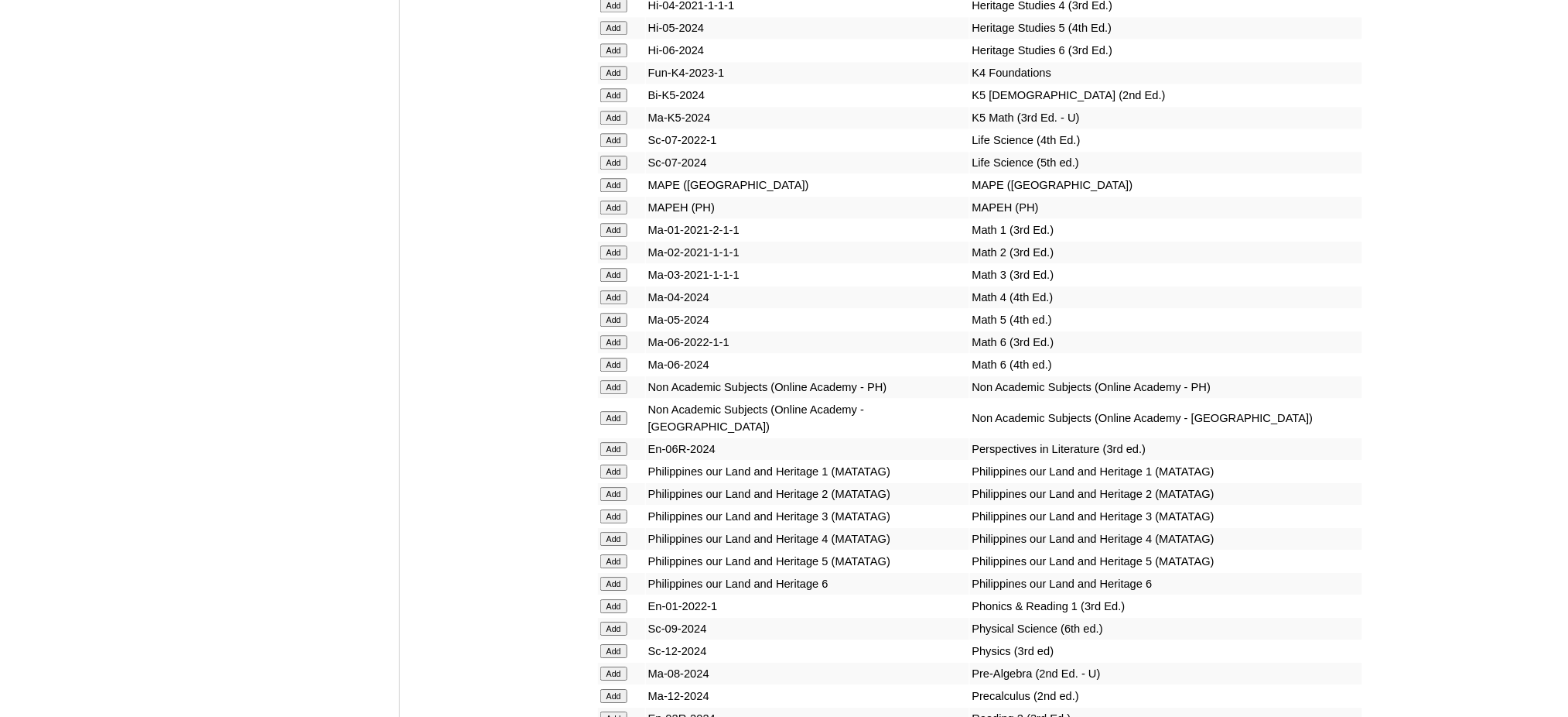
click at [606, 201] on input "Add" at bounding box center [613, 208] width 27 height 14
click at [605, 667] on input "Add" at bounding box center [613, 674] width 27 height 14
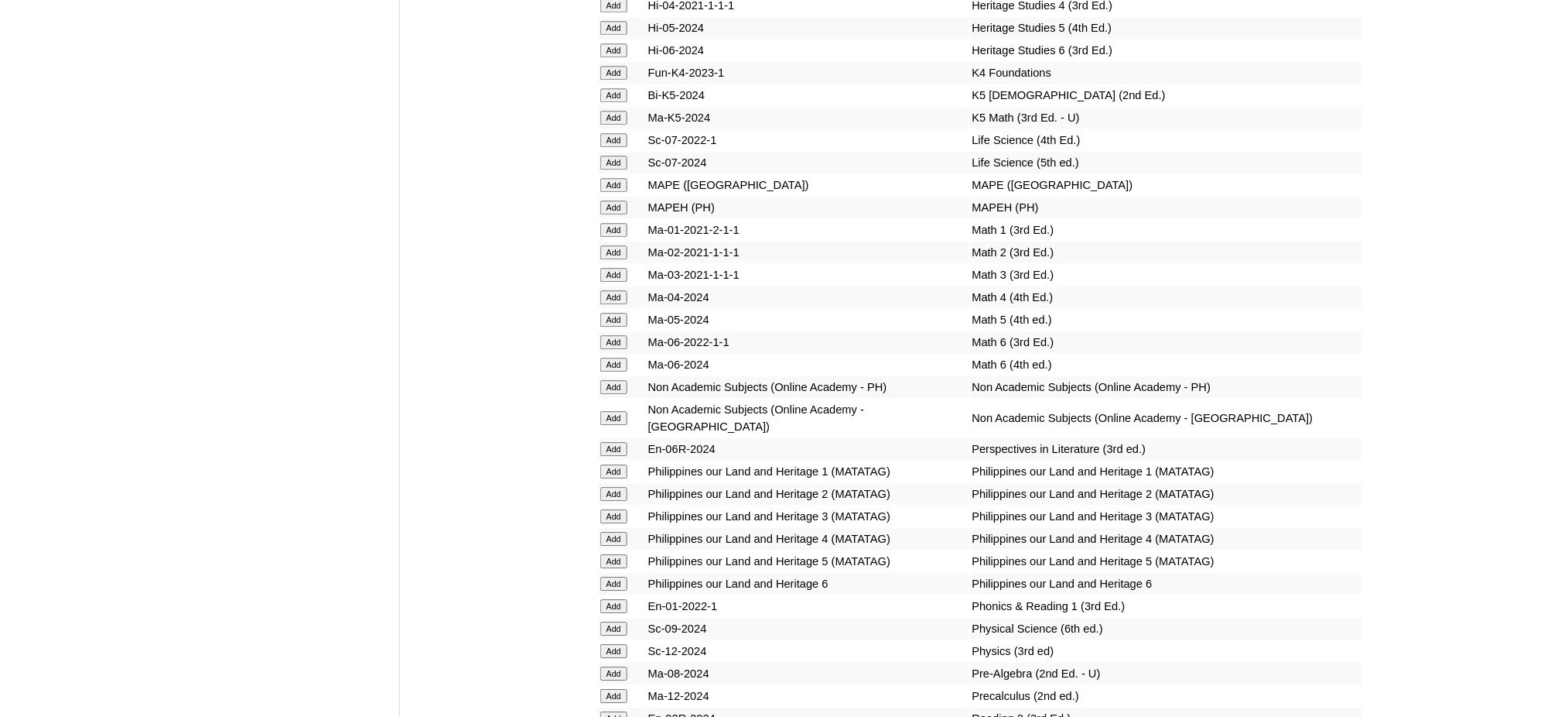
click at [605, 667] on input "Add" at bounding box center [613, 674] width 27 height 14
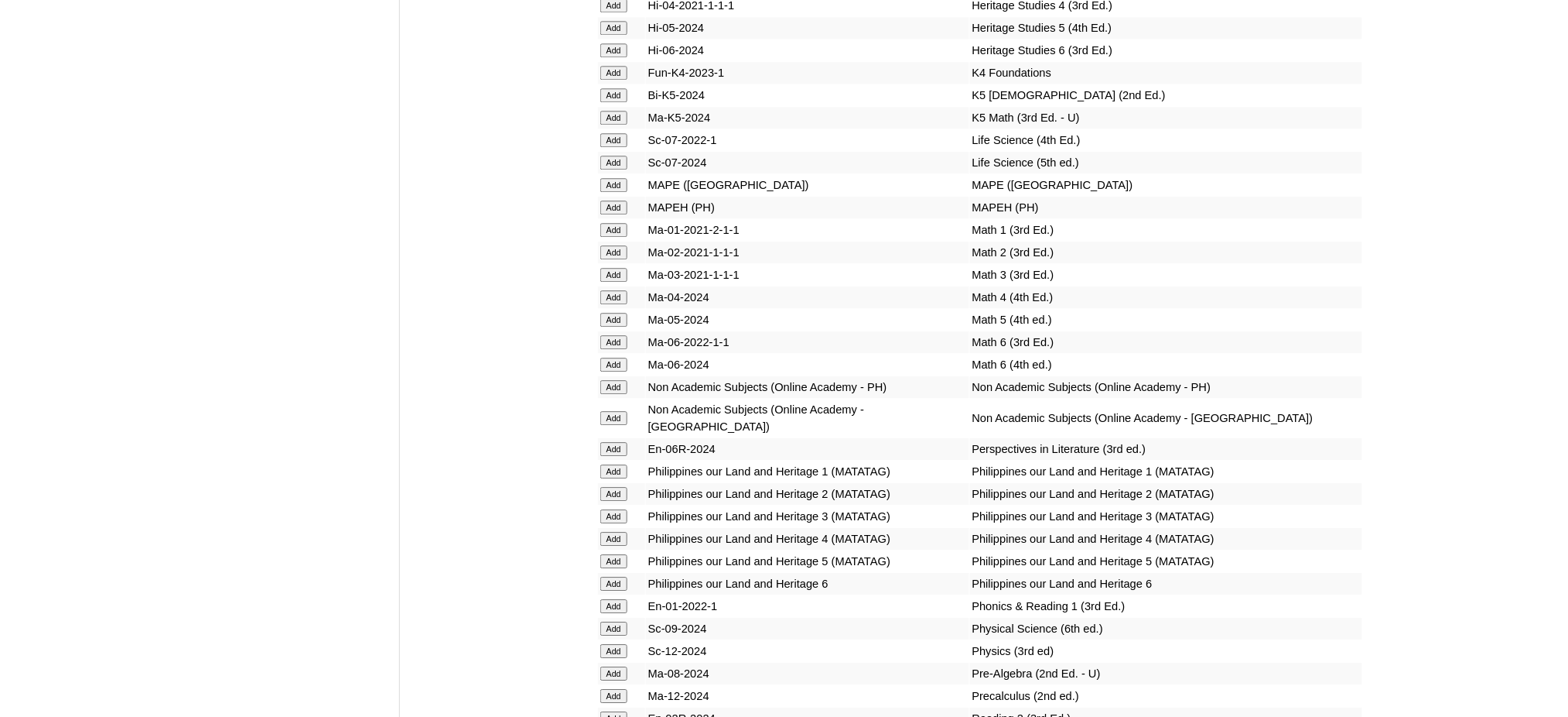
click at [605, 667] on input "Add" at bounding box center [613, 674] width 27 height 14
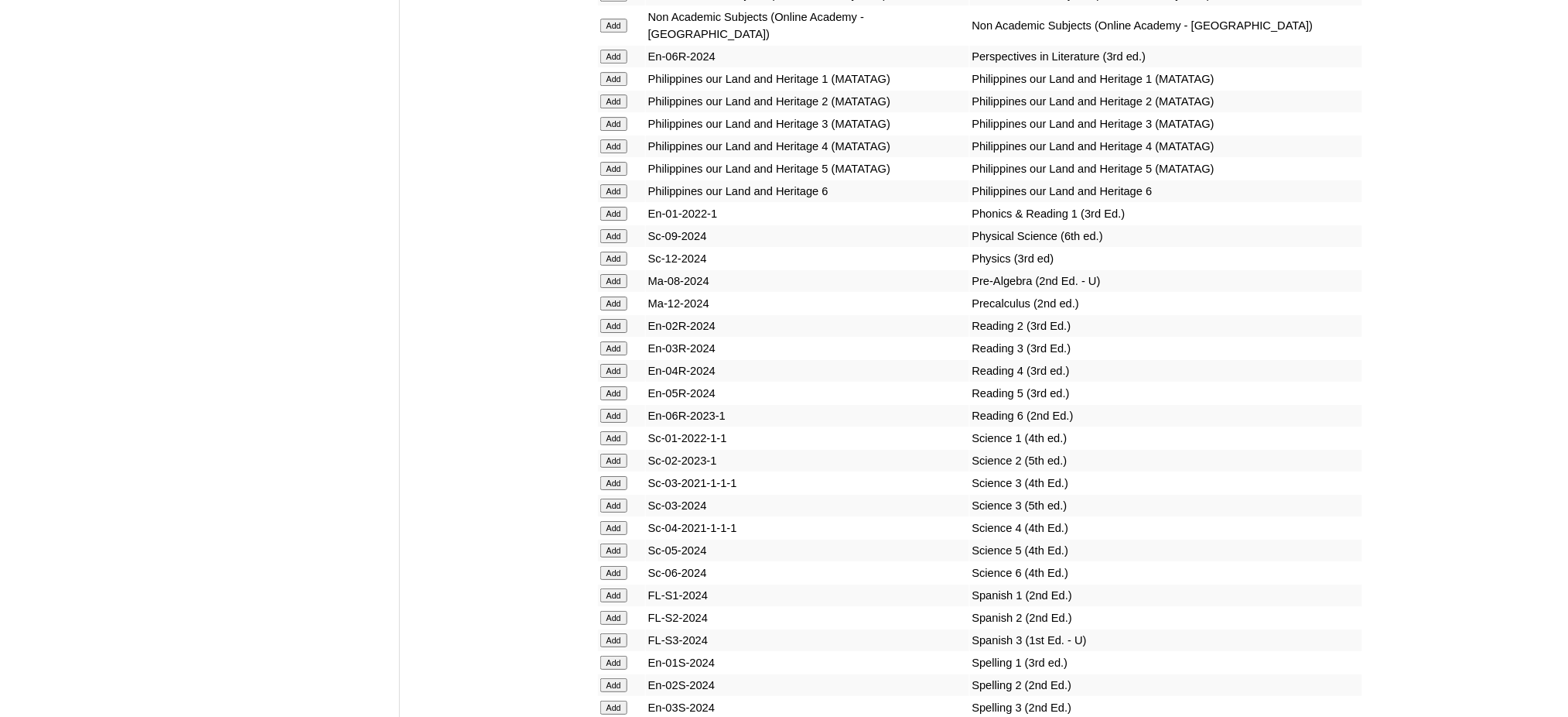
scroll to position [6295, 0]
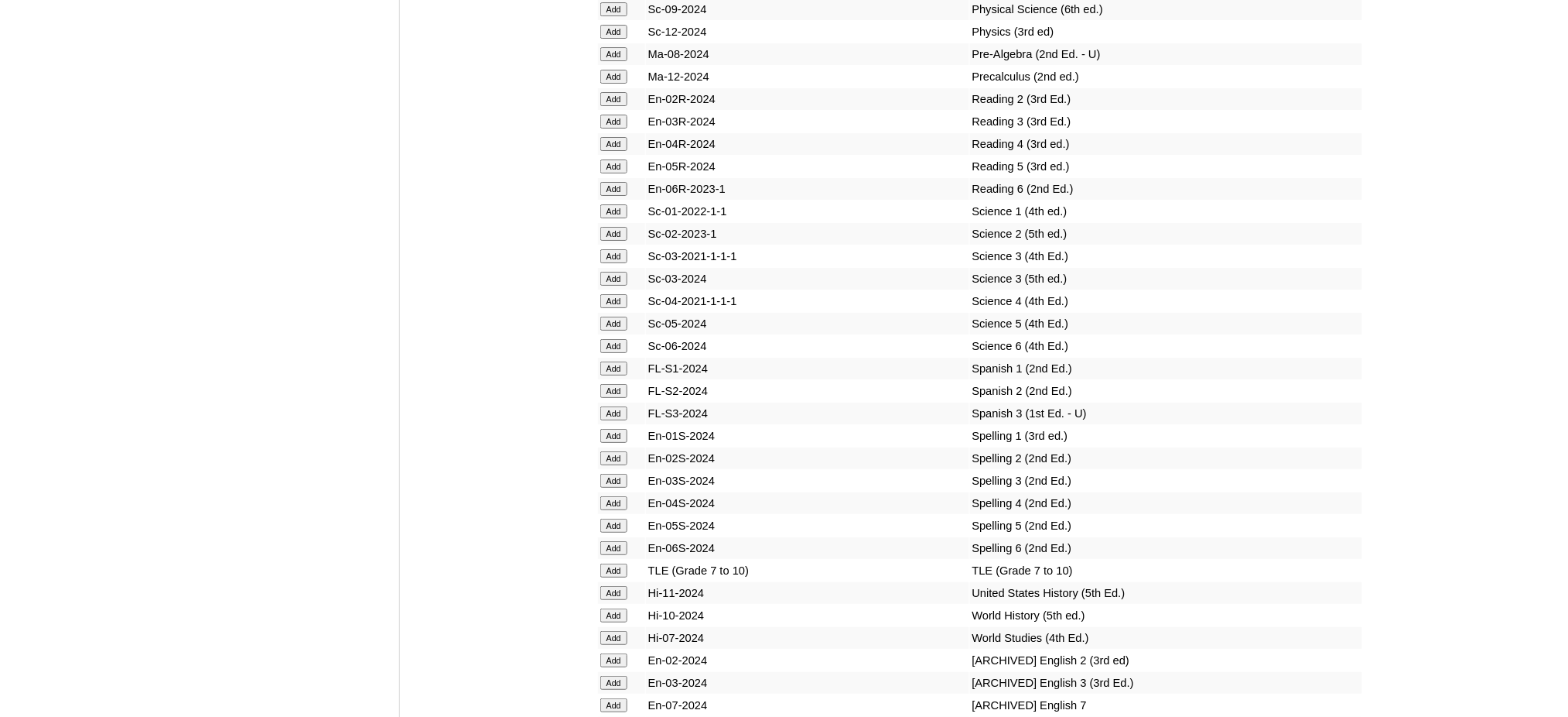
click at [616, 563] on input "Add" at bounding box center [613, 570] width 27 height 14
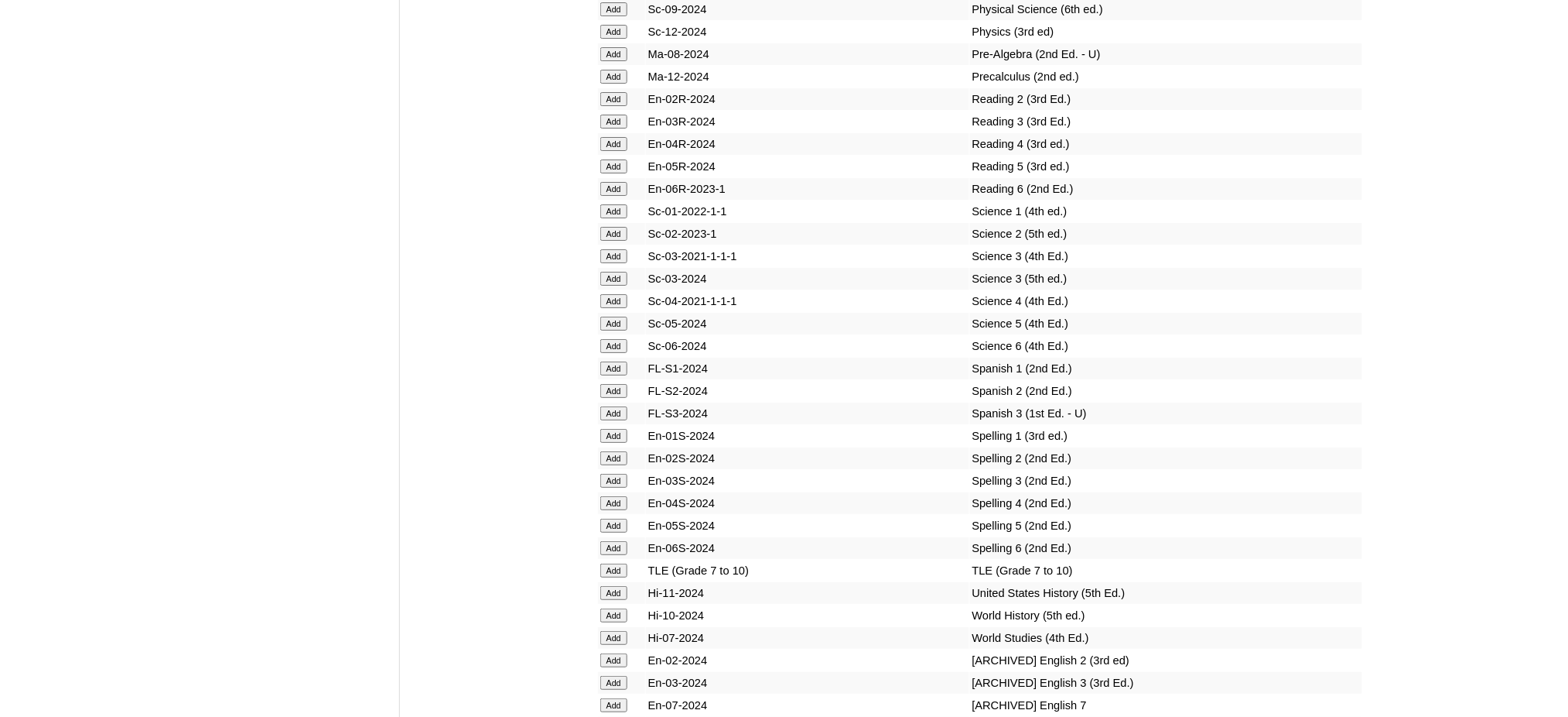
click at [616, 563] on input "Add" at bounding box center [613, 570] width 27 height 14
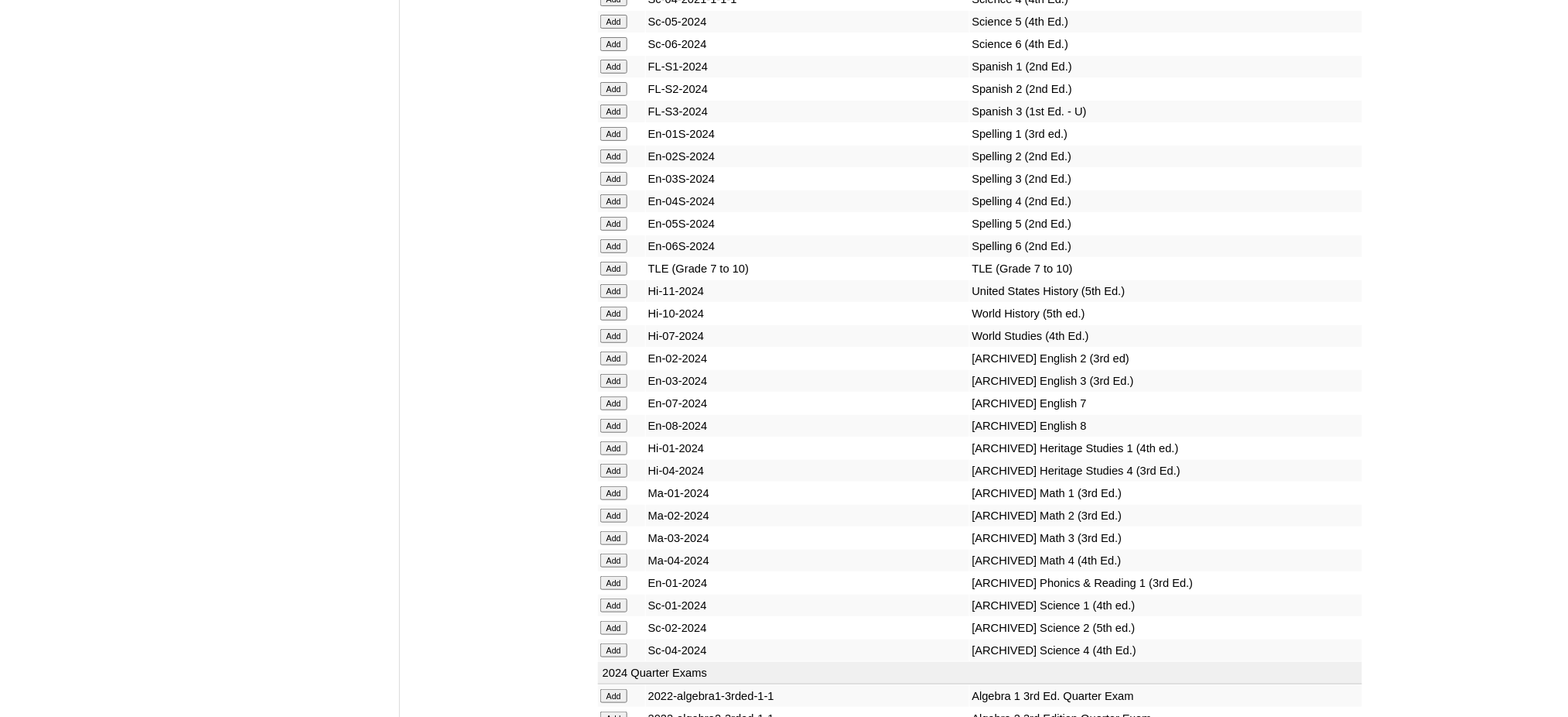
scroll to position [6604, 0]
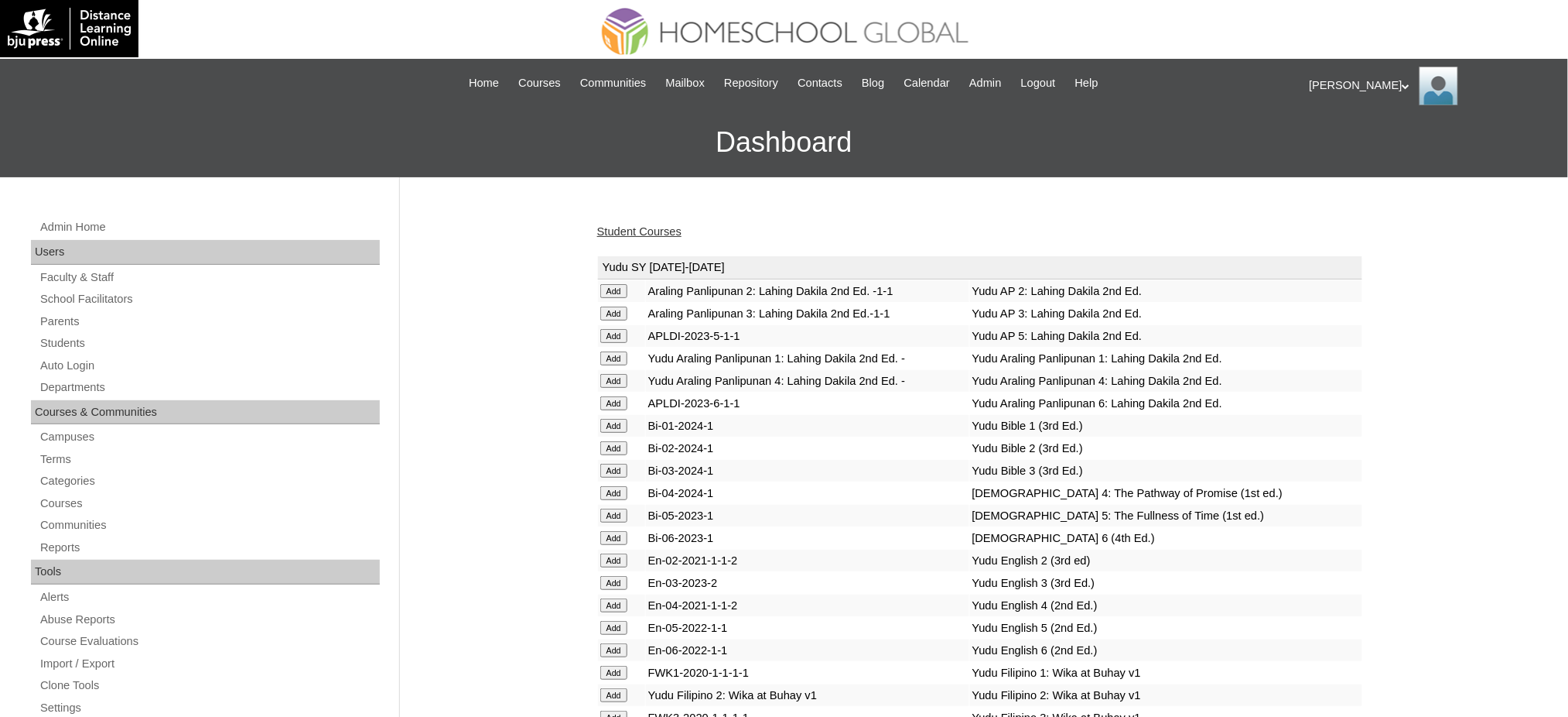
click at [619, 234] on link "Student Courses" at bounding box center [639, 231] width 84 height 12
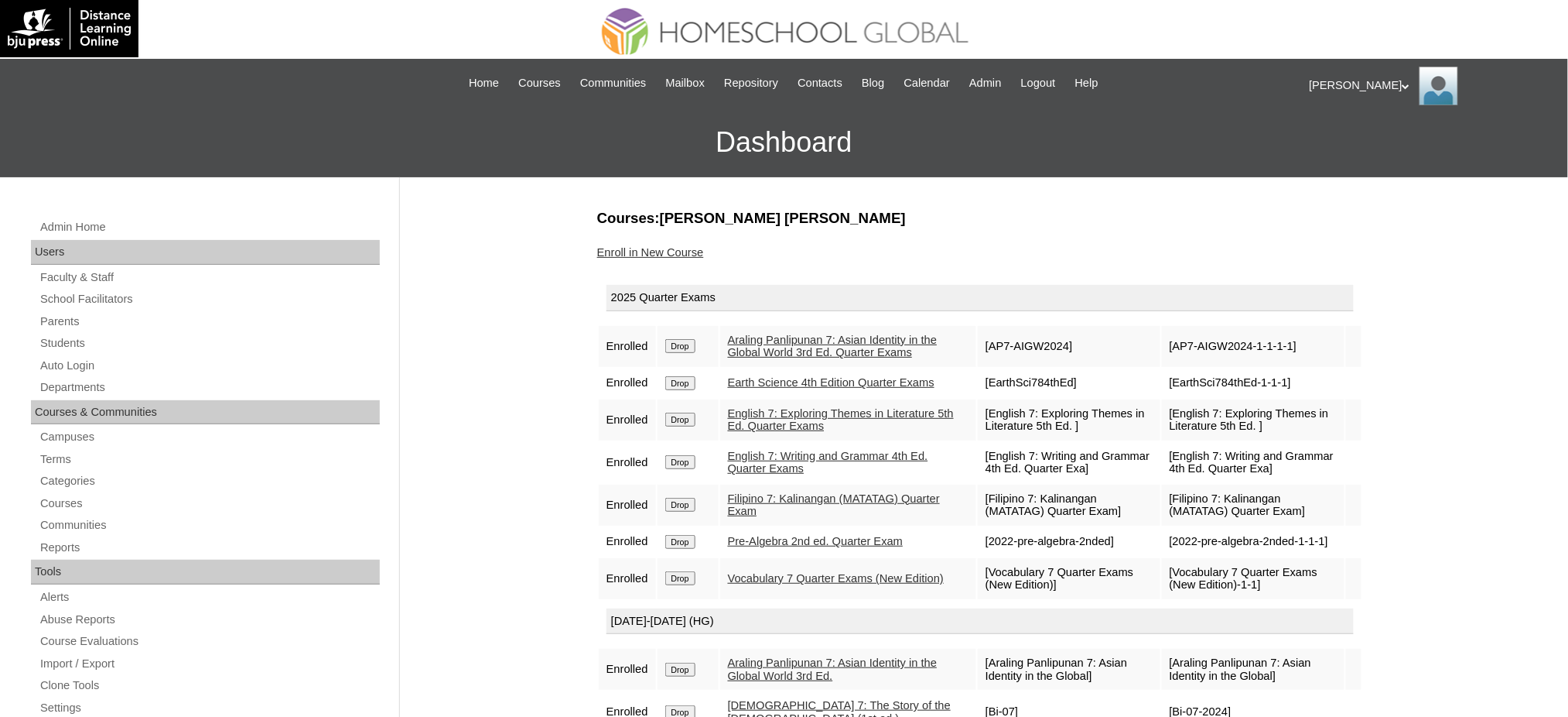
click at [674, 249] on link "Enroll in New Course" at bounding box center [651, 252] width 107 height 12
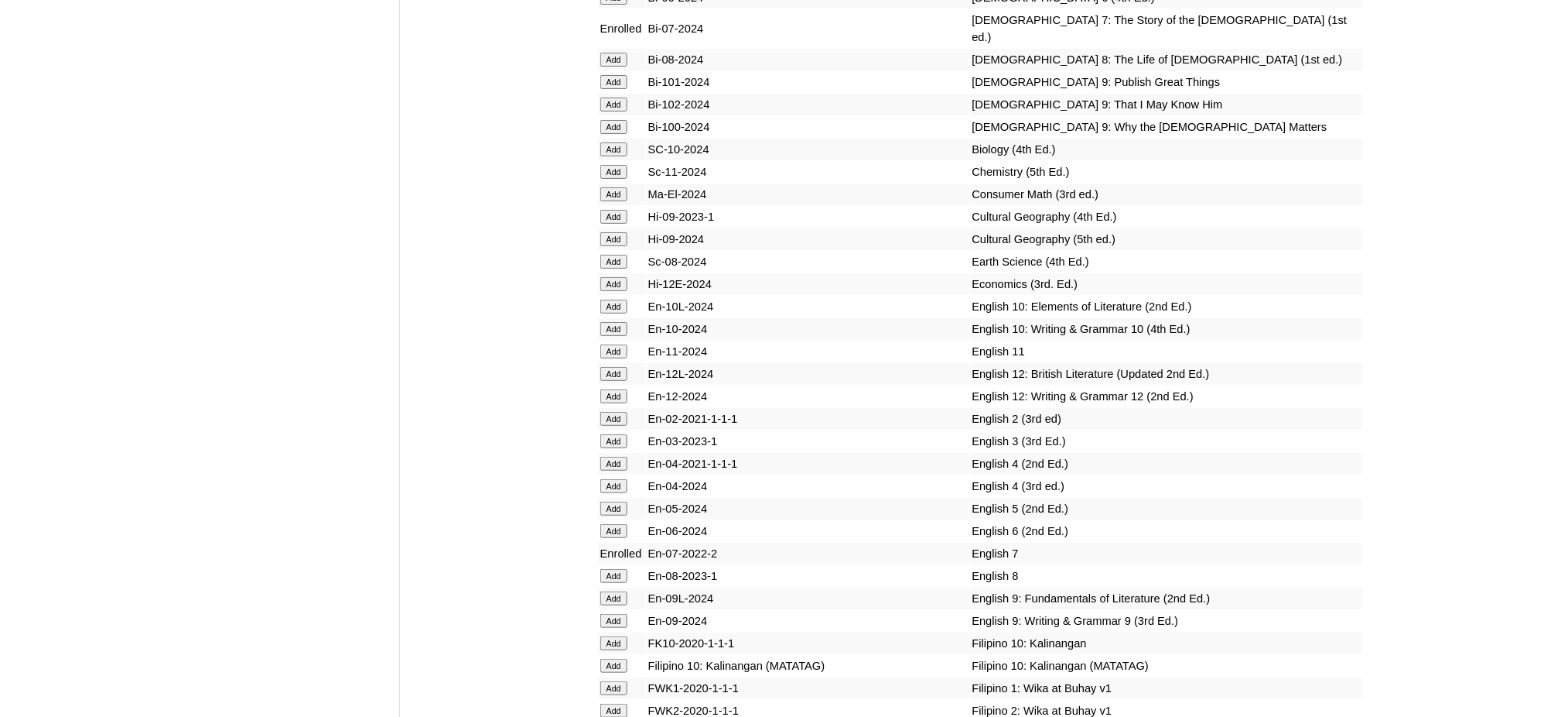
scroll to position [4334, 0]
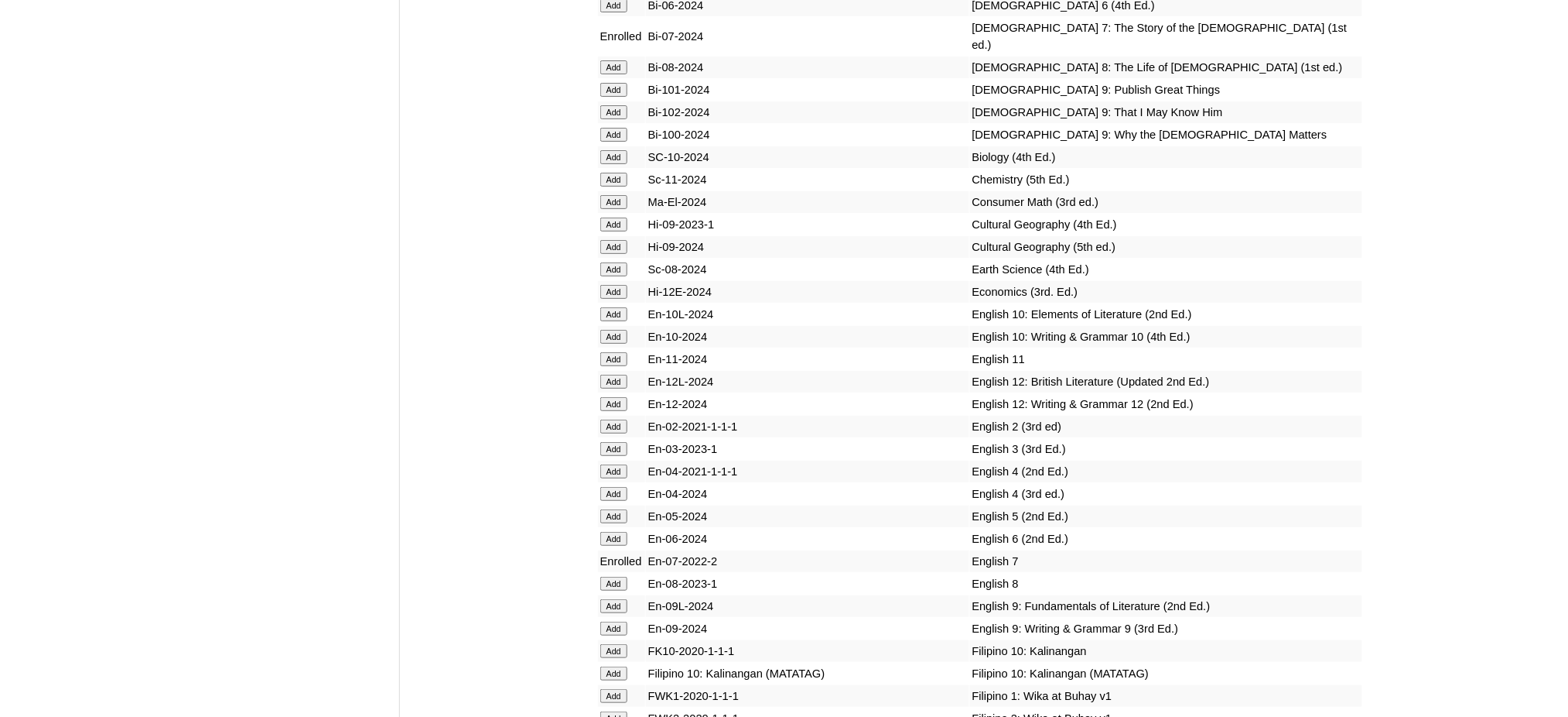
click at [602, 262] on input "Add" at bounding box center [613, 269] width 27 height 14
